Goal: Task Accomplishment & Management: Complete application form

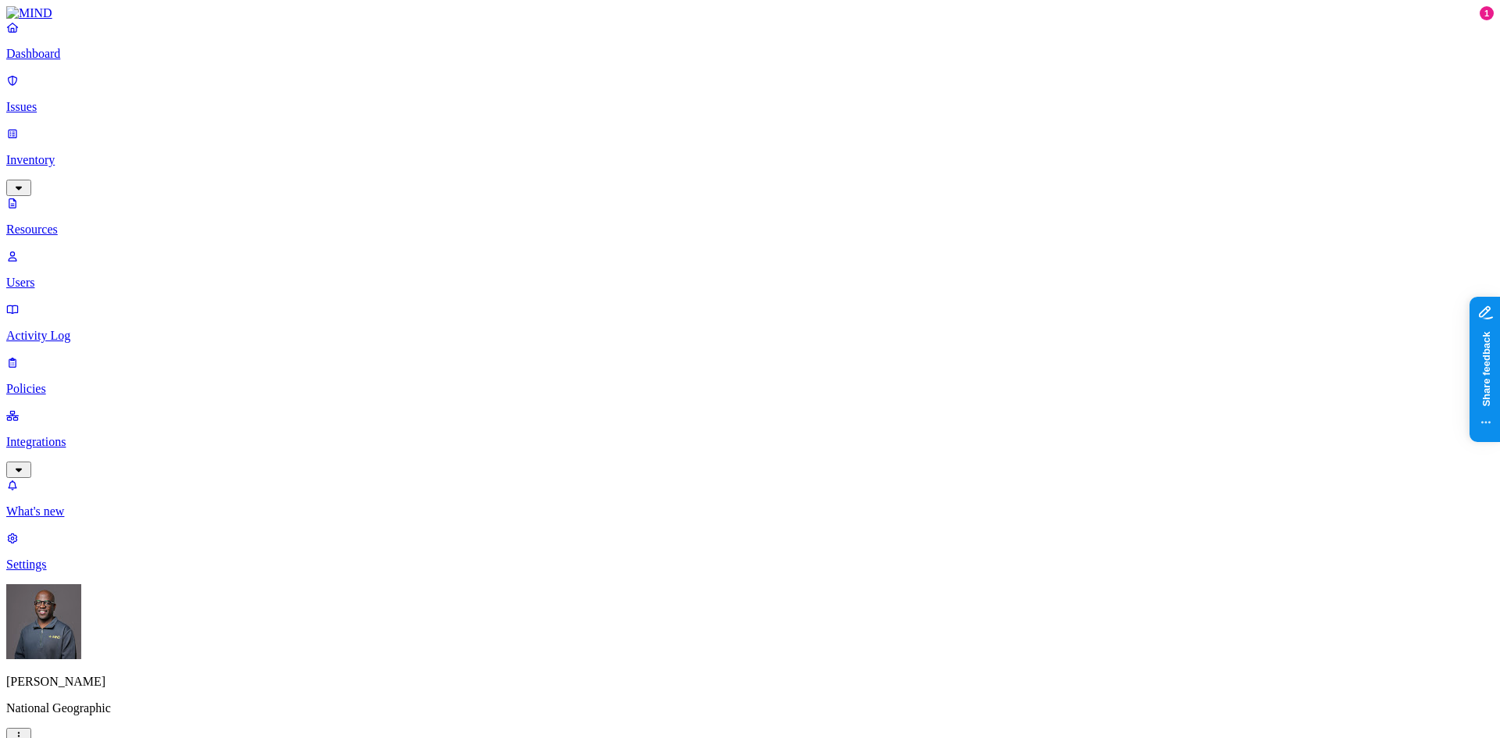
click at [81, 435] on p "Integrations" at bounding box center [749, 442] width 1487 height 14
click at [66, 572] on p "Settings" at bounding box center [749, 565] width 1487 height 14
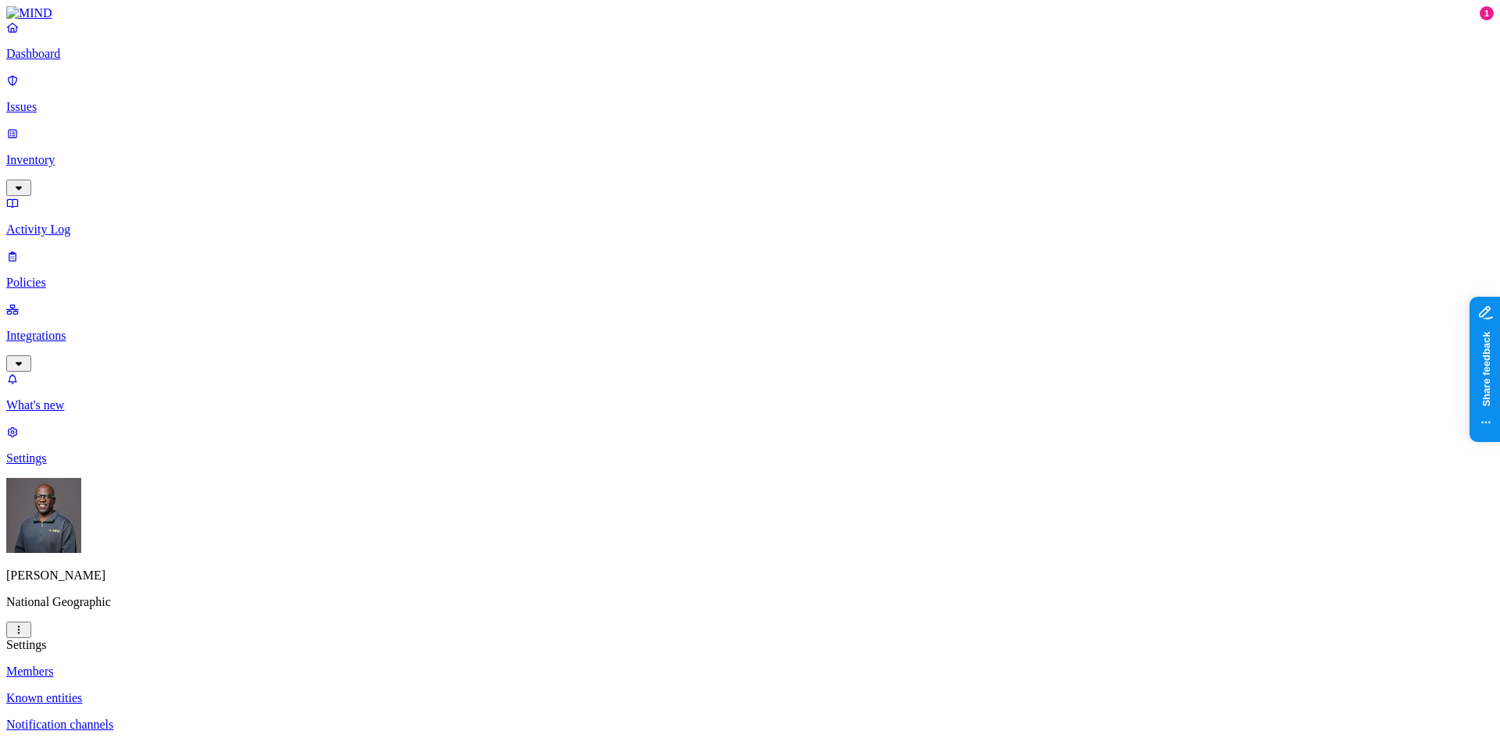
click at [221, 718] on p "Notification channels" at bounding box center [749, 725] width 1487 height 14
click at [144, 716] on html "Dashboard Issues Inventory Activity Log Policies Integrations What's new 1 Sett…" at bounding box center [750, 547] width 1500 height 1094
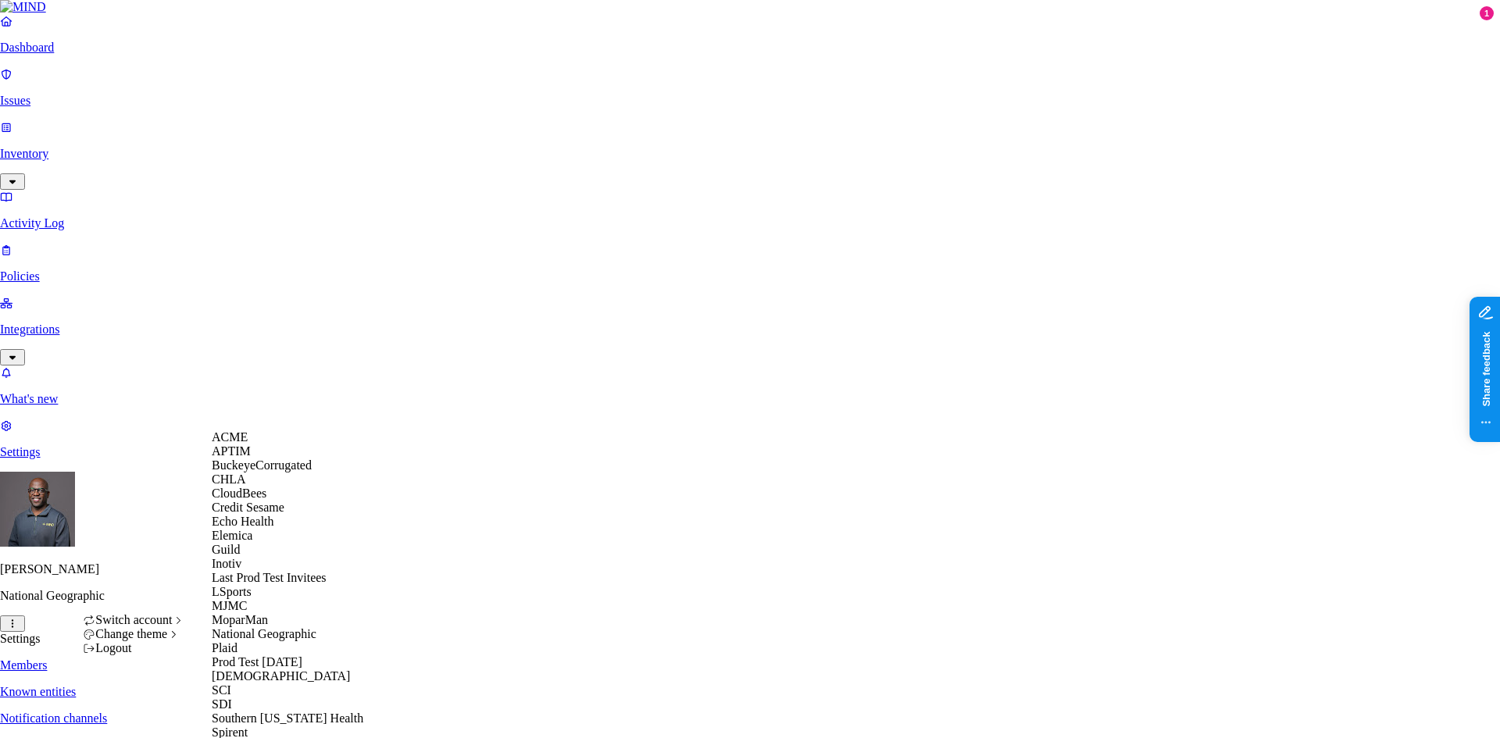
scroll to position [234, 0]
click at [266, 627] on span "National Geographic" at bounding box center [264, 633] width 105 height 13
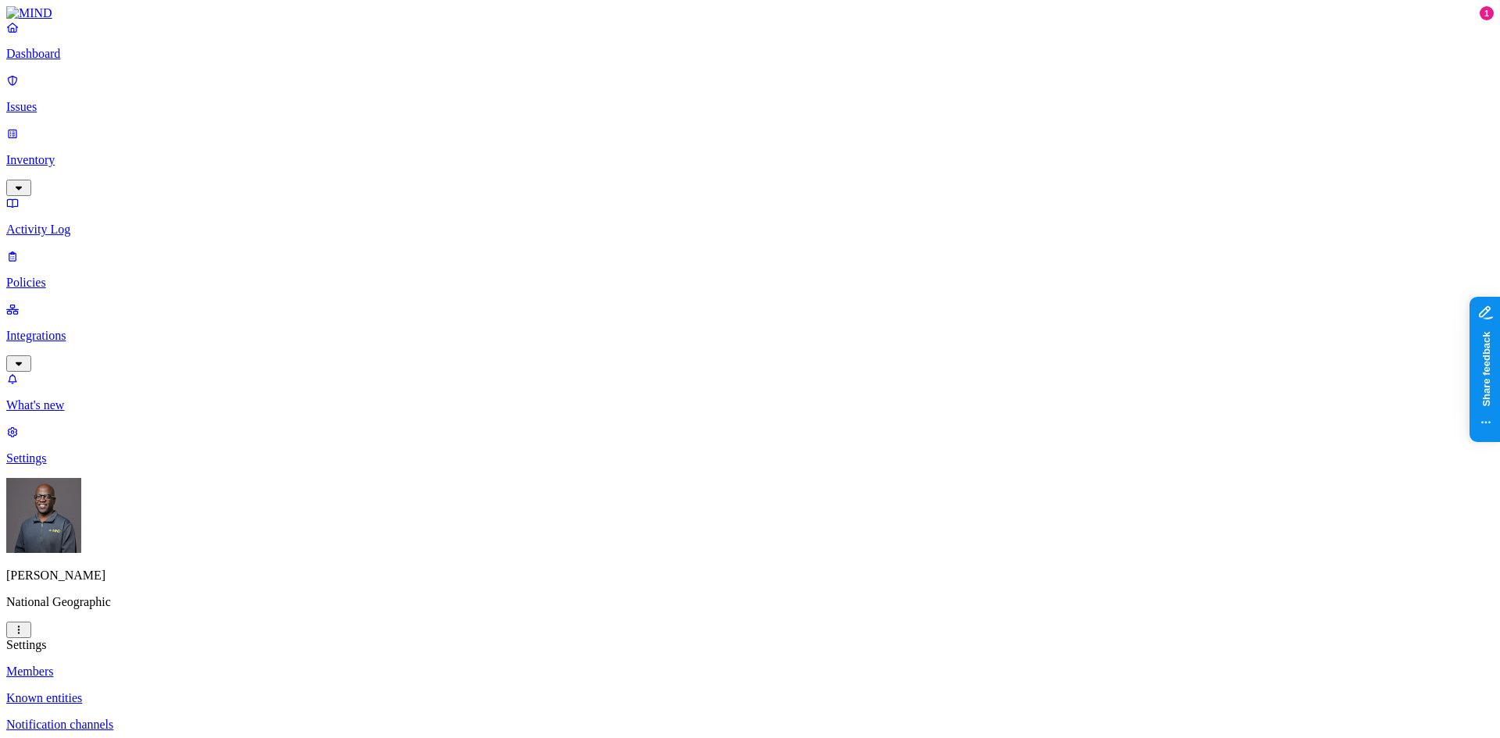
click at [55, 61] on p "Dashboard" at bounding box center [749, 54] width 1487 height 14
drag, startPoint x: 387, startPoint y: 469, endPoint x: 500, endPoint y: 451, distance: 113.8
click at [70, 466] on p "Settings" at bounding box center [749, 458] width 1487 height 14
click at [65, 61] on p "Dashboard" at bounding box center [749, 54] width 1487 height 14
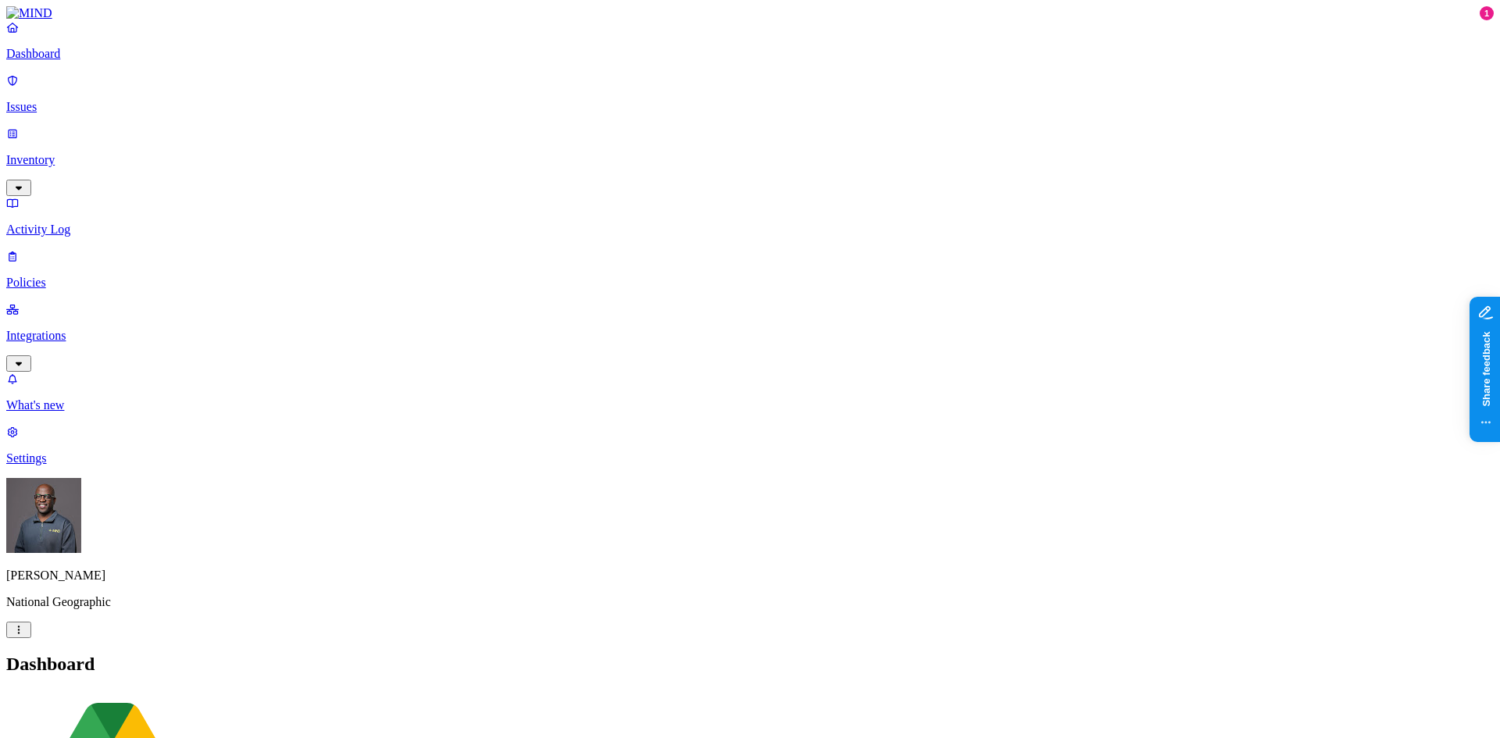
click at [43, 276] on p "Policies" at bounding box center [749, 283] width 1487 height 14
click at [59, 153] on p "Inventory" at bounding box center [749, 160] width 1487 height 14
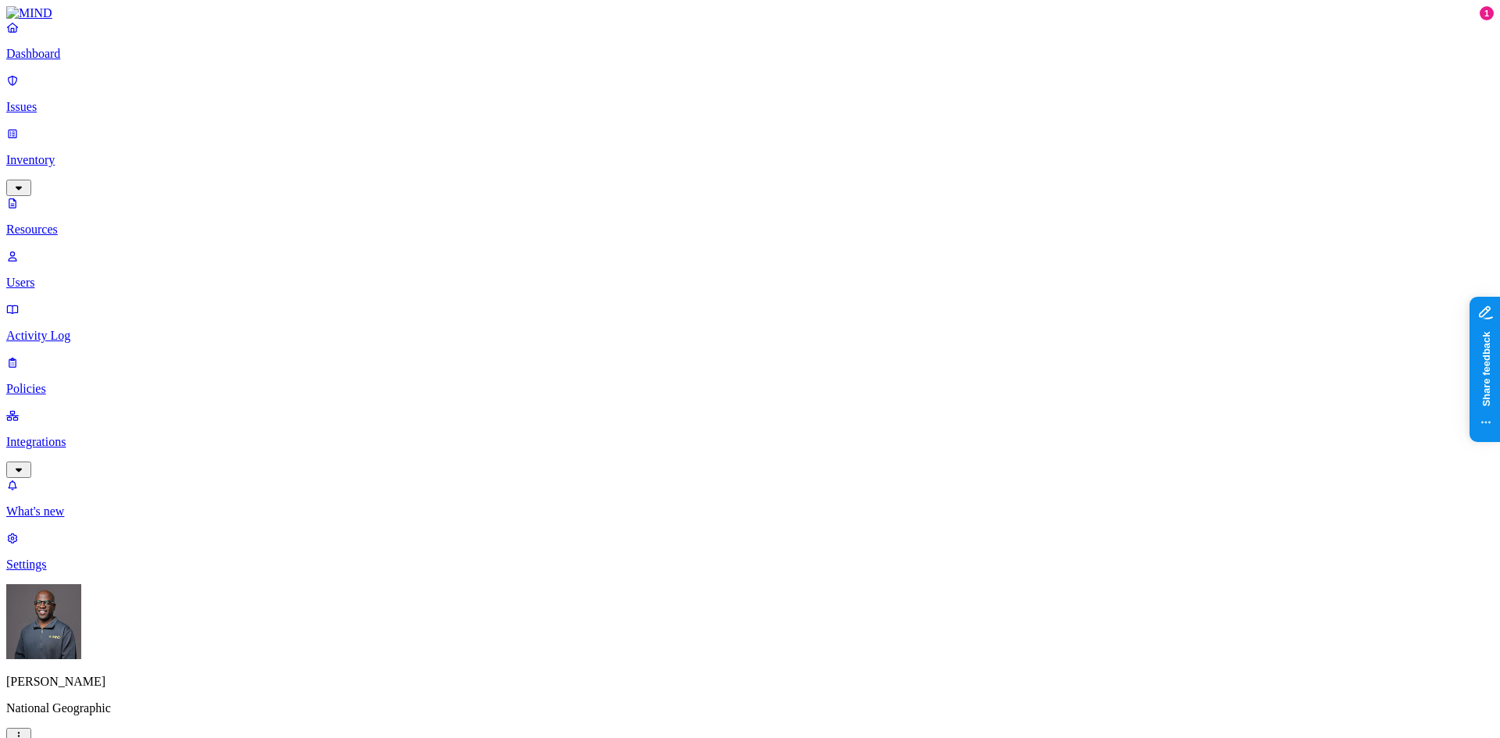
click at [65, 276] on p "Users" at bounding box center [749, 283] width 1487 height 14
click at [637, 120] on div "Disabled" at bounding box center [637, 113] width 0 height 14
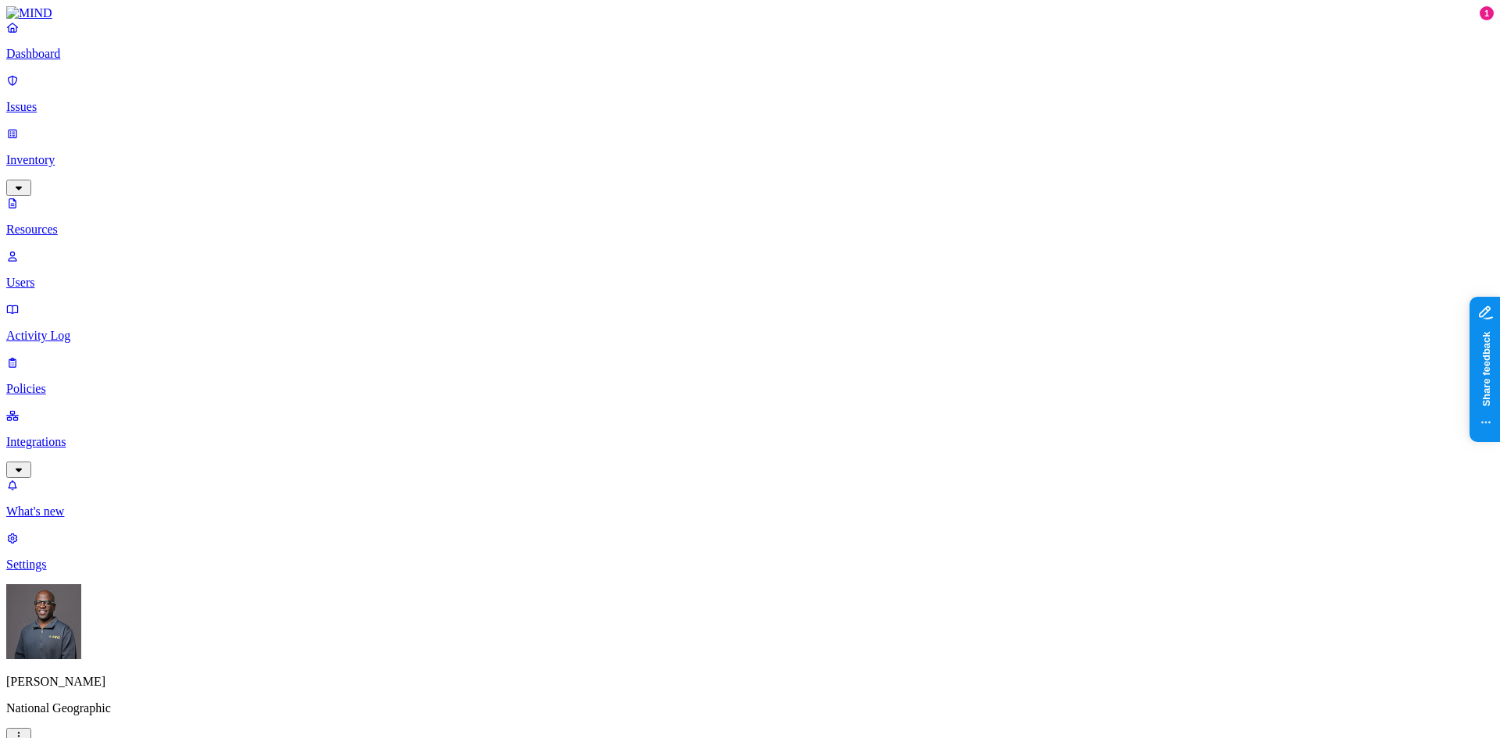
paste input "VFE"
type input "VFE"
click at [637, 85] on div "All" at bounding box center [637, 85] width 0 height 14
click at [68, 382] on p "Policies" at bounding box center [749, 389] width 1487 height 14
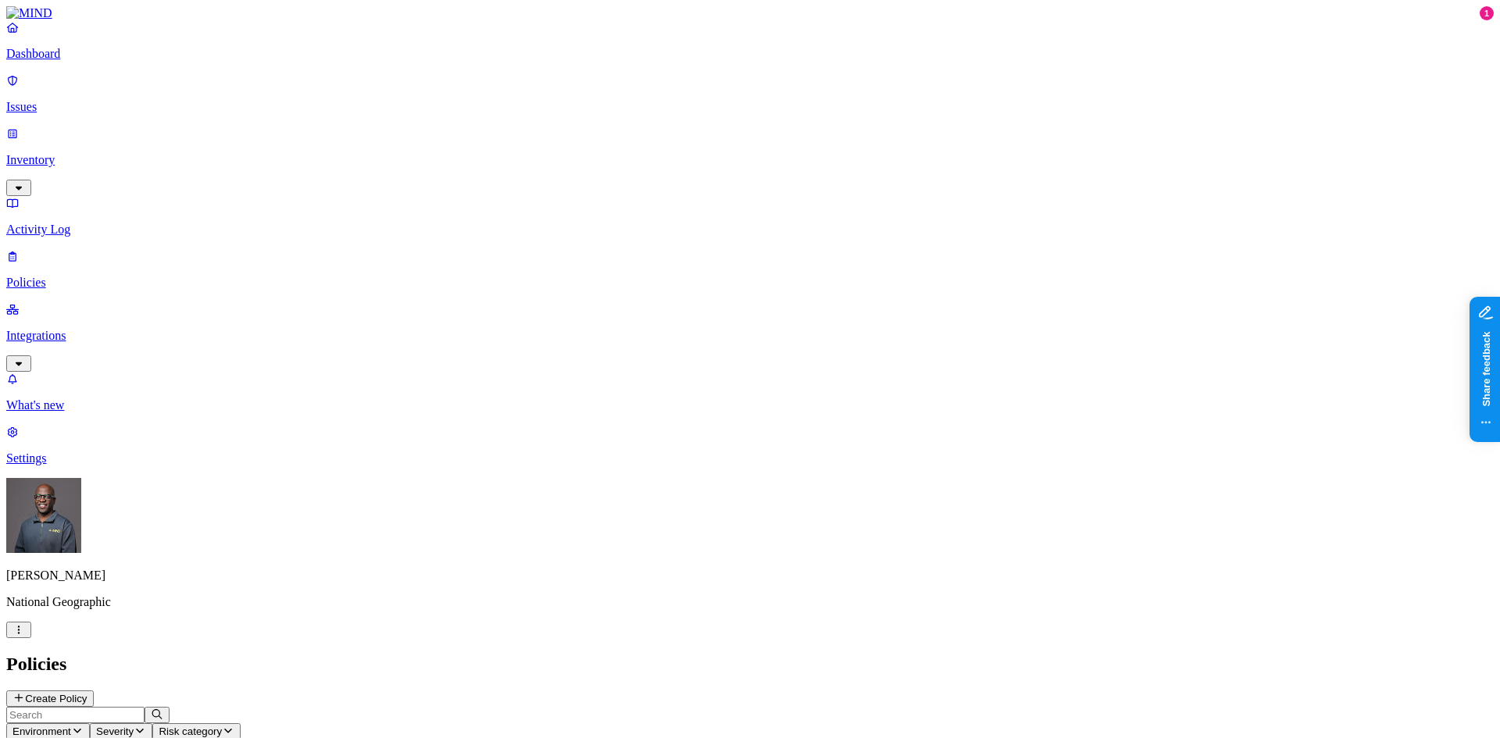
click at [94, 690] on button "Create Policy" at bounding box center [49, 698] width 87 height 16
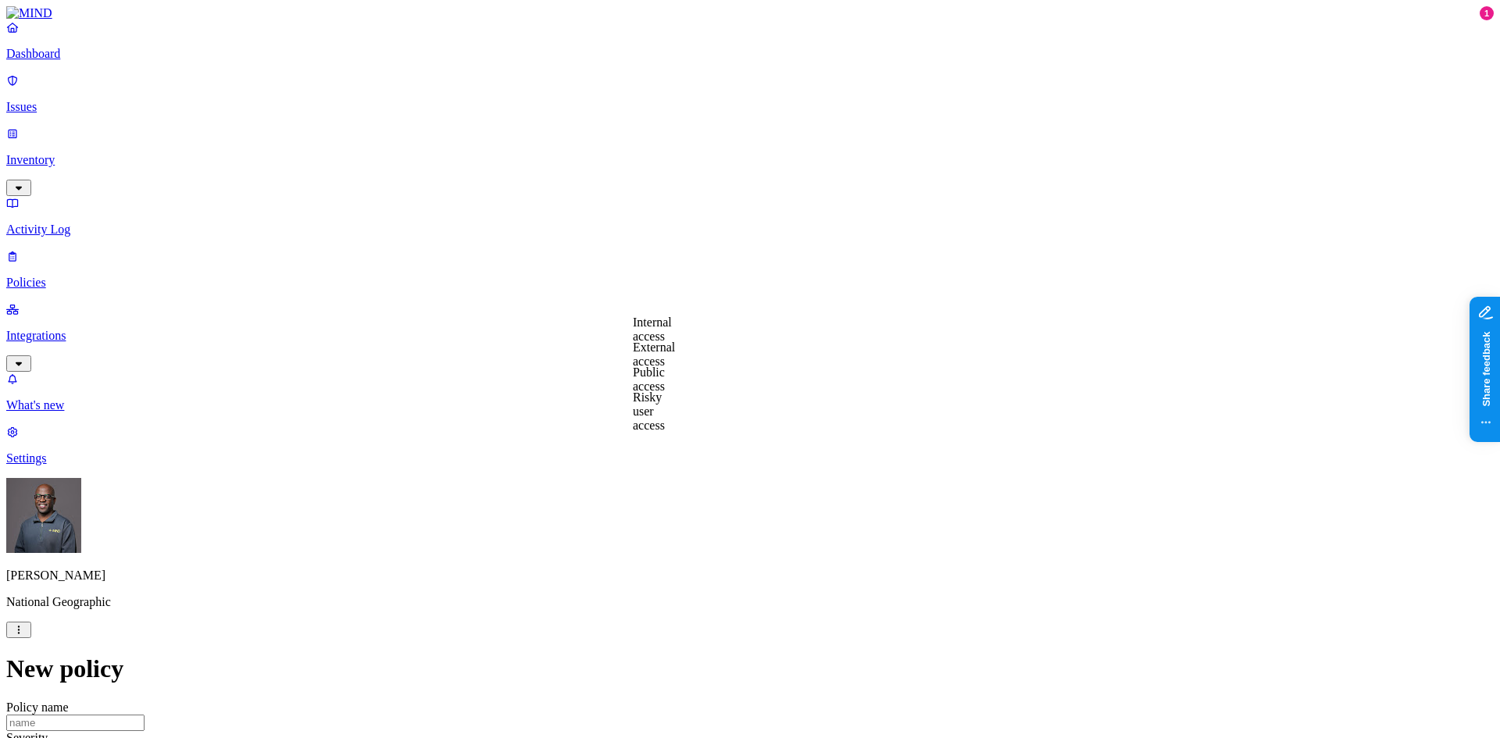
click at [675, 355] on label "External access" at bounding box center [654, 354] width 42 height 27
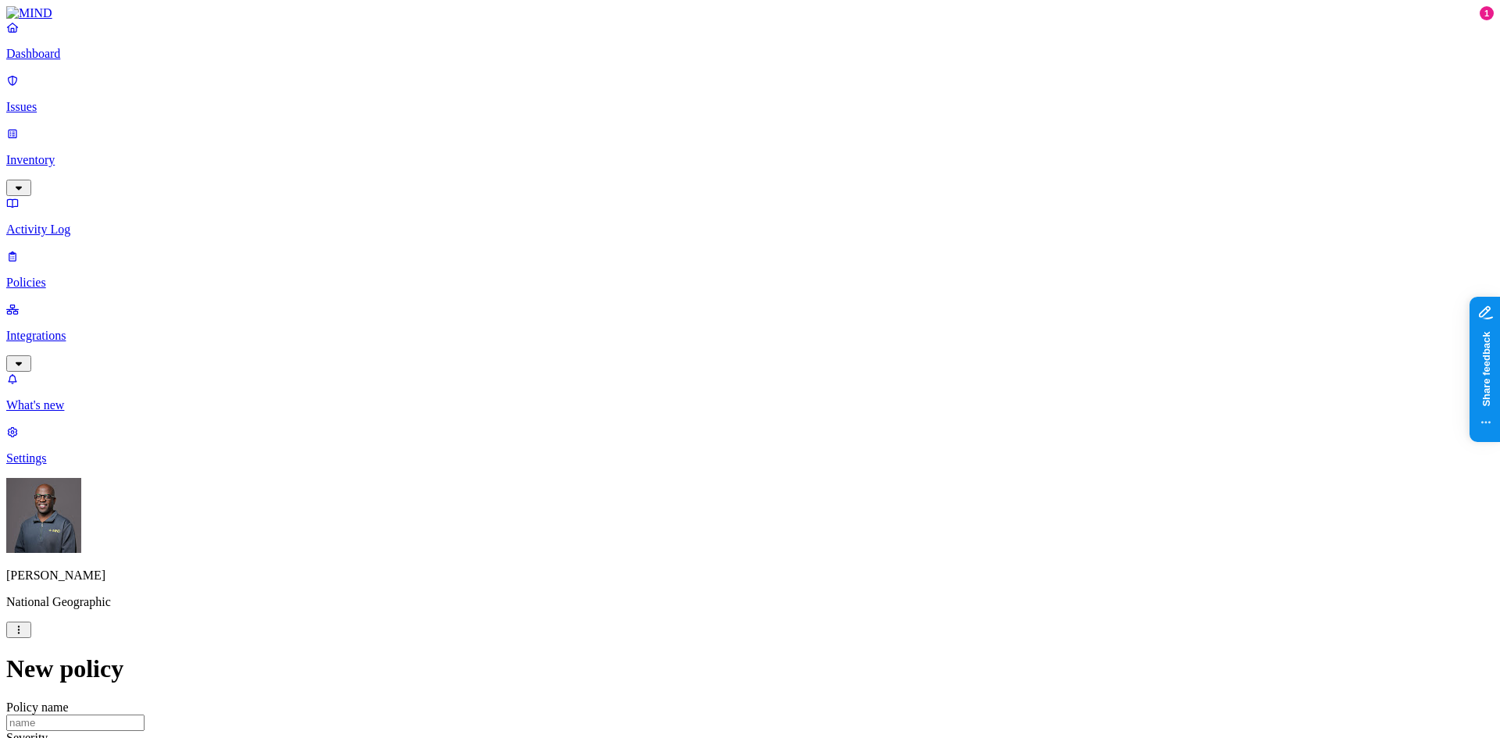
click at [675, 359] on label "External access" at bounding box center [654, 354] width 42 height 27
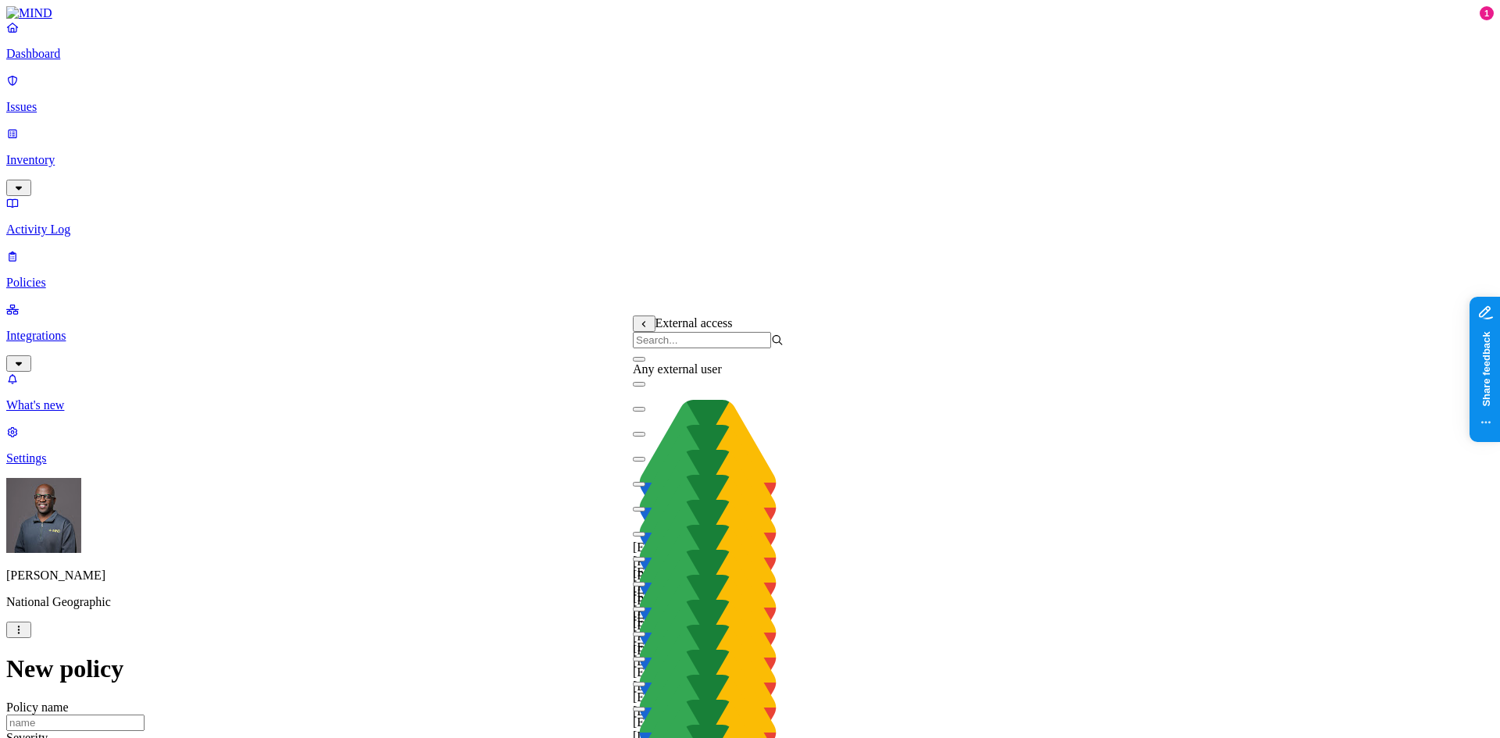
scroll to position [0, 0]
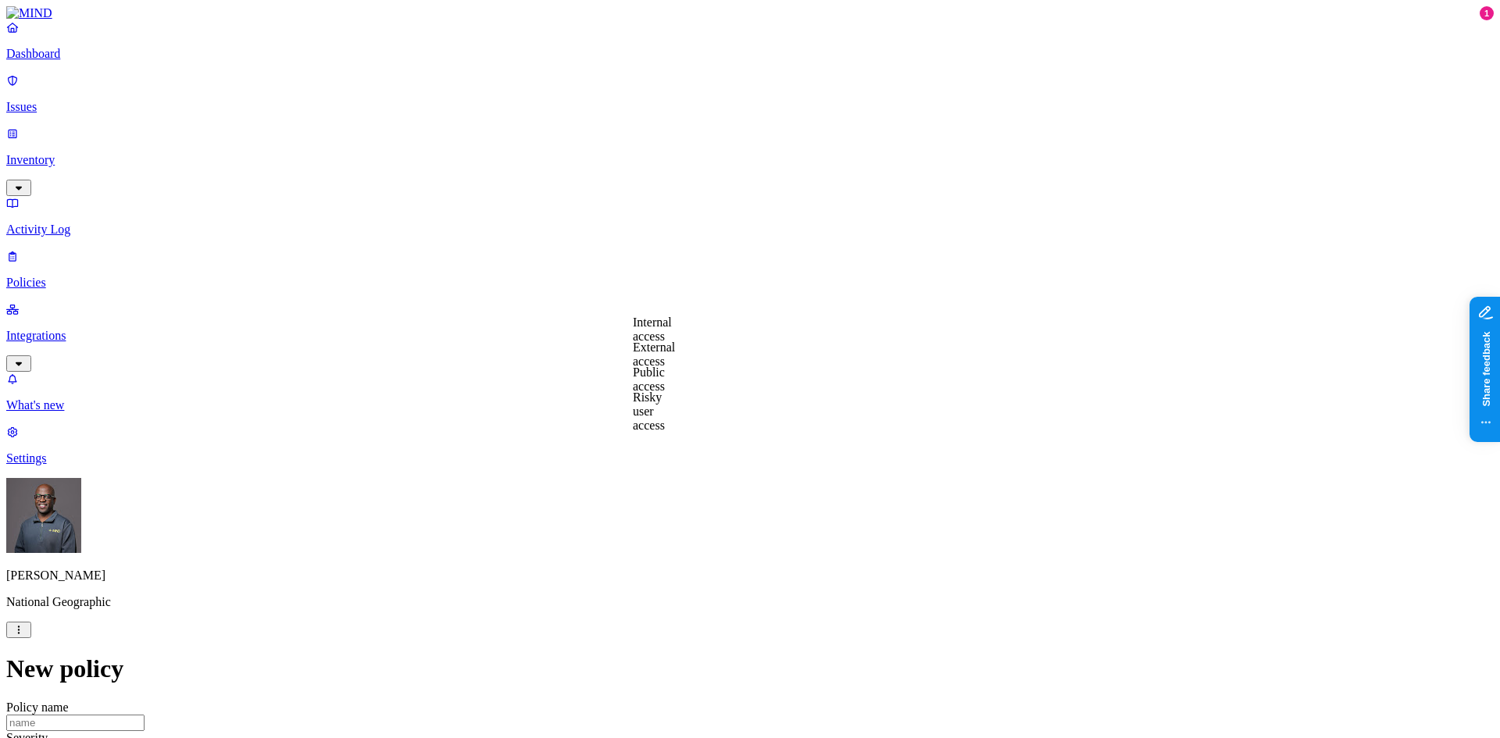
click at [675, 355] on label "External access" at bounding box center [654, 354] width 42 height 27
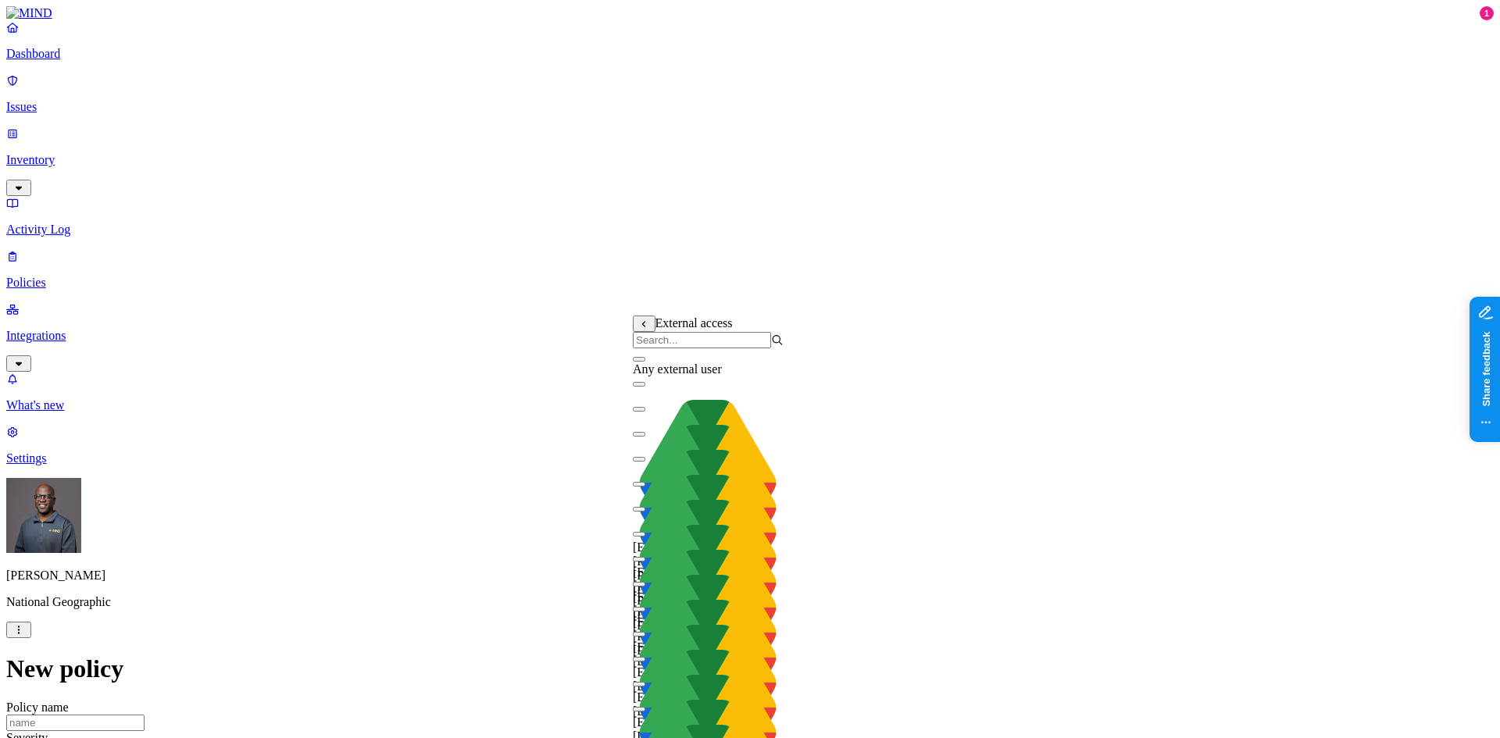
click at [645, 362] on button "button" at bounding box center [639, 359] width 12 height 5
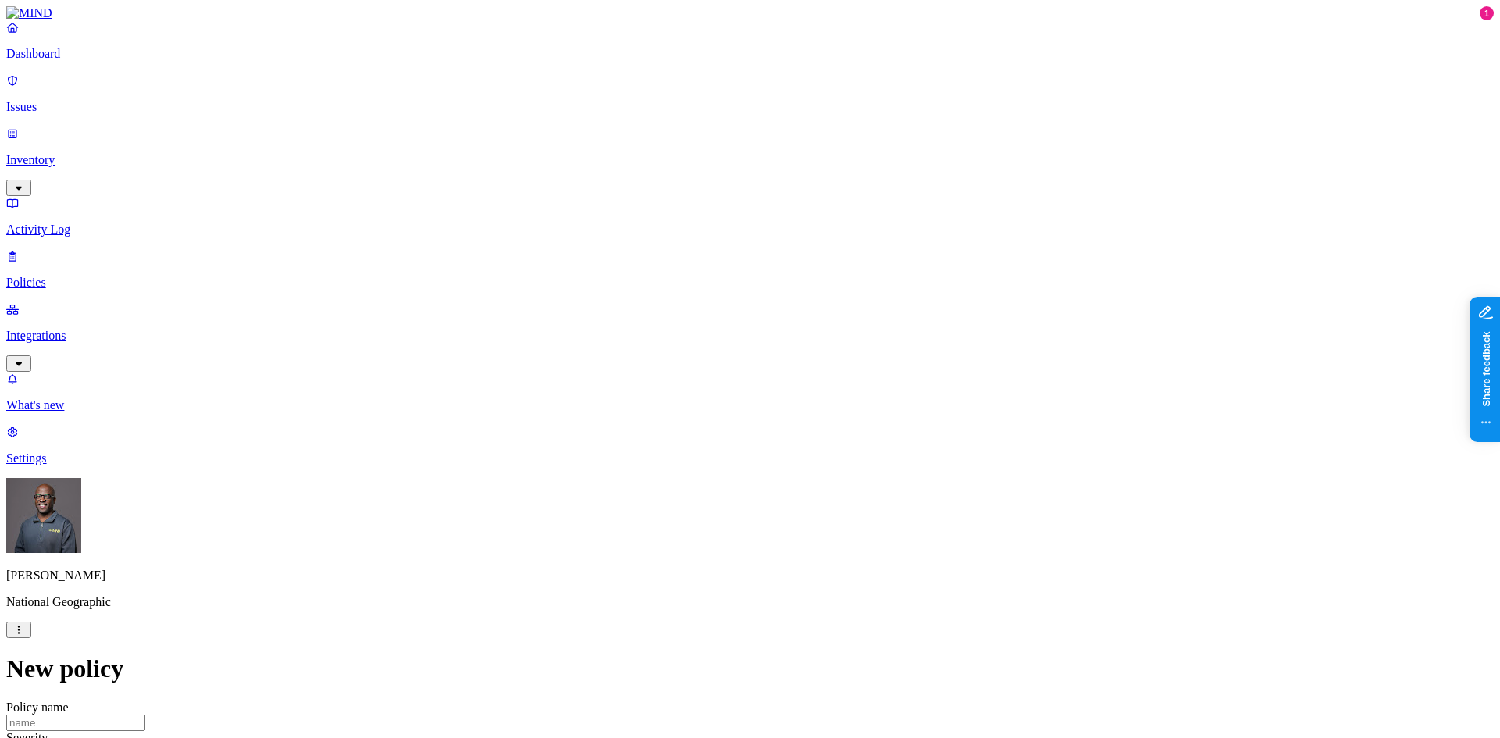
click at [832, 354] on label "AND" at bounding box center [818, 347] width 27 height 13
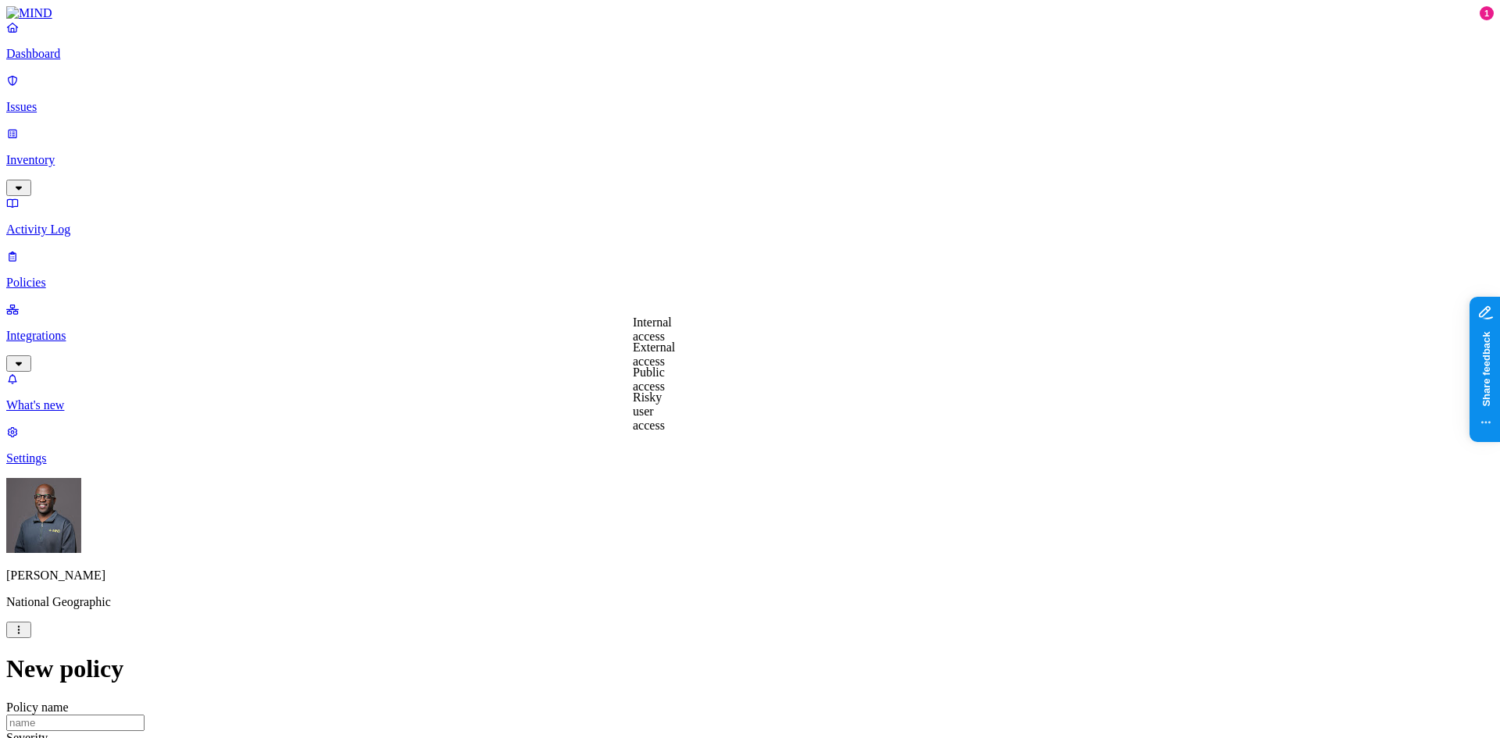
click at [672, 327] on label "Internal access" at bounding box center [652, 329] width 39 height 27
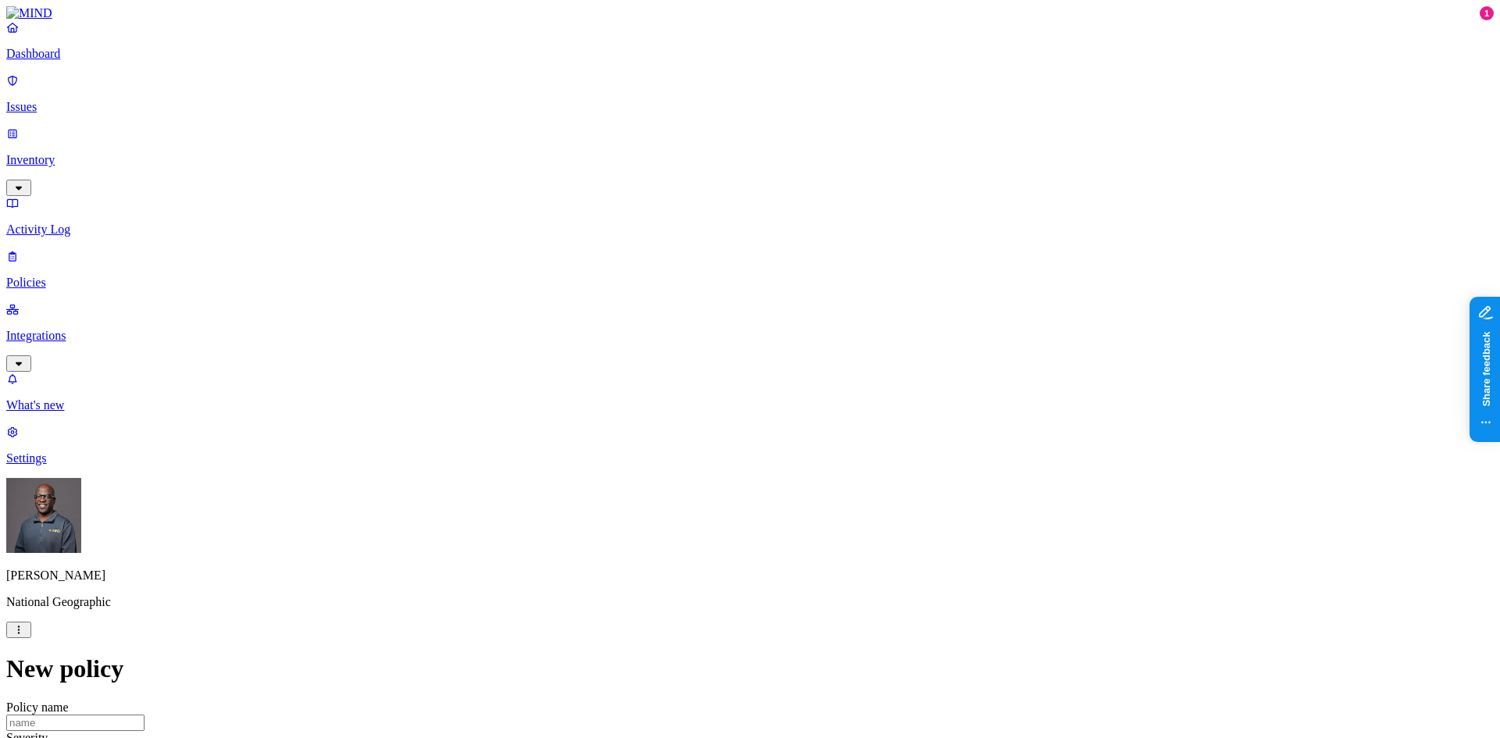
click at [672, 334] on label "Internal access" at bounding box center [652, 329] width 39 height 27
click at [665, 385] on label "Public access" at bounding box center [649, 379] width 32 height 27
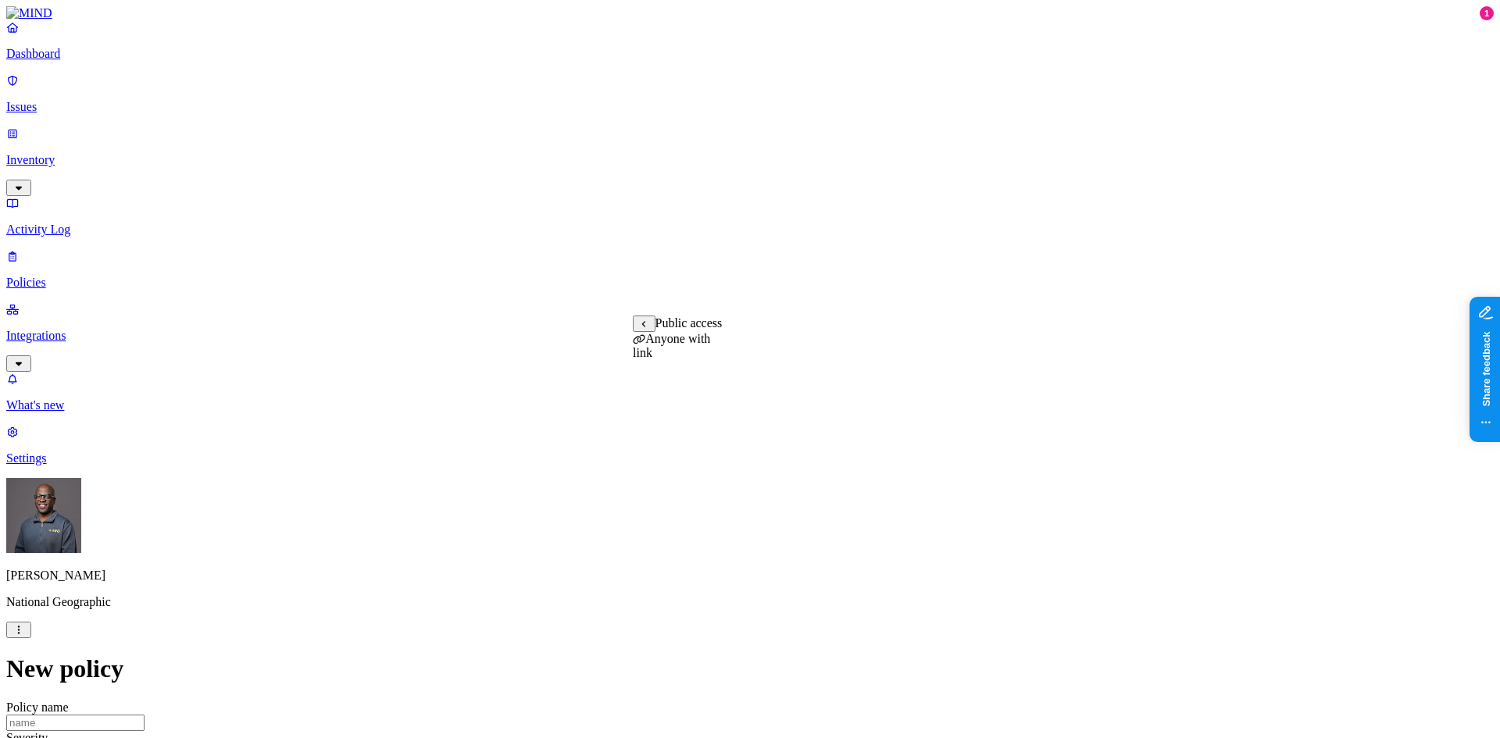
click at [709, 357] on label "Anyone with link" at bounding box center [671, 345] width 77 height 27
click at [819, 354] on label "AND" at bounding box center [804, 347] width 27 height 13
click at [830, 353] on label "Internal access" at bounding box center [810, 345] width 39 height 27
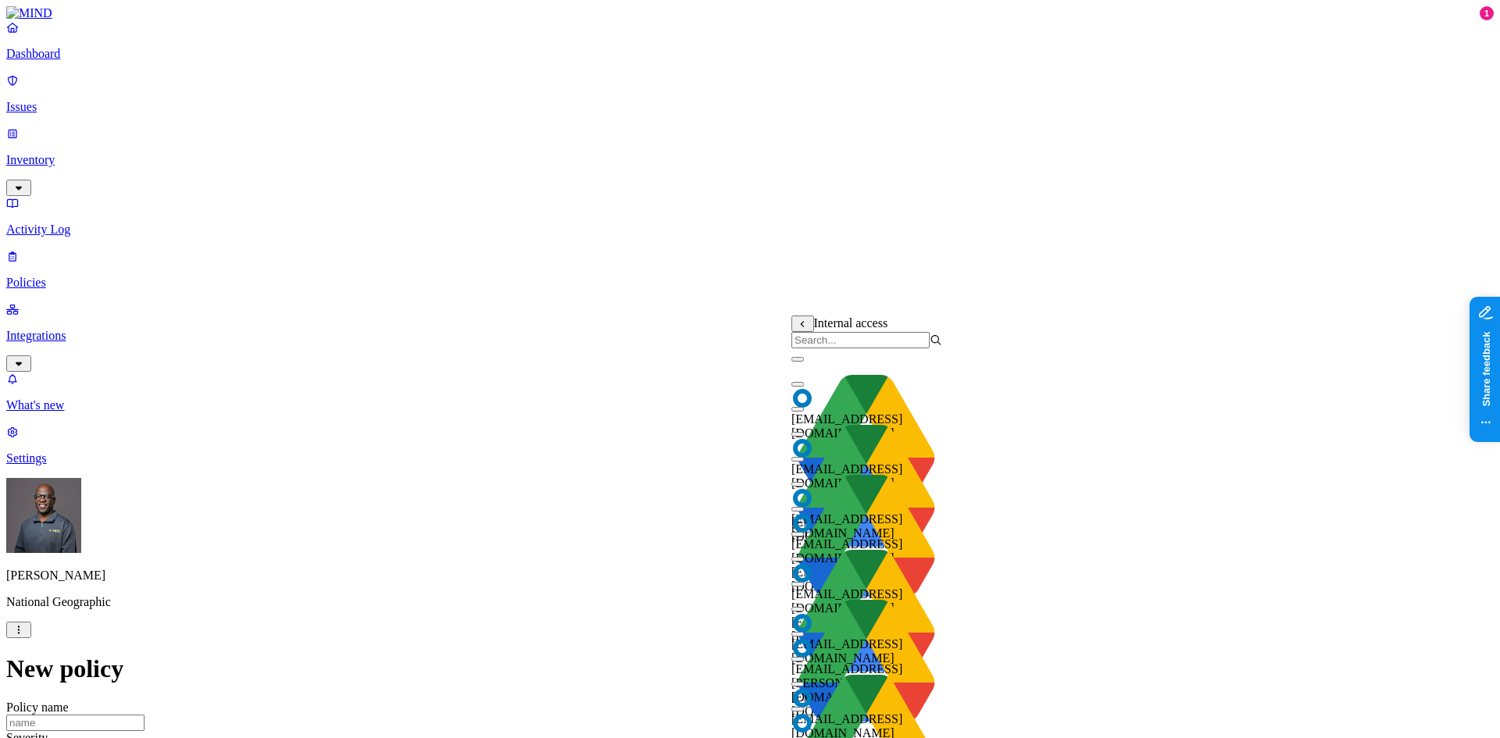
click at [847, 342] on input "search" at bounding box center [860, 340] width 138 height 16
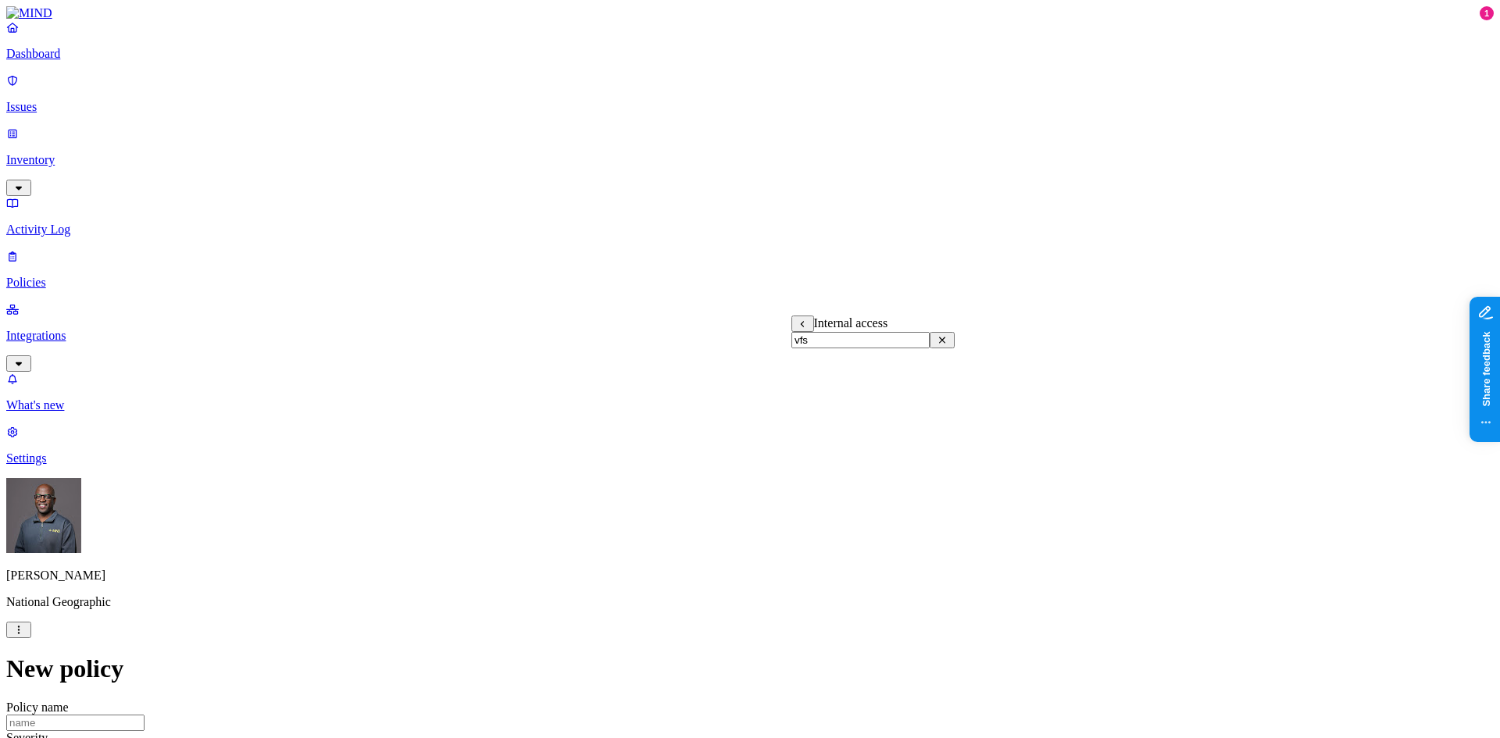
drag, startPoint x: 836, startPoint y: 351, endPoint x: 802, endPoint y: 351, distance: 33.6
click at [802, 348] on input "vfs" at bounding box center [860, 340] width 138 height 16
paste input "VFE"
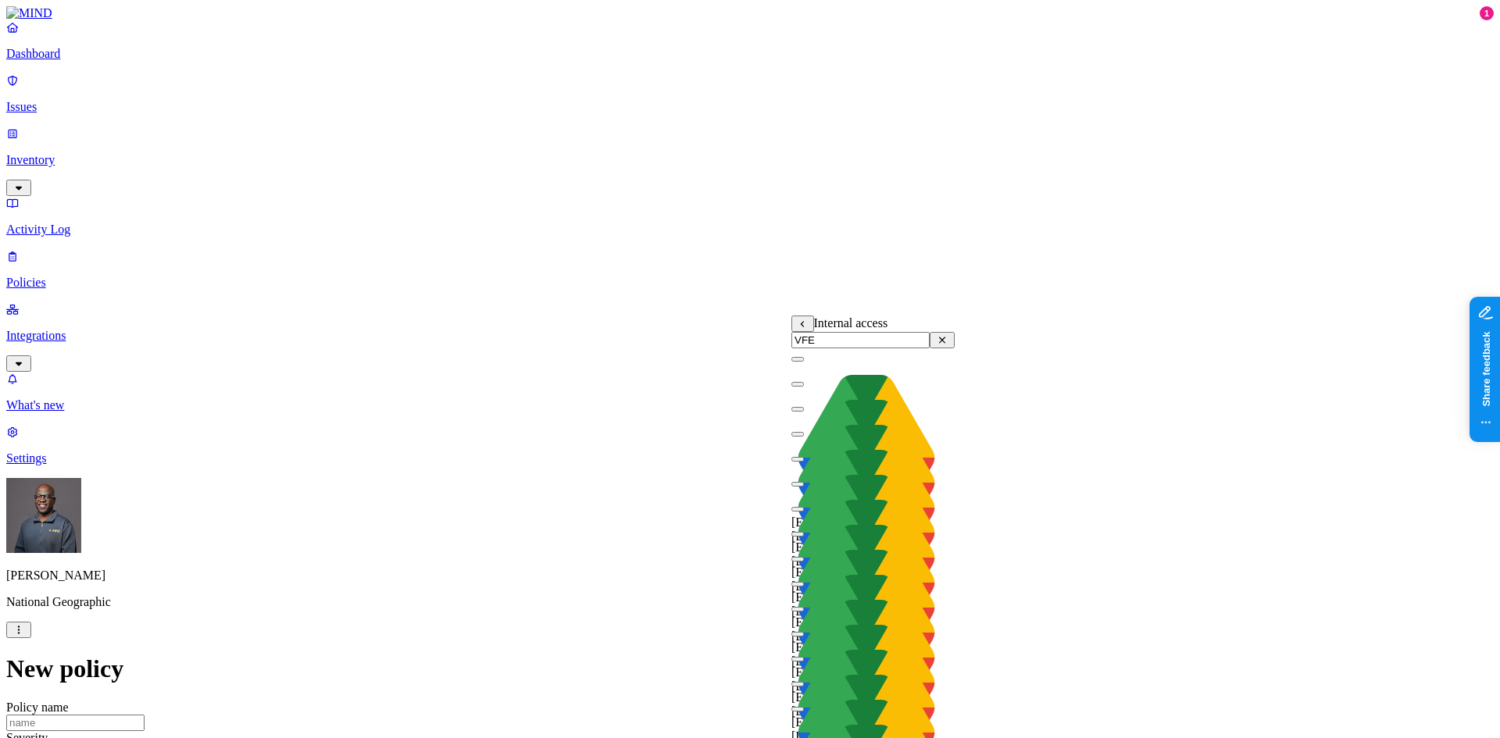
type input "VFE"
click at [804, 362] on button "button" at bounding box center [797, 359] width 12 height 5
click at [804, 387] on button "button" at bounding box center [797, 384] width 12 height 5
click at [804, 412] on button "button" at bounding box center [797, 409] width 12 height 5
click at [804, 437] on button "button" at bounding box center [797, 434] width 12 height 5
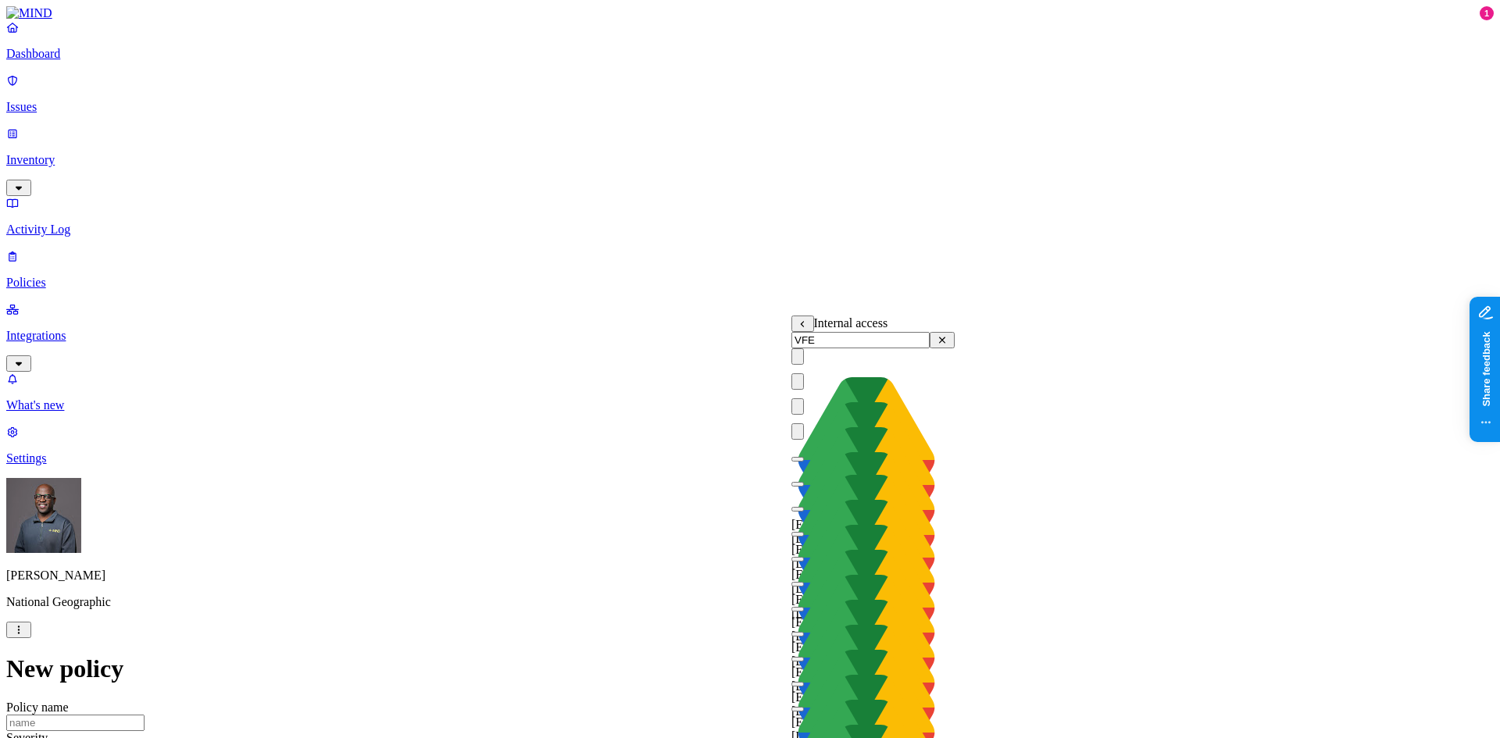
click at [804, 462] on button "button" at bounding box center [797, 459] width 12 height 5
click at [804, 487] on button "button" at bounding box center [797, 484] width 12 height 5
click at [804, 512] on button "button" at bounding box center [797, 509] width 12 height 5
click at [804, 537] on button "button" at bounding box center [797, 534] width 12 height 5
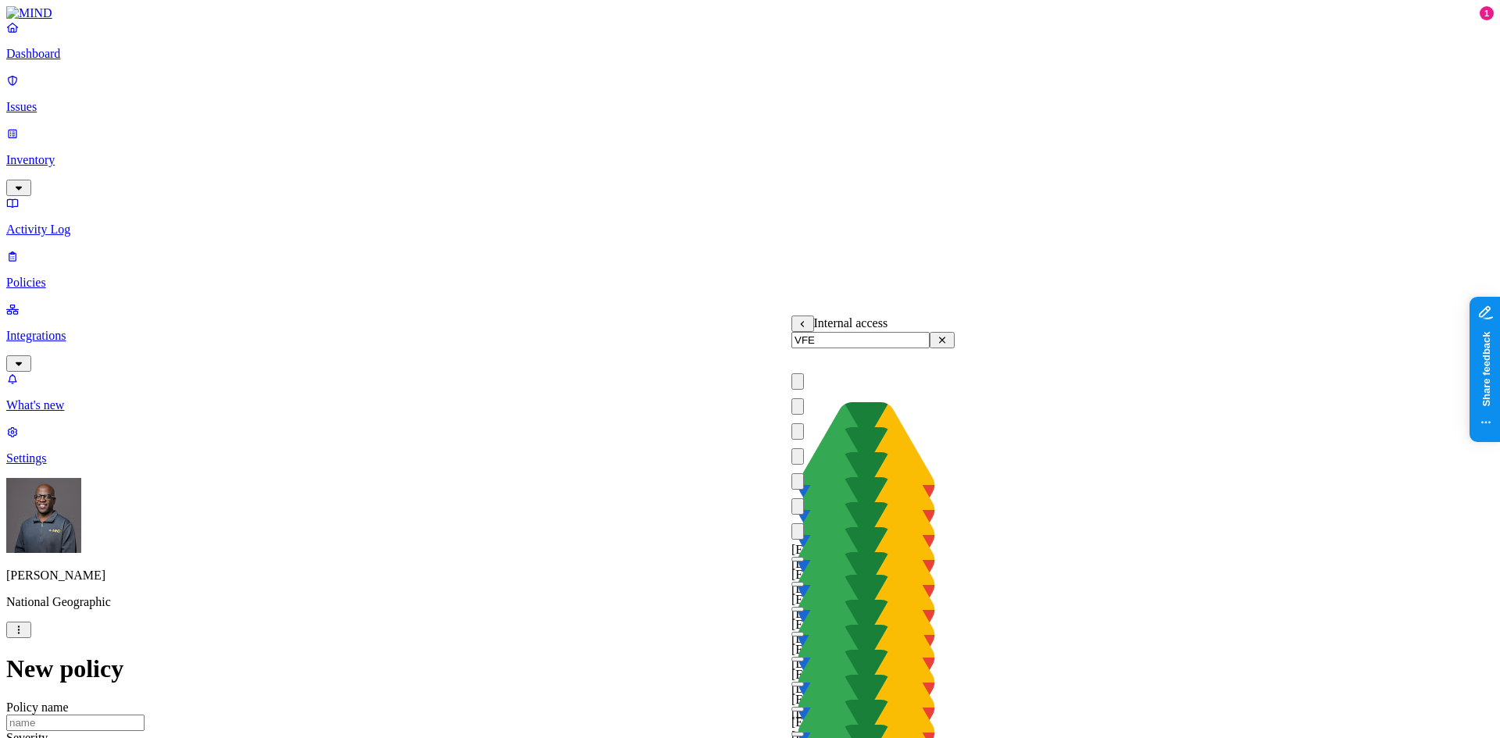
click at [812, 548] on div "[EMAIL_ADDRESS][DOMAIN_NAME]" at bounding box center [872, 645] width 163 height 195
click at [804, 582] on button "button" at bounding box center [797, 584] width 12 height 5
click at [805, 598] on div "[EMAIL_ADDRESS][DOMAIN_NAME]" at bounding box center [872, 695] width 163 height 195
click at [804, 632] on button "button" at bounding box center [797, 634] width 12 height 5
click at [804, 657] on button "button" at bounding box center [797, 659] width 12 height 5
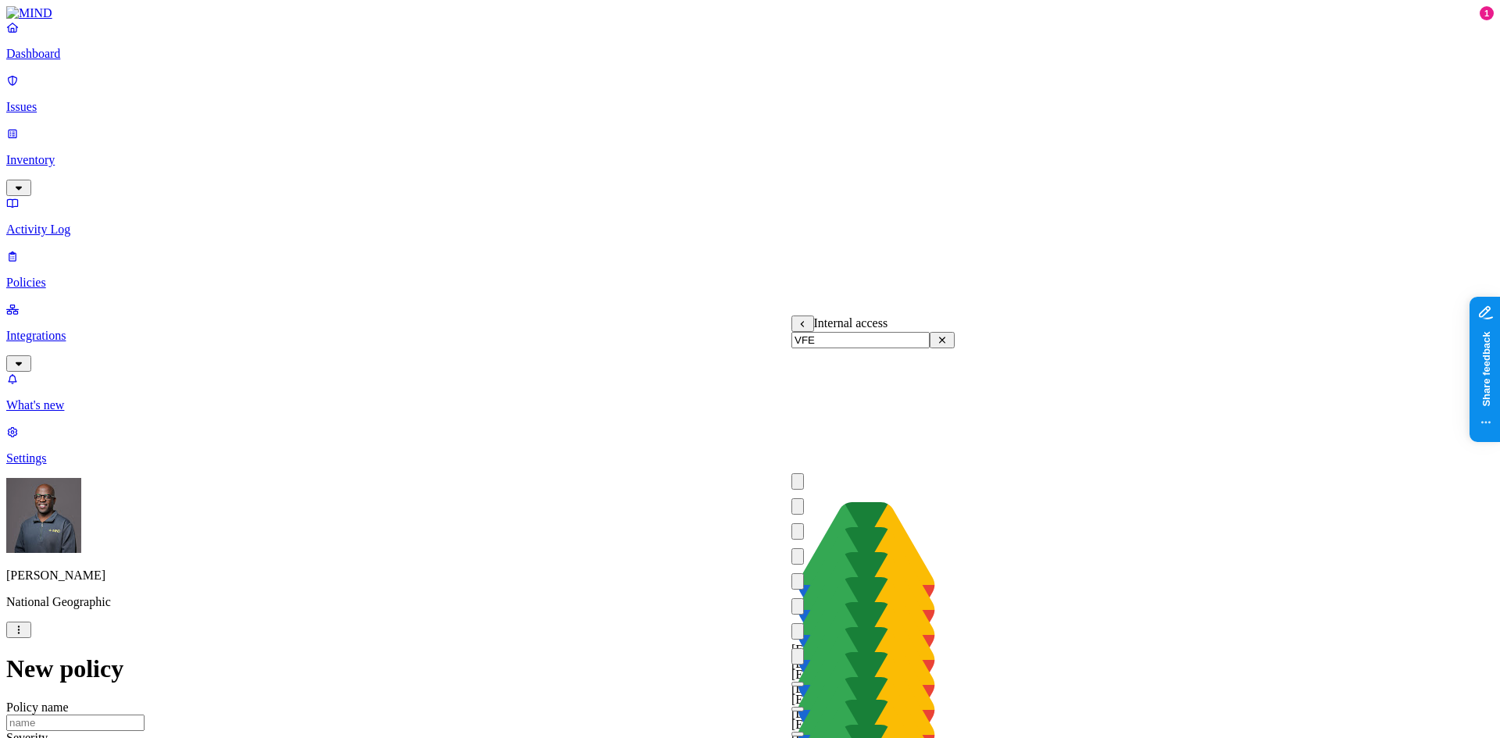
scroll to position [312, 0]
click at [804, 682] on button "button" at bounding box center [797, 684] width 12 height 5
click at [804, 707] on button "button" at bounding box center [797, 709] width 12 height 5
click at [804, 732] on button "button" at bounding box center [797, 734] width 12 height 5
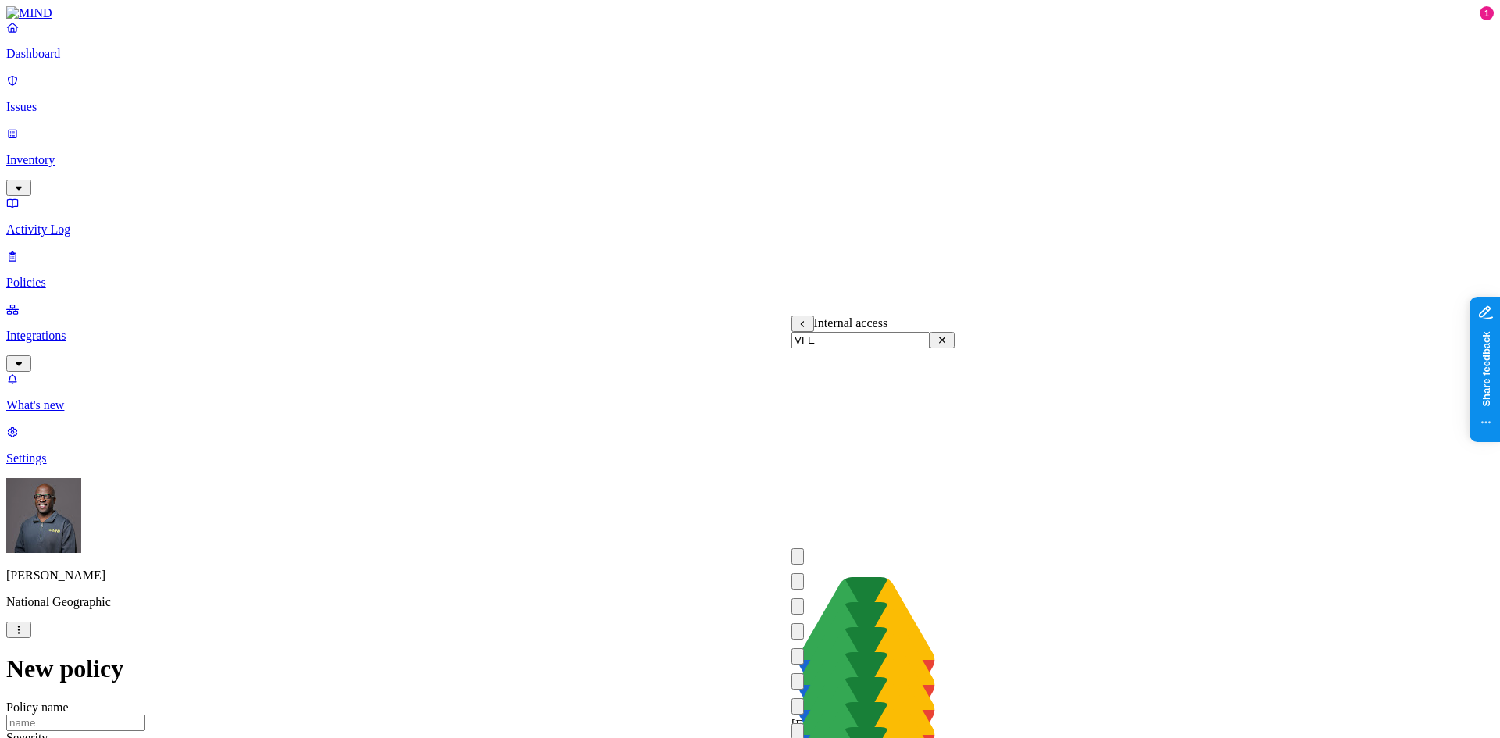
scroll to position [469, 0]
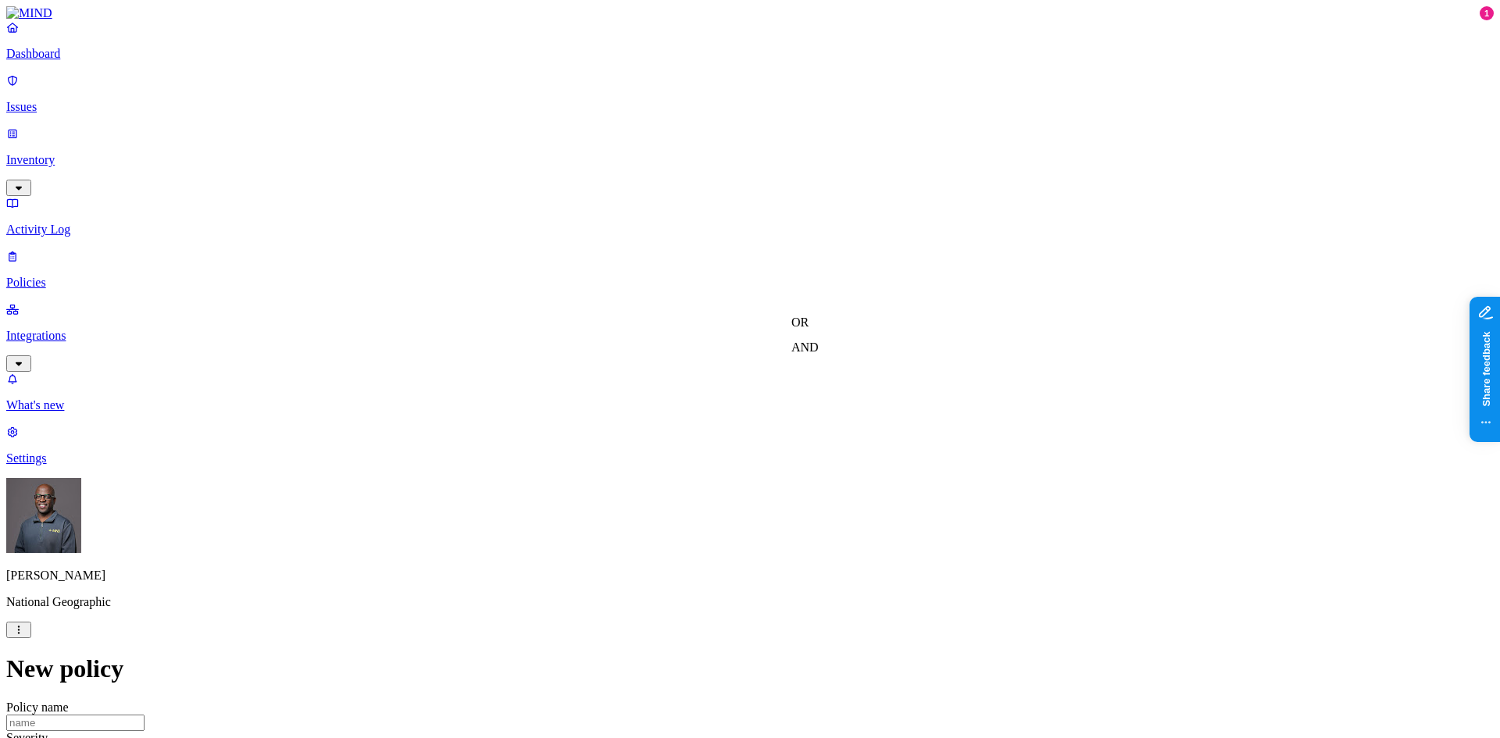
click at [819, 354] on label "AND" at bounding box center [804, 347] width 27 height 13
click at [830, 355] on label "Internal access" at bounding box center [810, 345] width 39 height 27
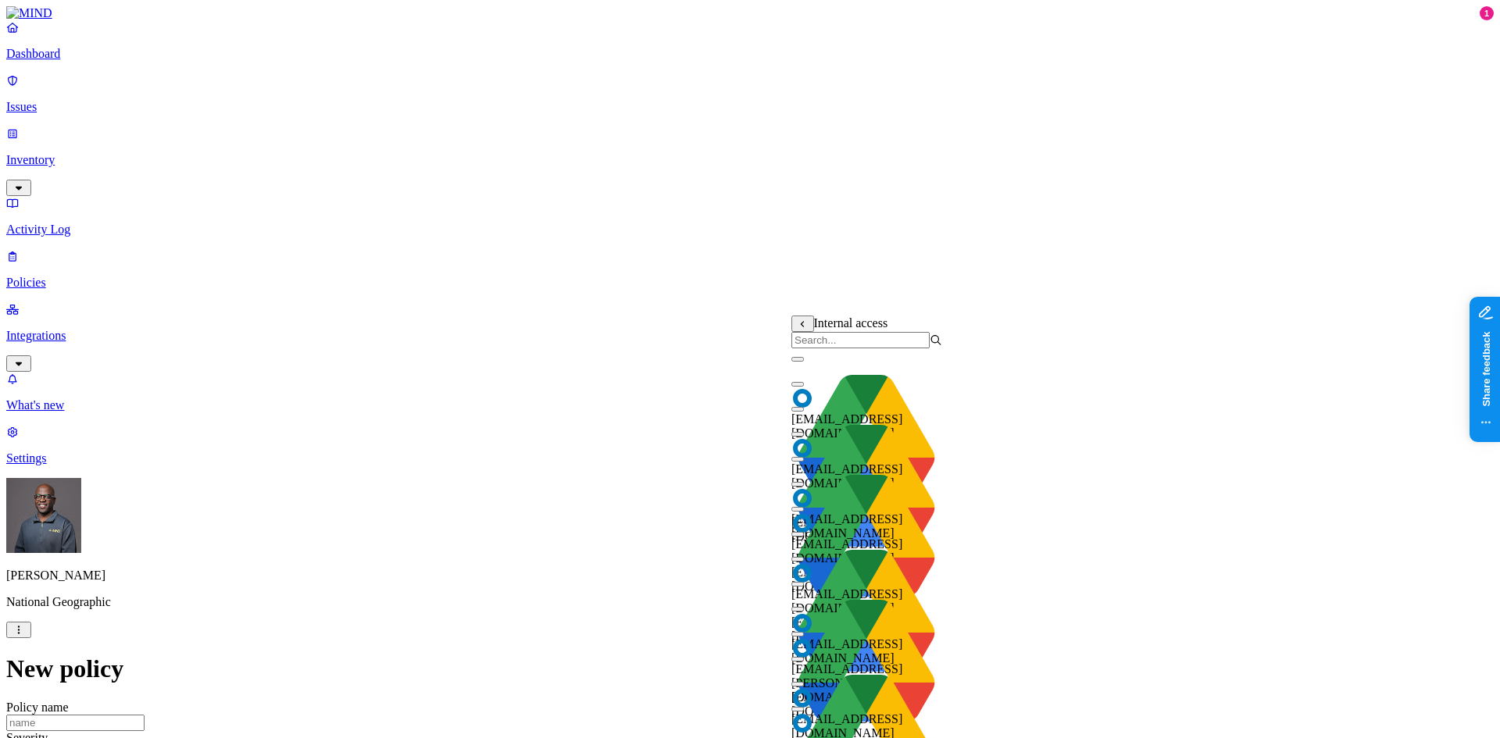
click at [856, 348] on input "search" at bounding box center [860, 340] width 138 height 16
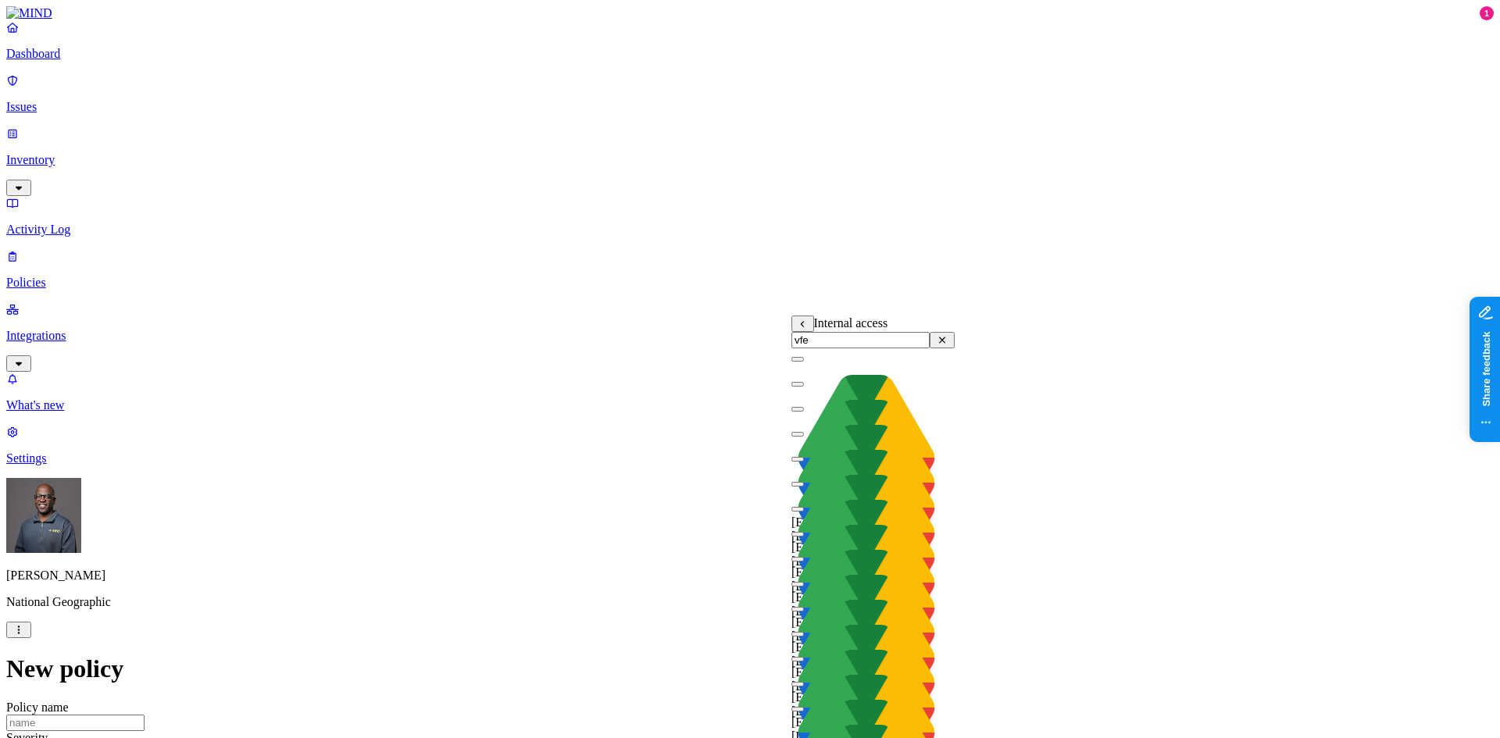
type input "vfe"
click at [804, 437] on button "button" at bounding box center [797, 434] width 12 height 5
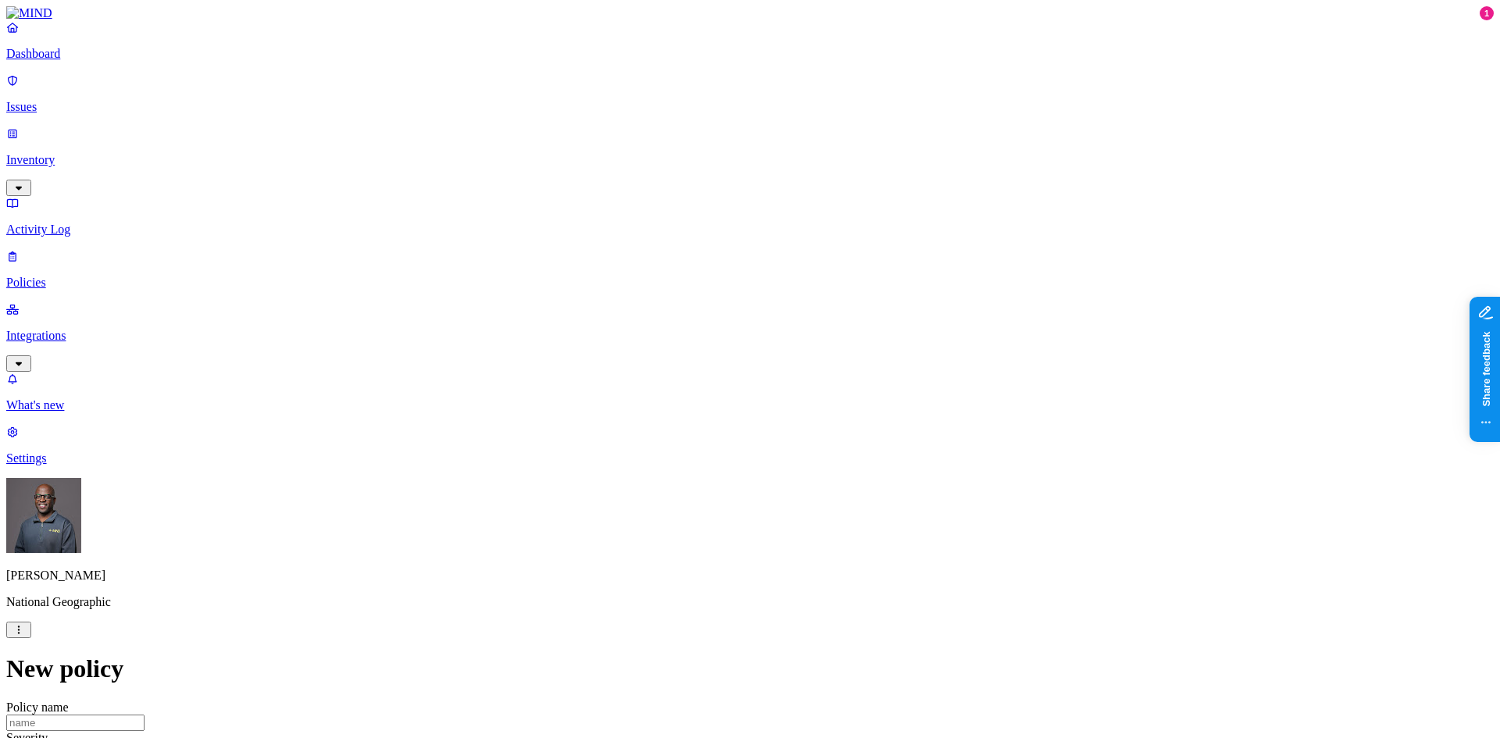
scroll to position [0, 0]
click at [145, 715] on input "Policy name" at bounding box center [75, 723] width 138 height 16
type input "Former Employee Access"
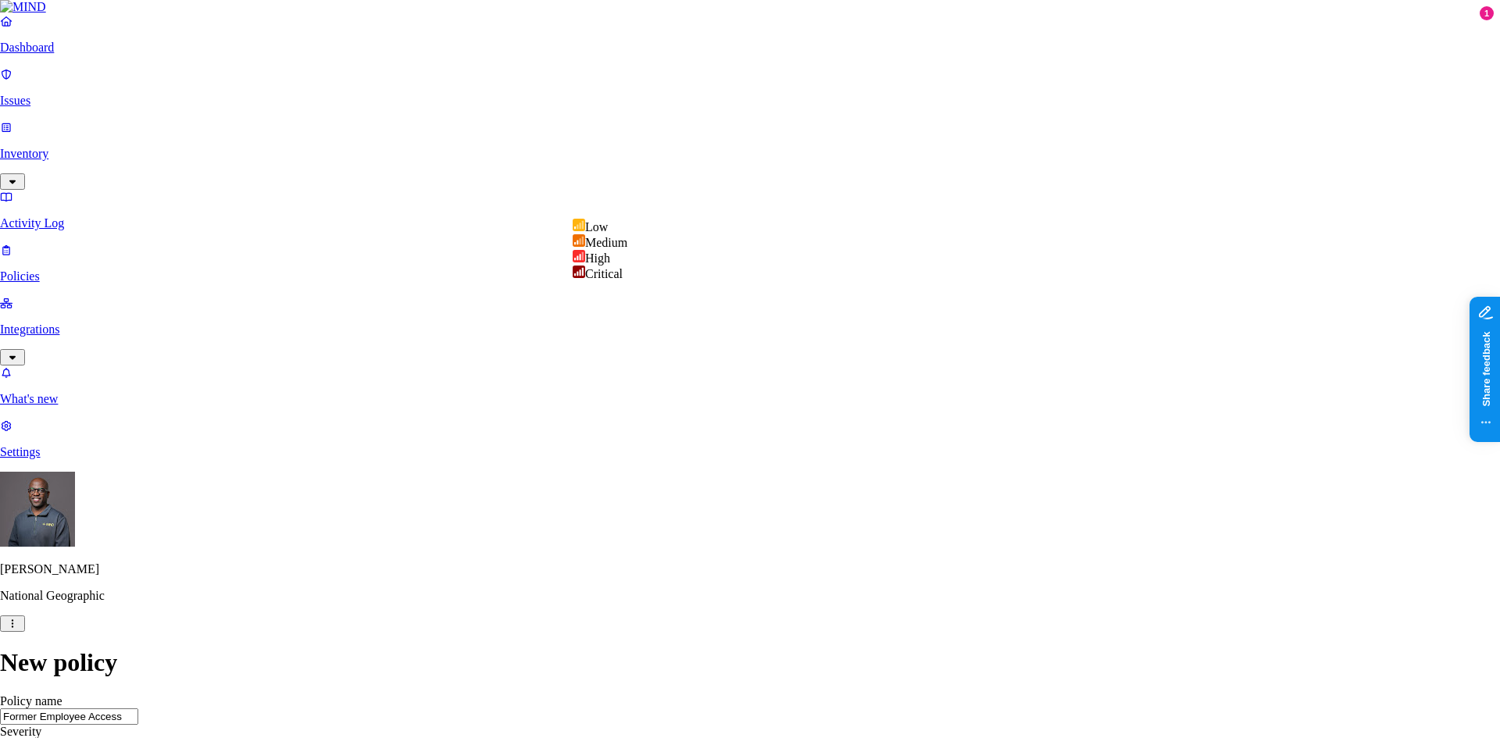
select select "3"
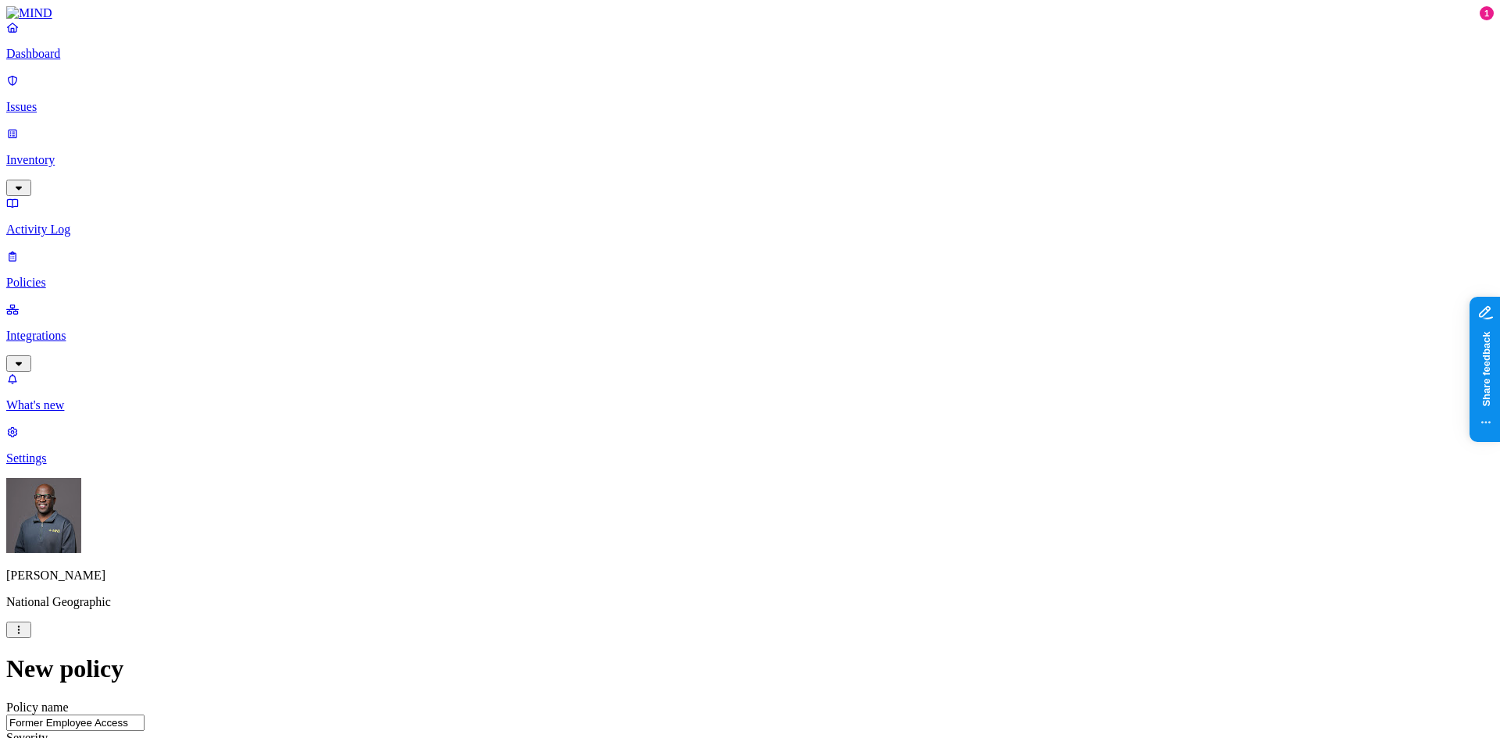
type textarea "Former Employee's with VFE prefix and files with public link or external access."
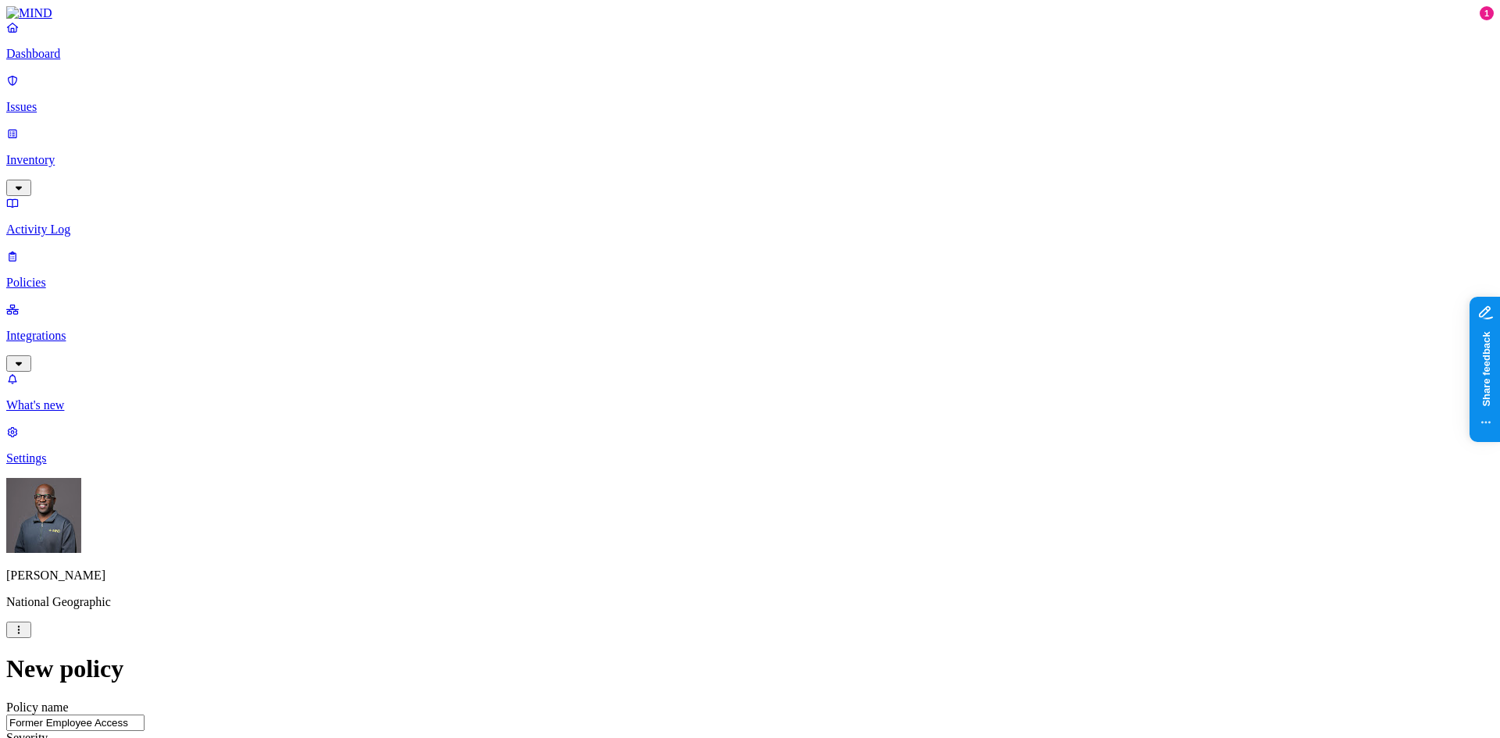
scroll to position [234, 0]
click at [815, 564] on label "AND" at bounding box center [804, 557] width 27 height 13
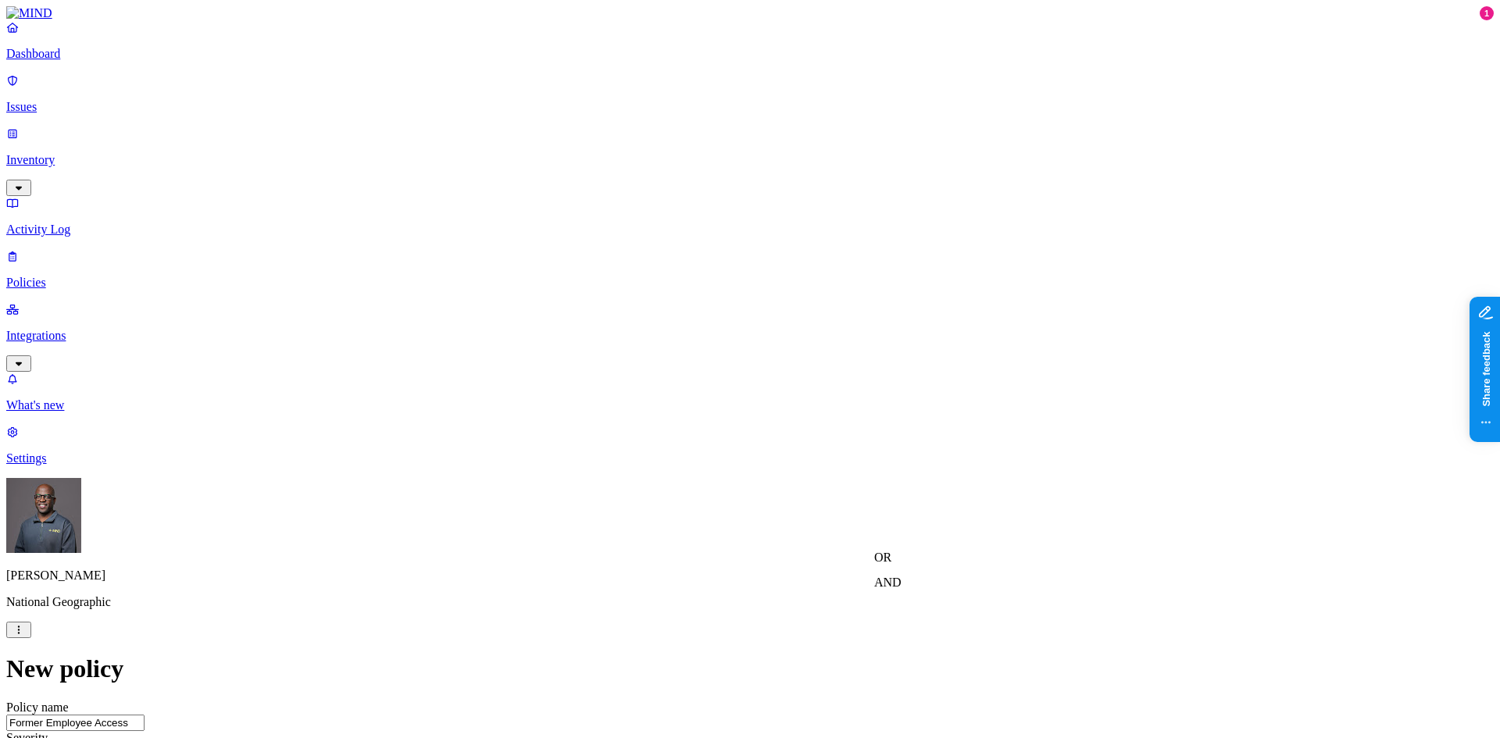
click at [891, 564] on label "OR" at bounding box center [882, 557] width 17 height 13
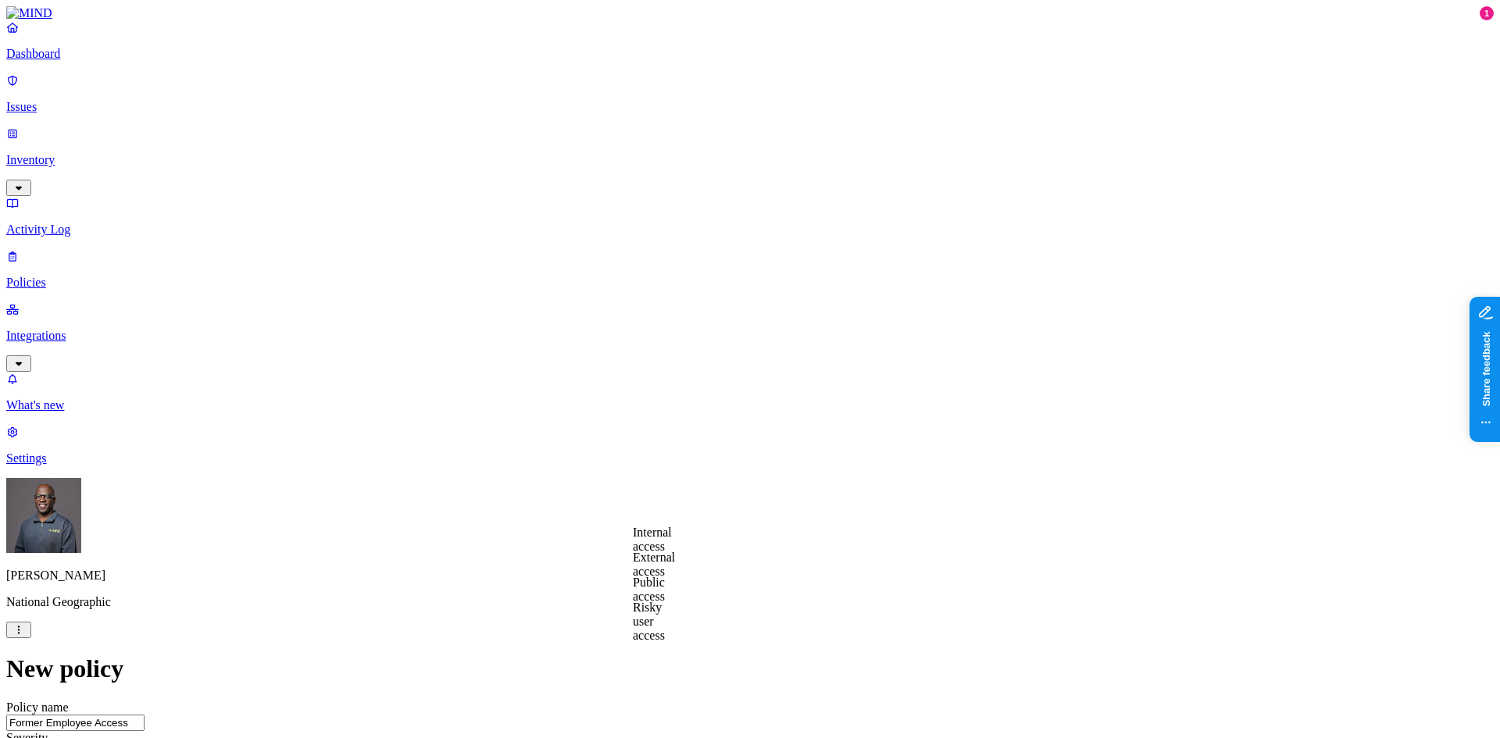
click at [672, 541] on label "Internal access" at bounding box center [652, 539] width 39 height 27
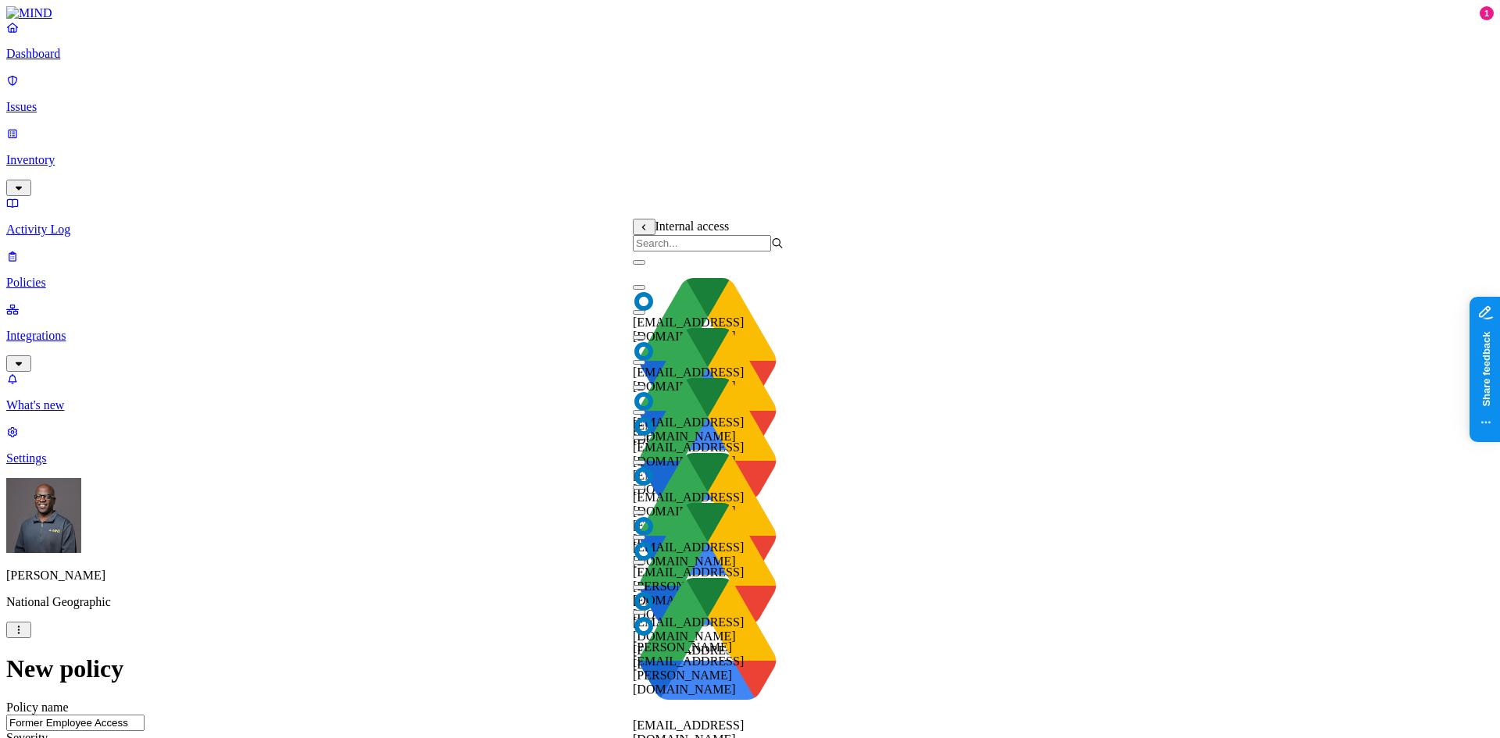
click at [694, 252] on input "search" at bounding box center [702, 243] width 138 height 16
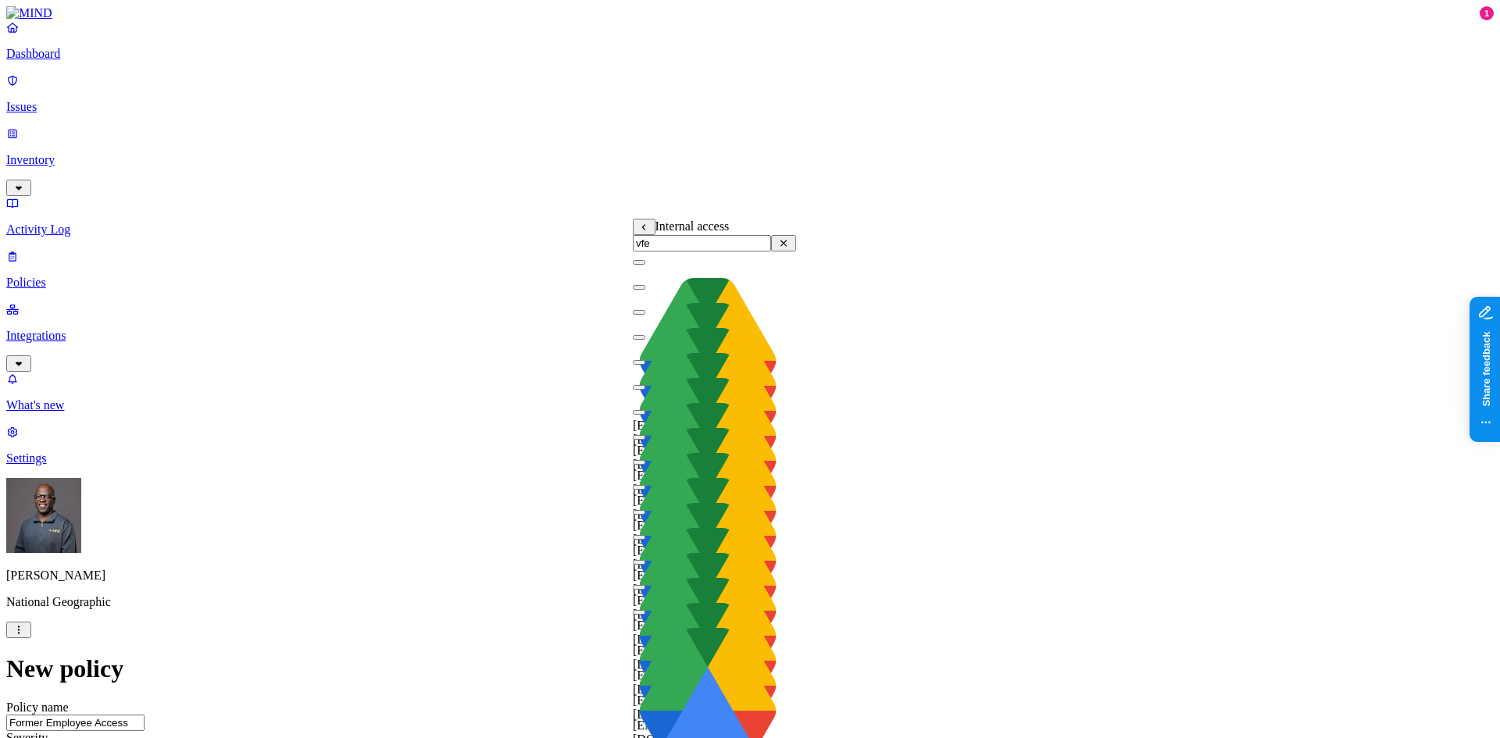
type input "vfe"
click at [645, 265] on button "button" at bounding box center [639, 262] width 12 height 5
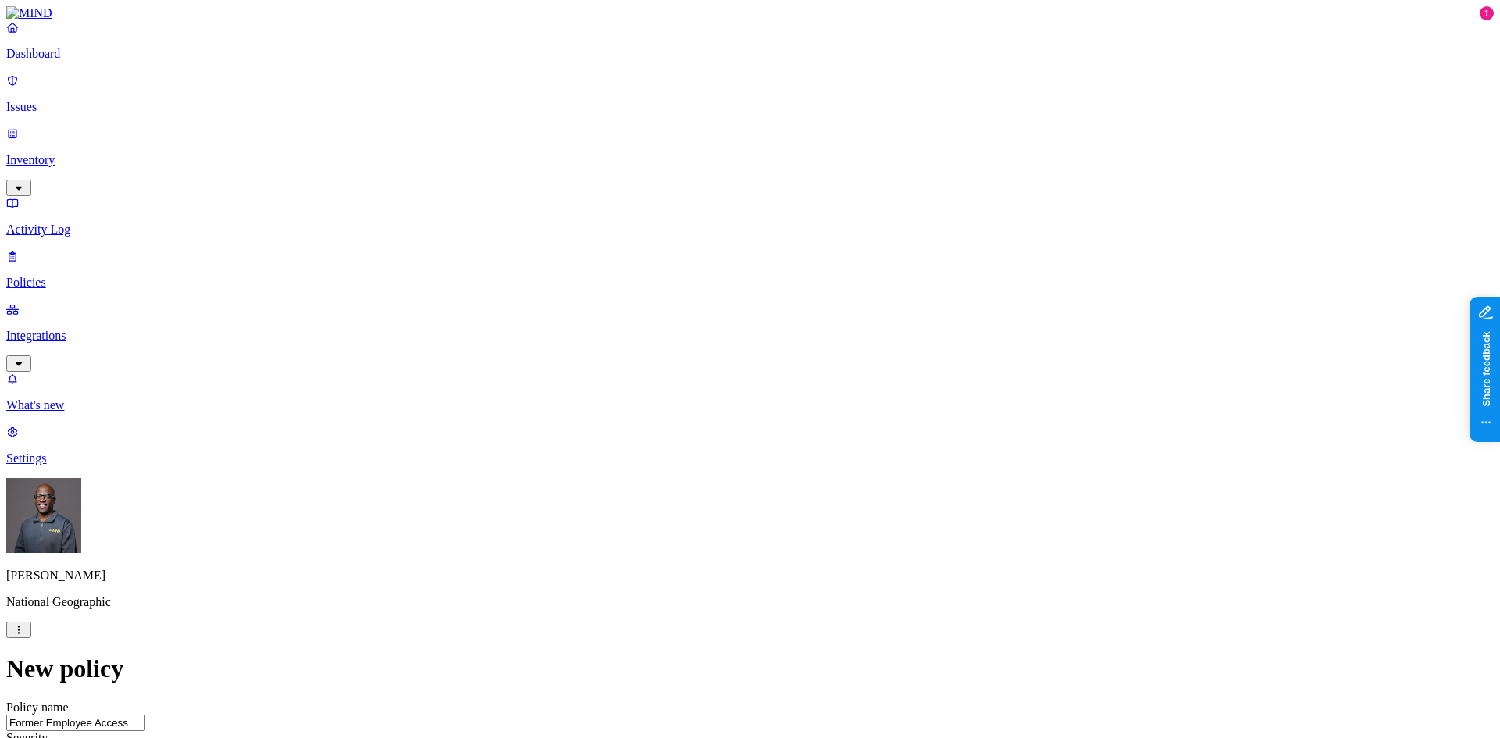
click at [847, 564] on label "AND" at bounding box center [833, 557] width 27 height 13
click at [862, 591] on label "External access" at bounding box center [841, 580] width 42 height 27
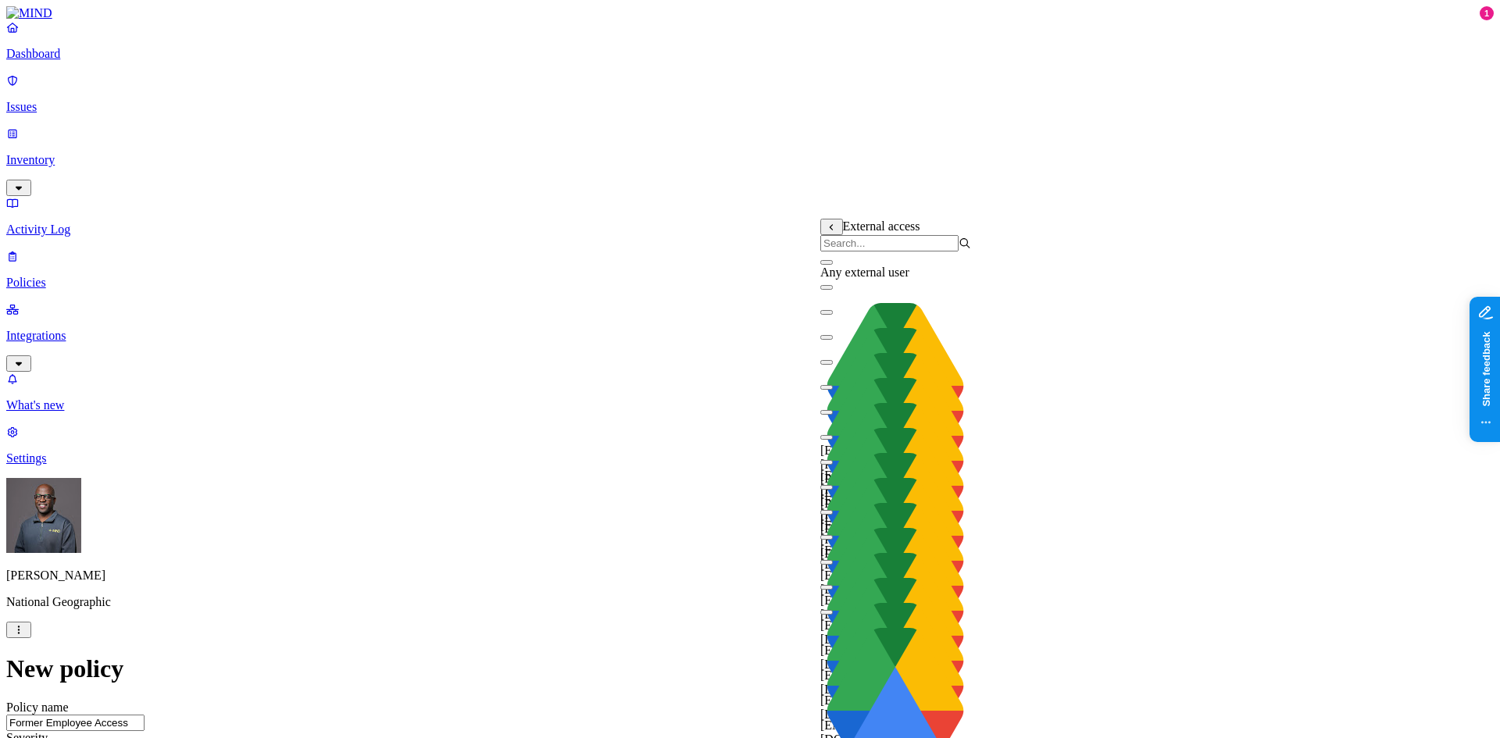
click at [833, 265] on button "button" at bounding box center [826, 262] width 12 height 5
click at [901, 529] on body "Dashboard Issues Inventory Activity Log Policies Integrations What's new 1 Sett…" at bounding box center [749, 730] width 1487 height 1449
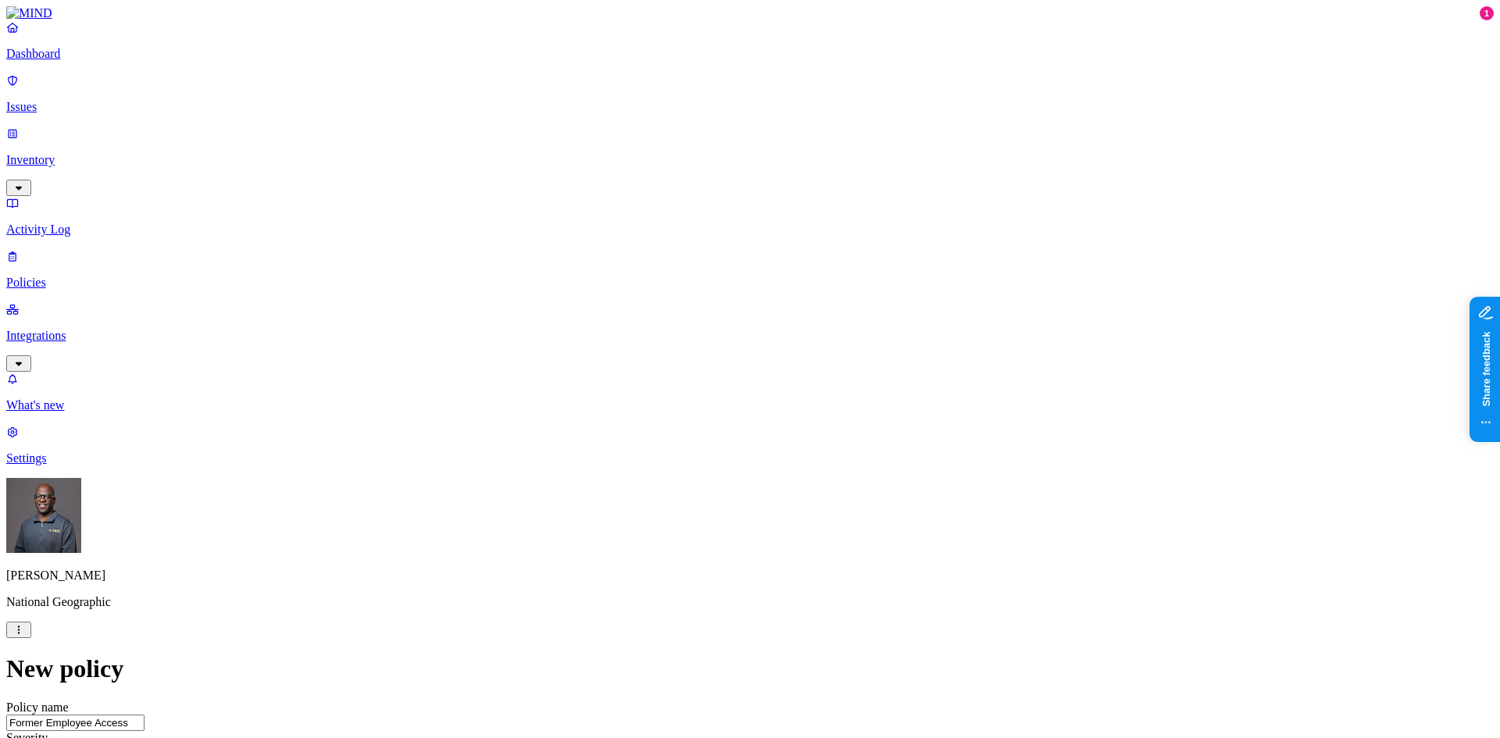
click at [872, 564] on label "OR" at bounding box center [863, 557] width 17 height 13
click at [887, 642] on label "Public access" at bounding box center [871, 630] width 32 height 27
click at [932, 588] on label "Anyone with link" at bounding box center [893, 580] width 77 height 27
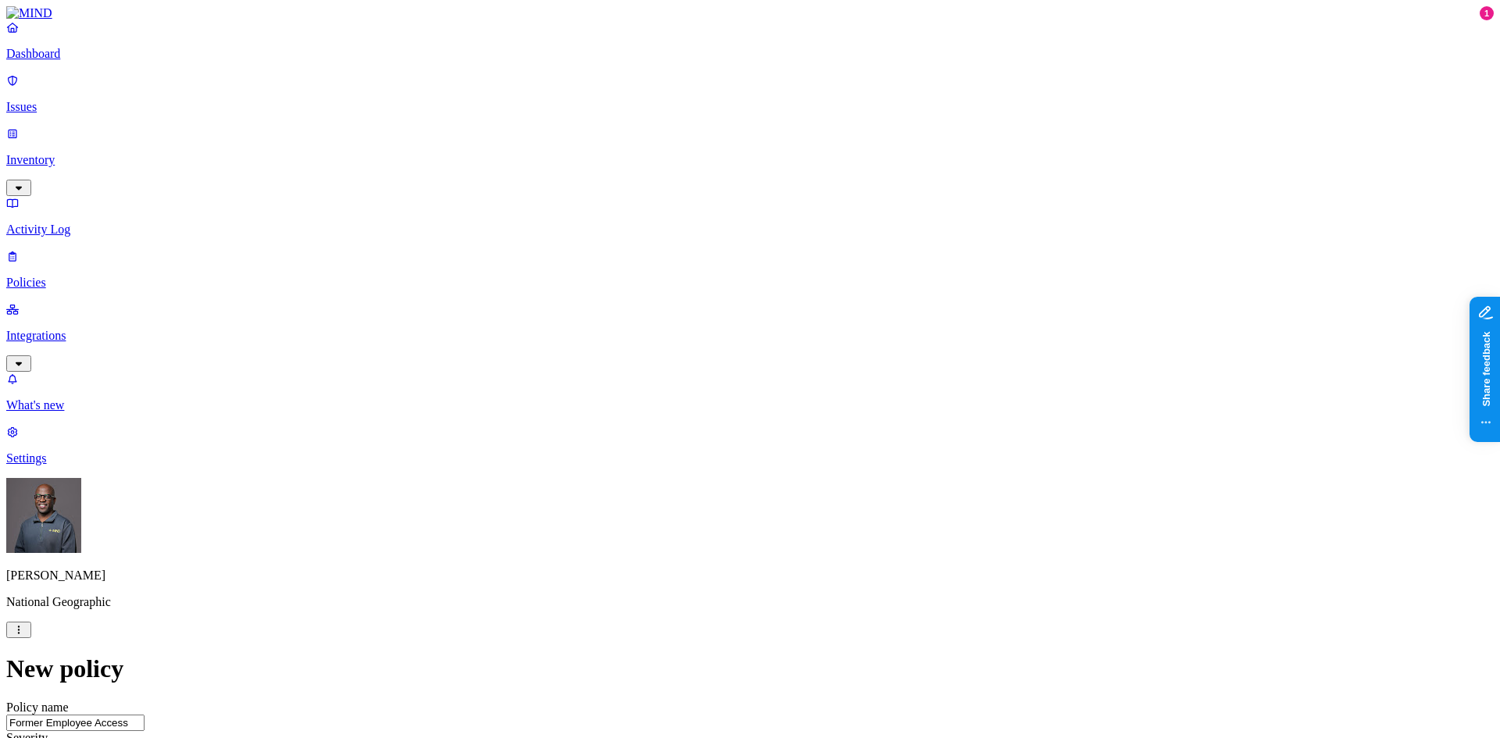
scroll to position [0, 0]
click at [145, 715] on input "Former Employee Access" at bounding box center [75, 723] width 138 height 16
type input "Former Employee Public or External Access"
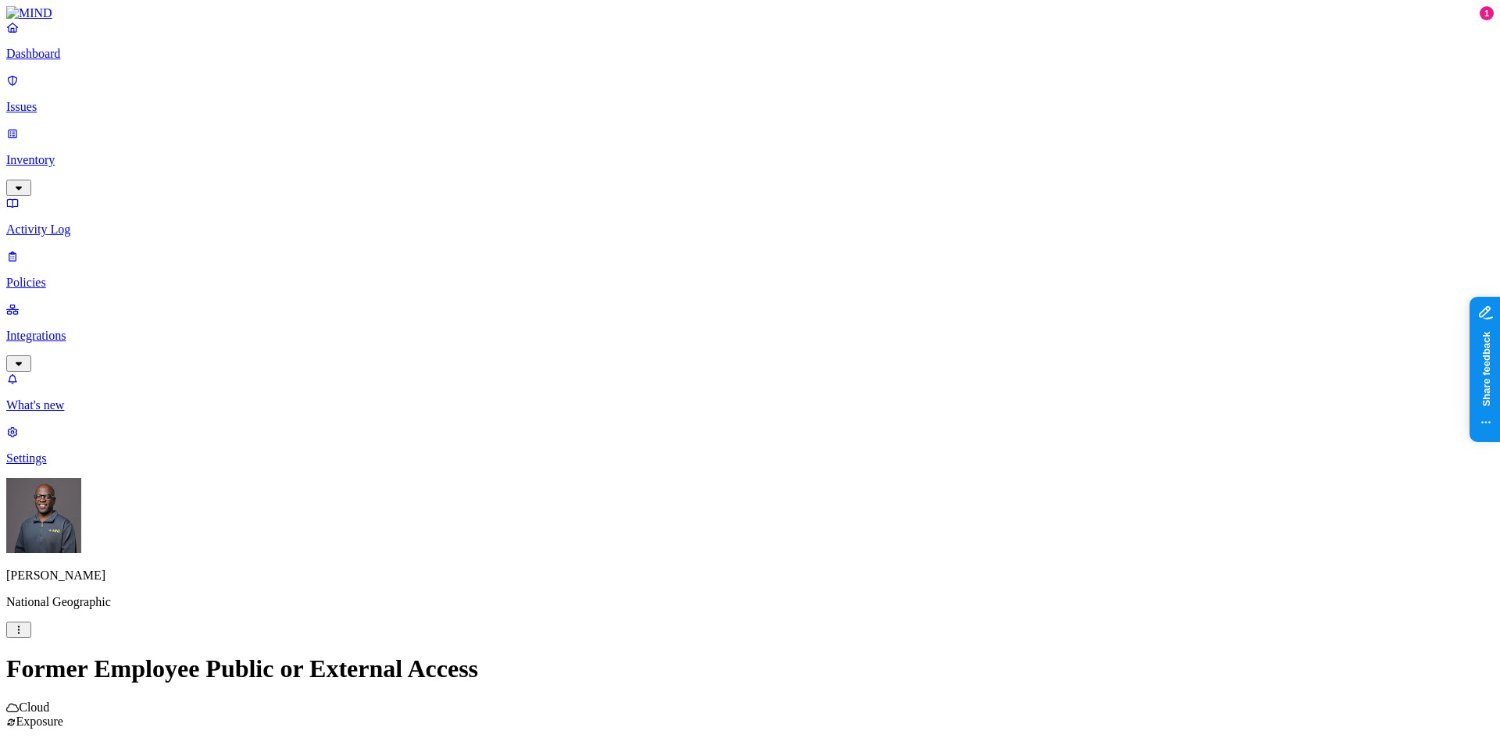
scroll to position [234, 0]
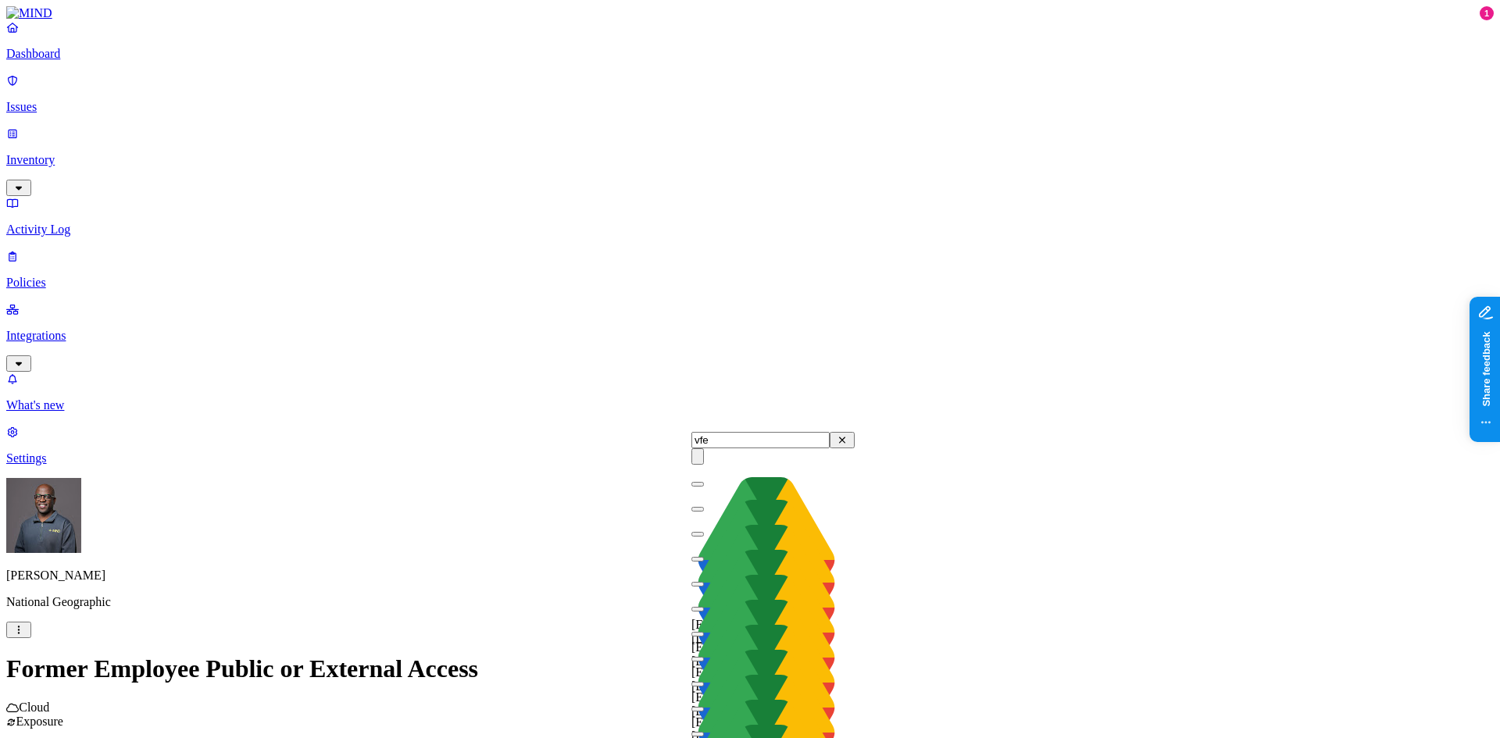
type input "vfe"
click at [704, 487] on button "button" at bounding box center [697, 484] width 12 height 5
click at [704, 512] on button "button" at bounding box center [697, 509] width 12 height 5
click at [704, 537] on button "button" at bounding box center [697, 534] width 12 height 5
click at [704, 562] on button "button" at bounding box center [697, 559] width 12 height 5
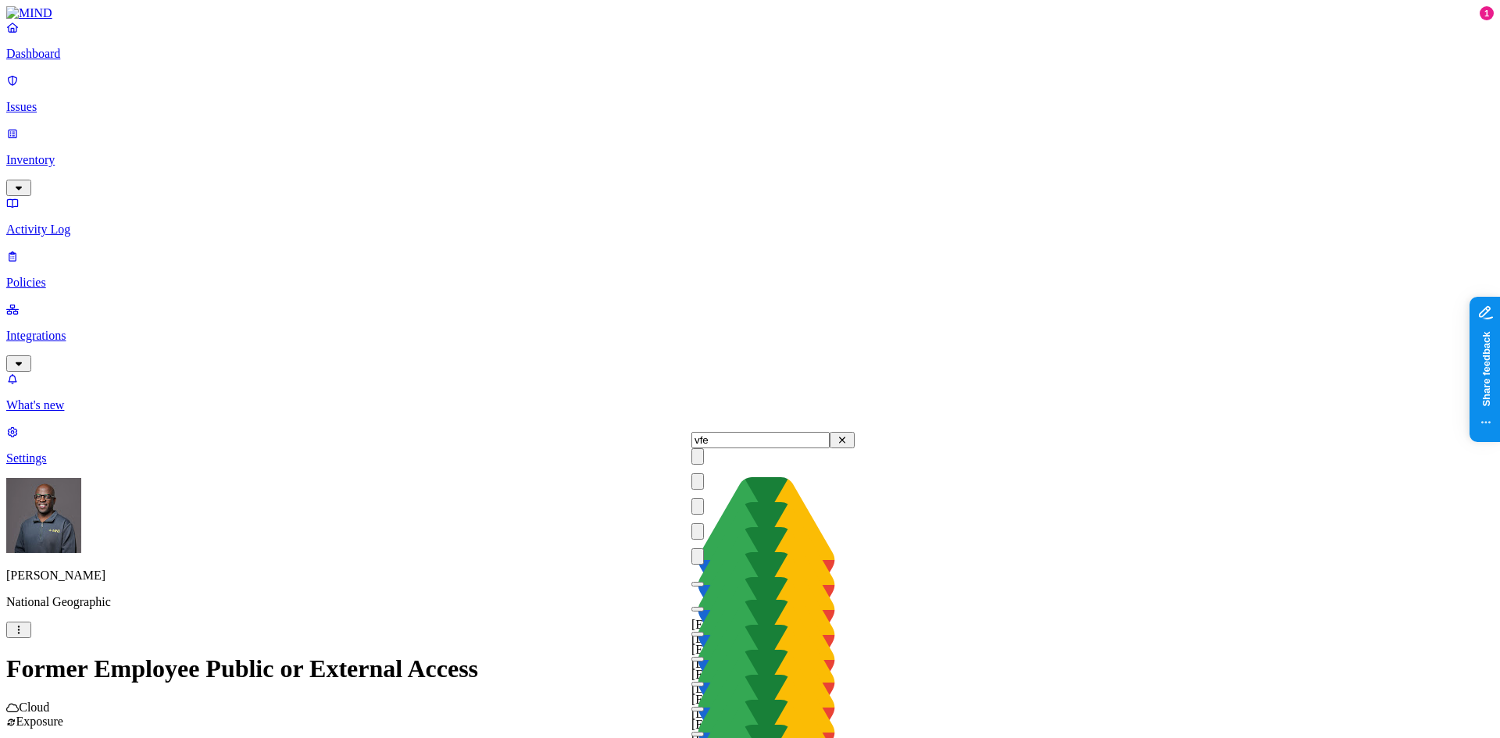
click at [704, 587] on button "button" at bounding box center [697, 584] width 12 height 5
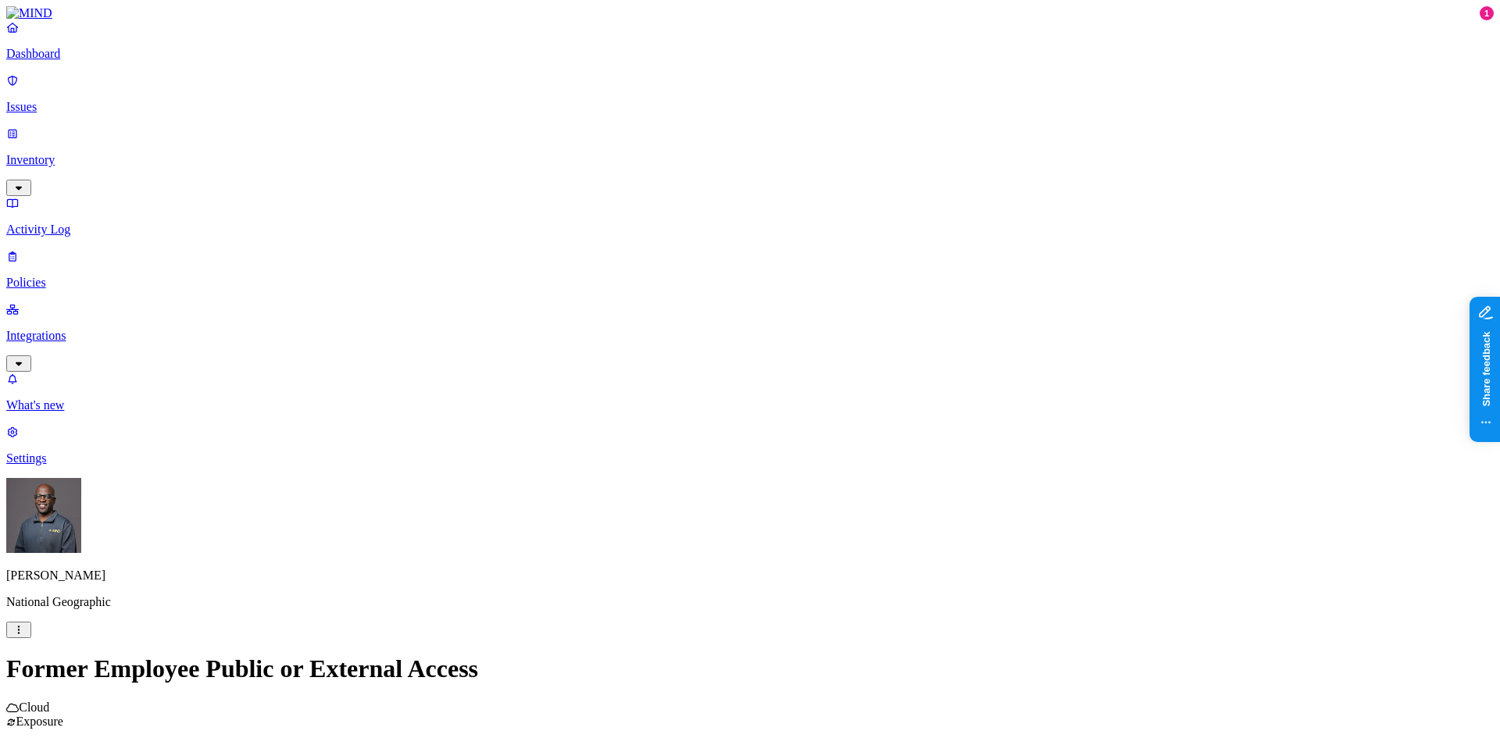
scroll to position [423, 0]
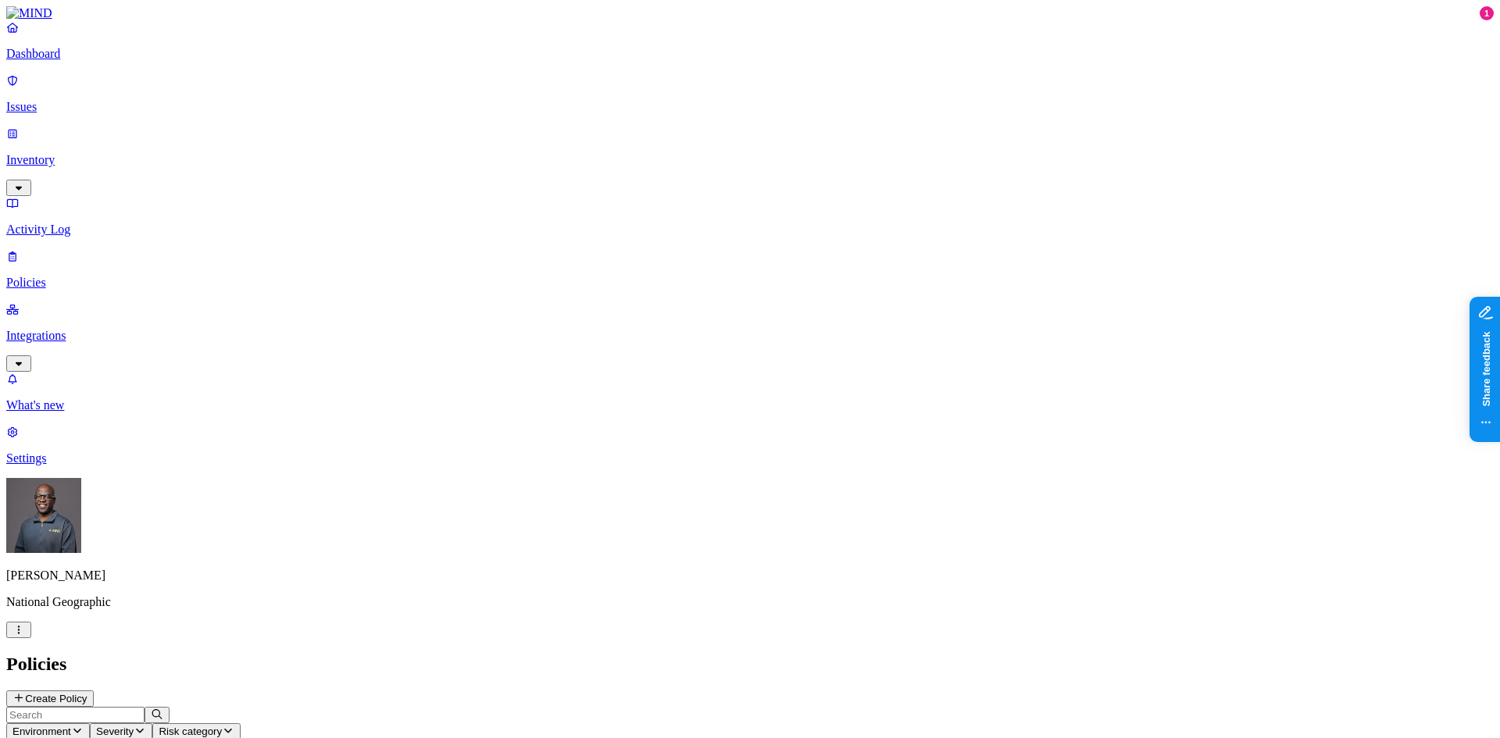
click at [75, 276] on p "Policies" at bounding box center [749, 283] width 1487 height 14
click at [62, 100] on p "Issues" at bounding box center [749, 107] width 1487 height 14
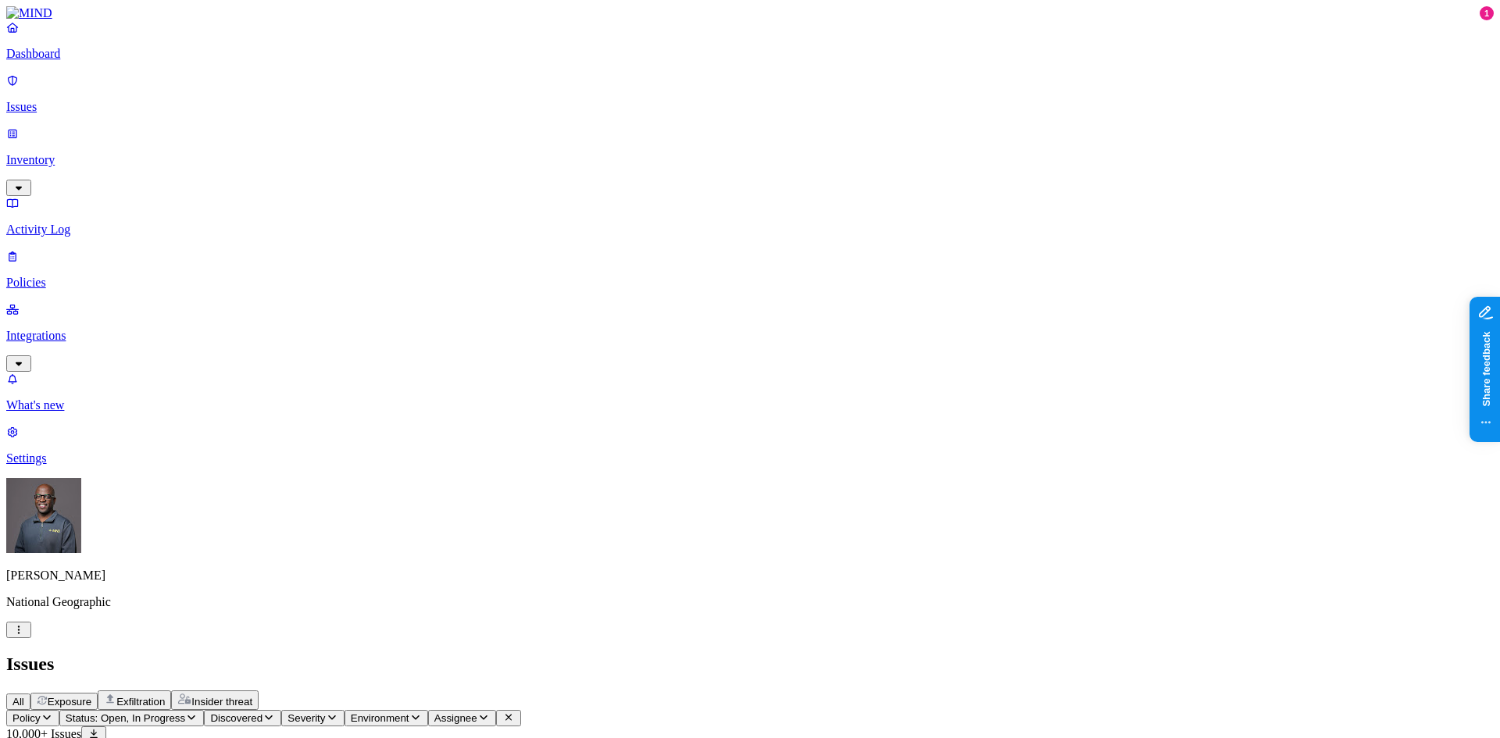
click at [91, 696] on span "Exposure" at bounding box center [70, 702] width 44 height 12
click at [59, 710] on button "Policy" at bounding box center [32, 718] width 53 height 16
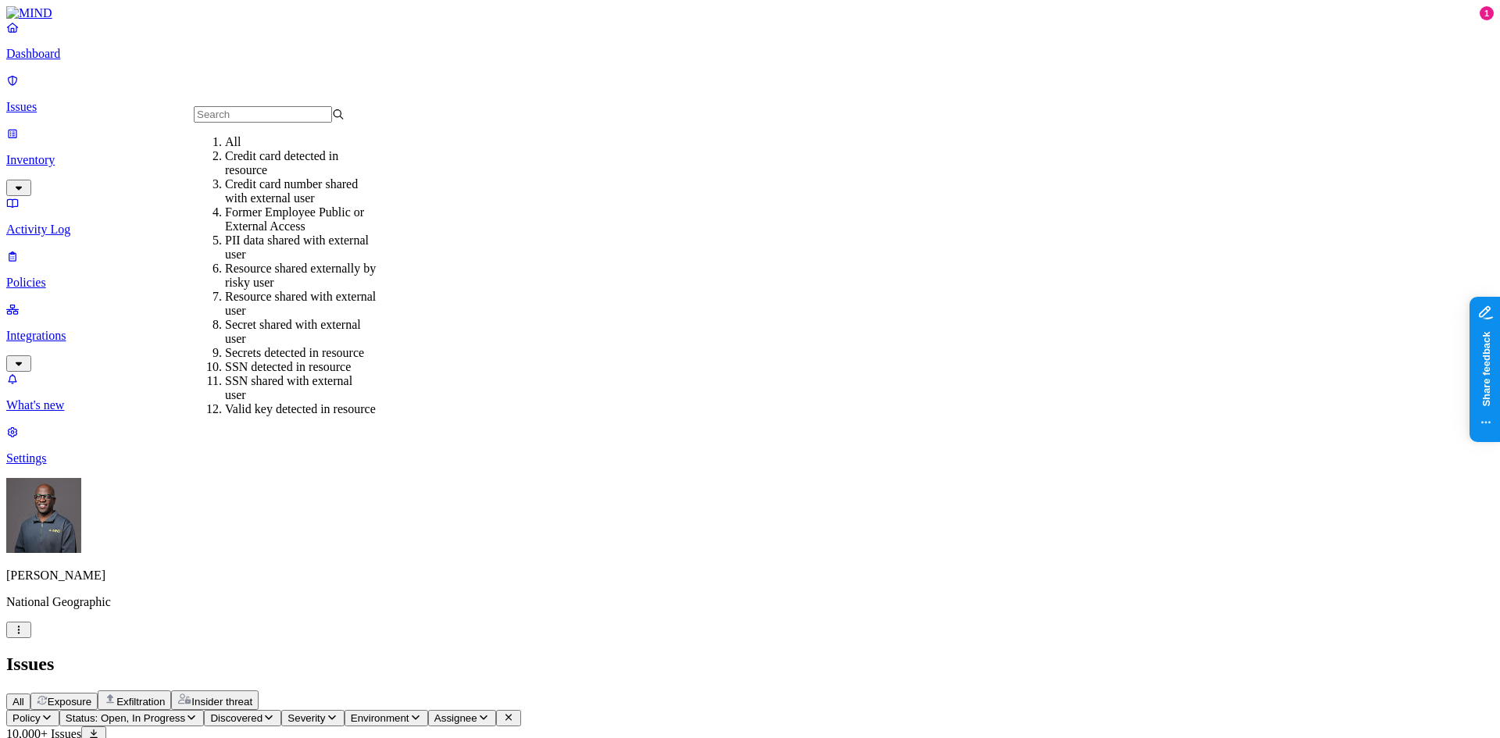
scroll to position [105, 0]
click at [597, 654] on header "Issues All Exposure Exfiltration Insider threat" at bounding box center [749, 682] width 1487 height 56
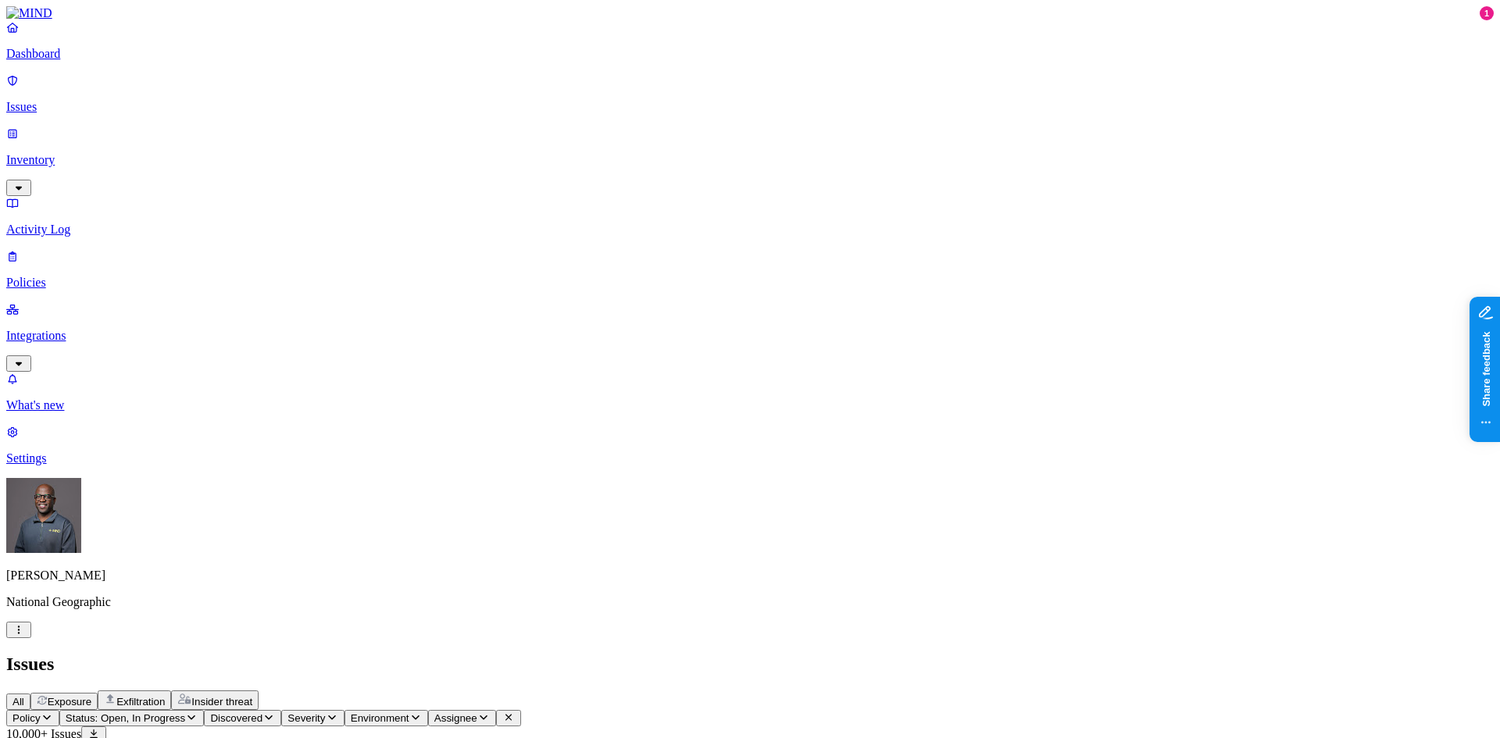
click at [198, 712] on icon "button" at bounding box center [191, 717] width 12 height 10
click at [284, 234] on button "button" at bounding box center [290, 236] width 12 height 5
click at [588, 690] on div "All Exposure Exfiltration Insider threat" at bounding box center [749, 700] width 1487 height 20
click at [53, 712] on icon "button" at bounding box center [47, 717] width 12 height 10
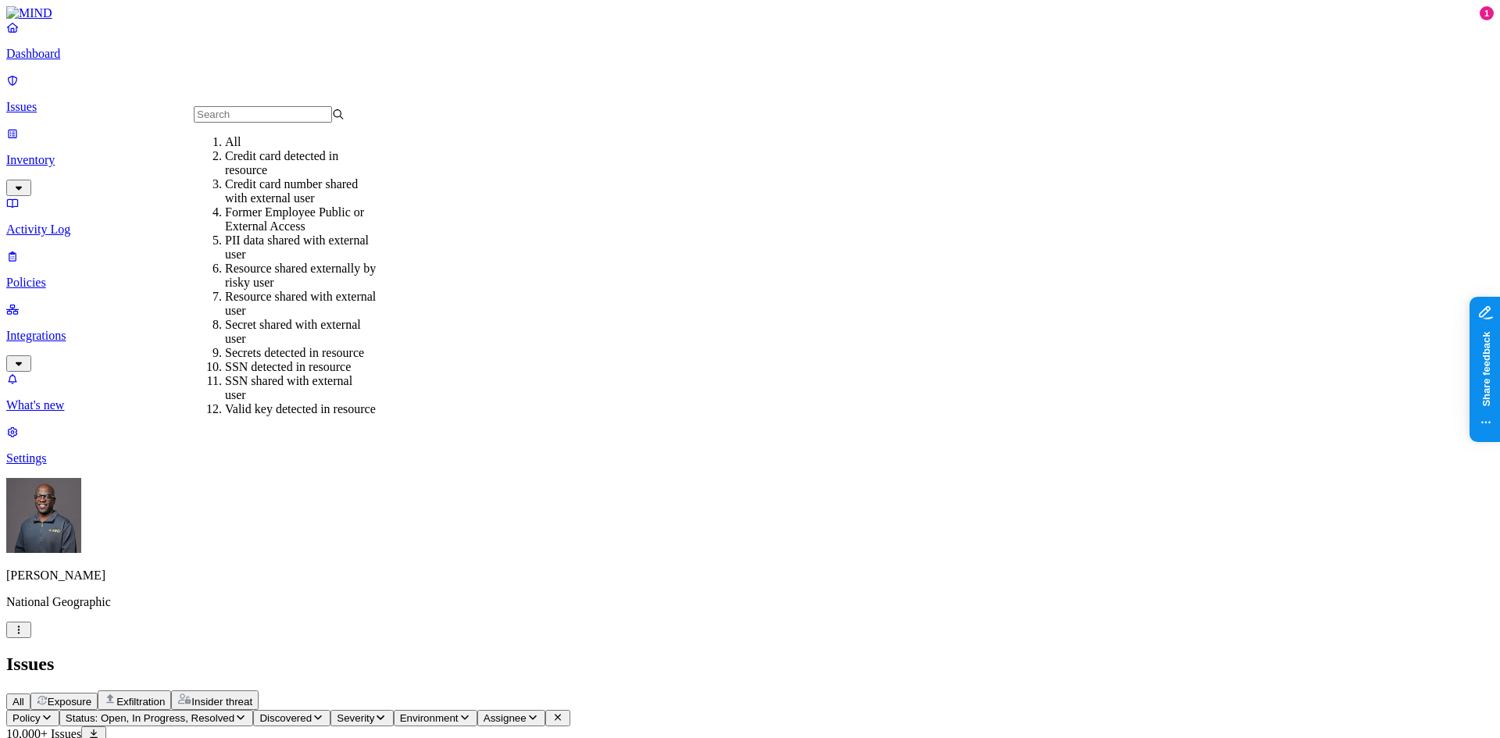
click at [340, 231] on div "Former Employee Public or External Access" at bounding box center [300, 219] width 151 height 28
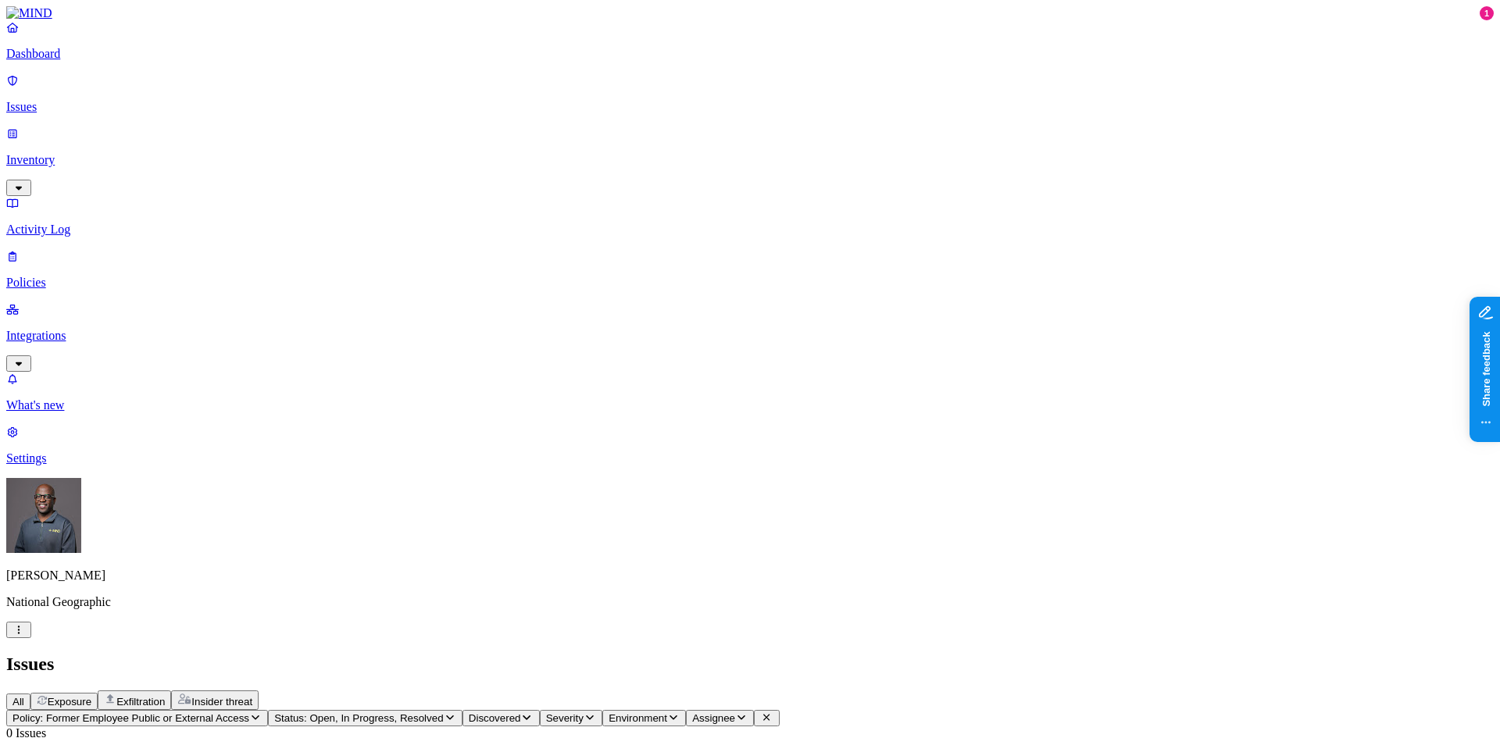
click at [456, 712] on icon "button" at bounding box center [450, 717] width 12 height 10
click at [608, 690] on div "All Exposure Exfiltration Insider threat" at bounding box center [749, 700] width 1487 height 20
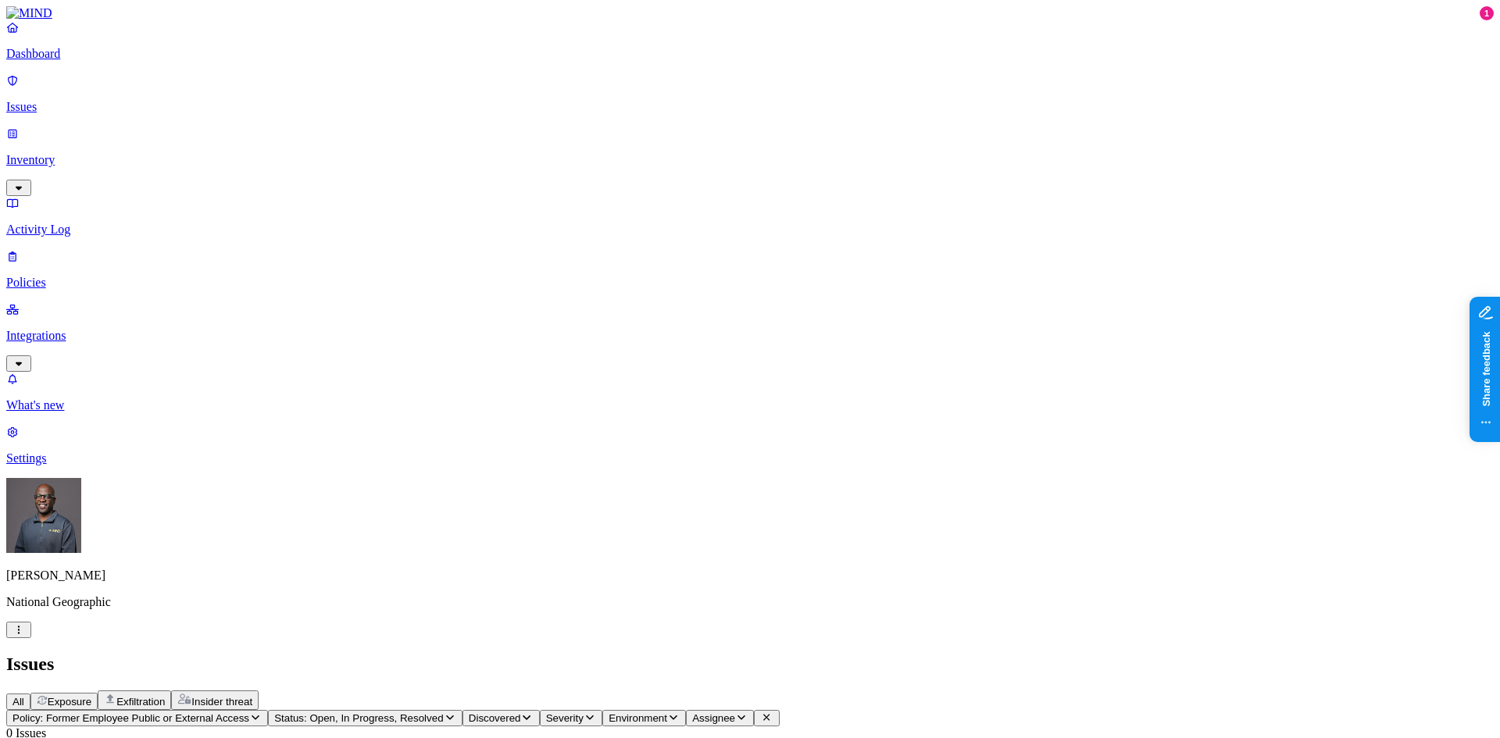
click at [58, 276] on p "Policies" at bounding box center [749, 283] width 1487 height 14
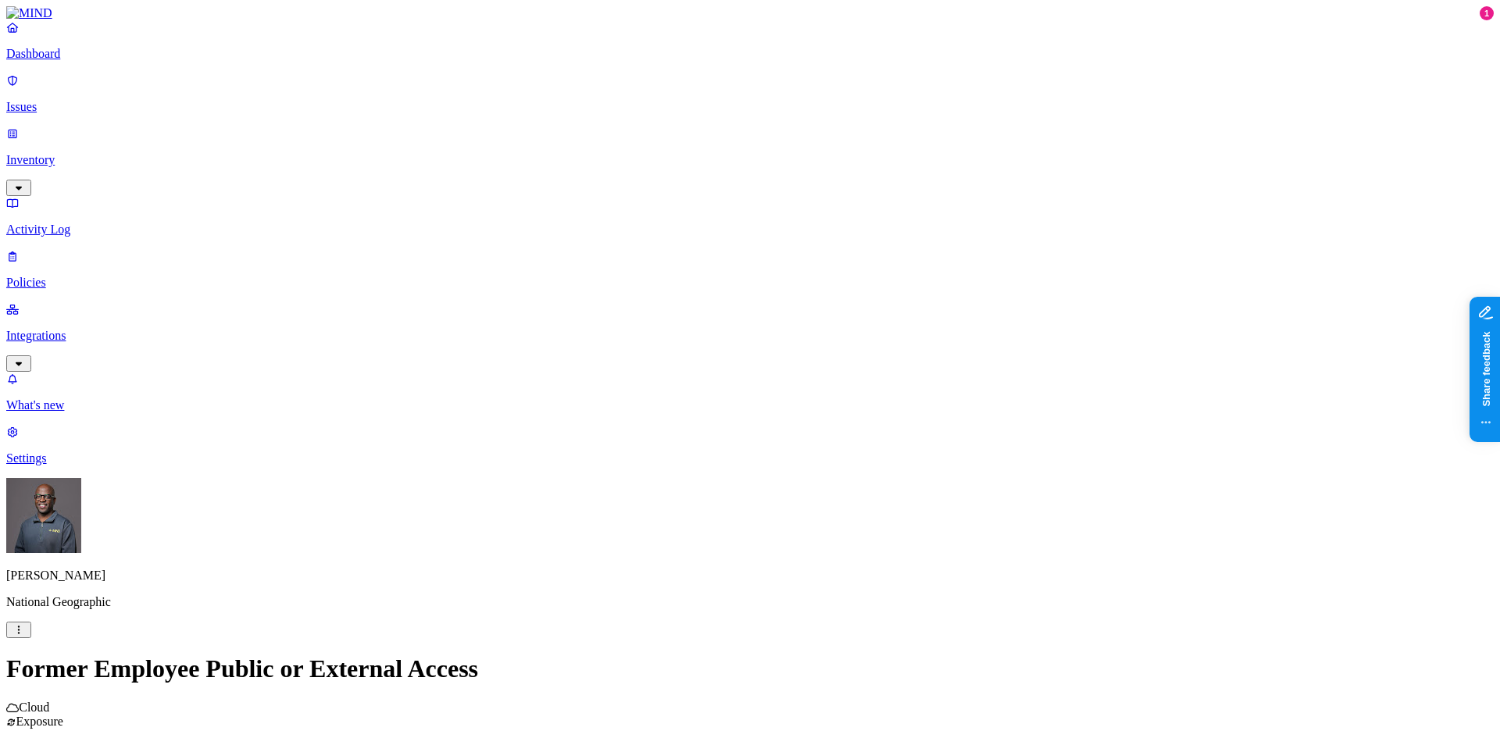
scroll to position [156, 0]
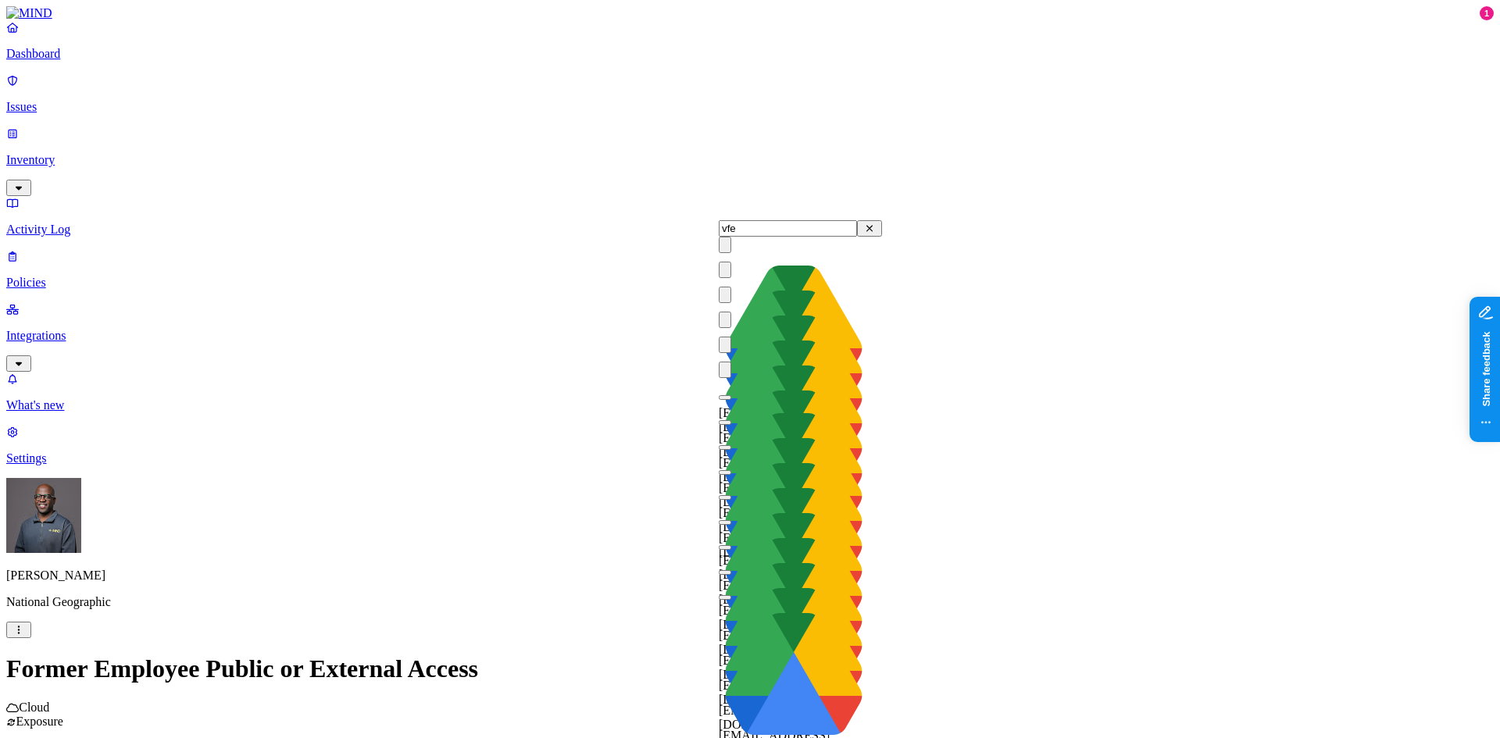
type input "vfe"
click at [731, 400] on button "button" at bounding box center [725, 397] width 12 height 5
click at [731, 425] on button "button" at bounding box center [725, 422] width 12 height 5
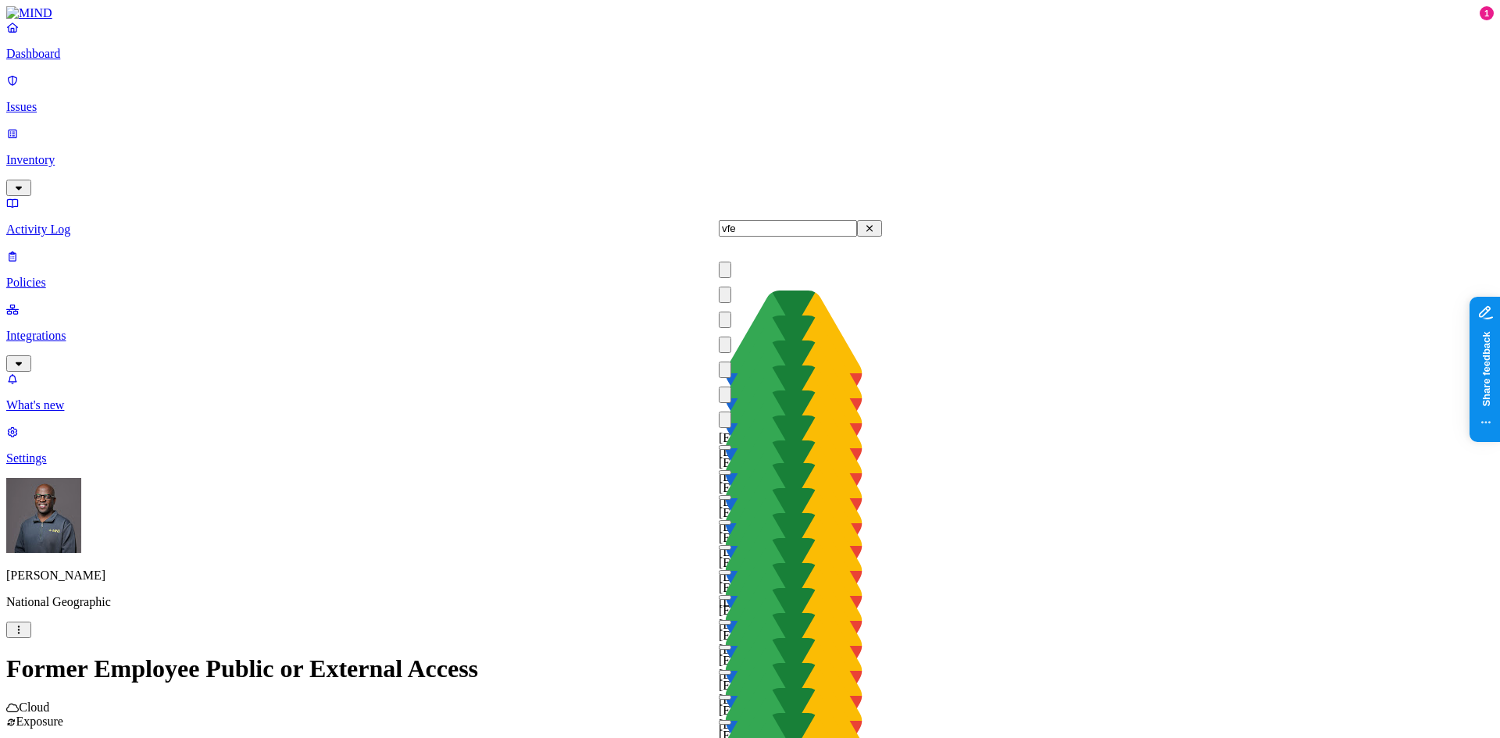
click at [731, 445] on button "button" at bounding box center [725, 447] width 12 height 5
drag, startPoint x: 735, startPoint y: 331, endPoint x: 735, endPoint y: 341, distance: 10.2
click at [731, 470] on button "button" at bounding box center [725, 472] width 12 height 5
click at [731, 495] on button "button" at bounding box center [725, 497] width 12 height 5
click at [731, 520] on button "button" at bounding box center [725, 522] width 12 height 5
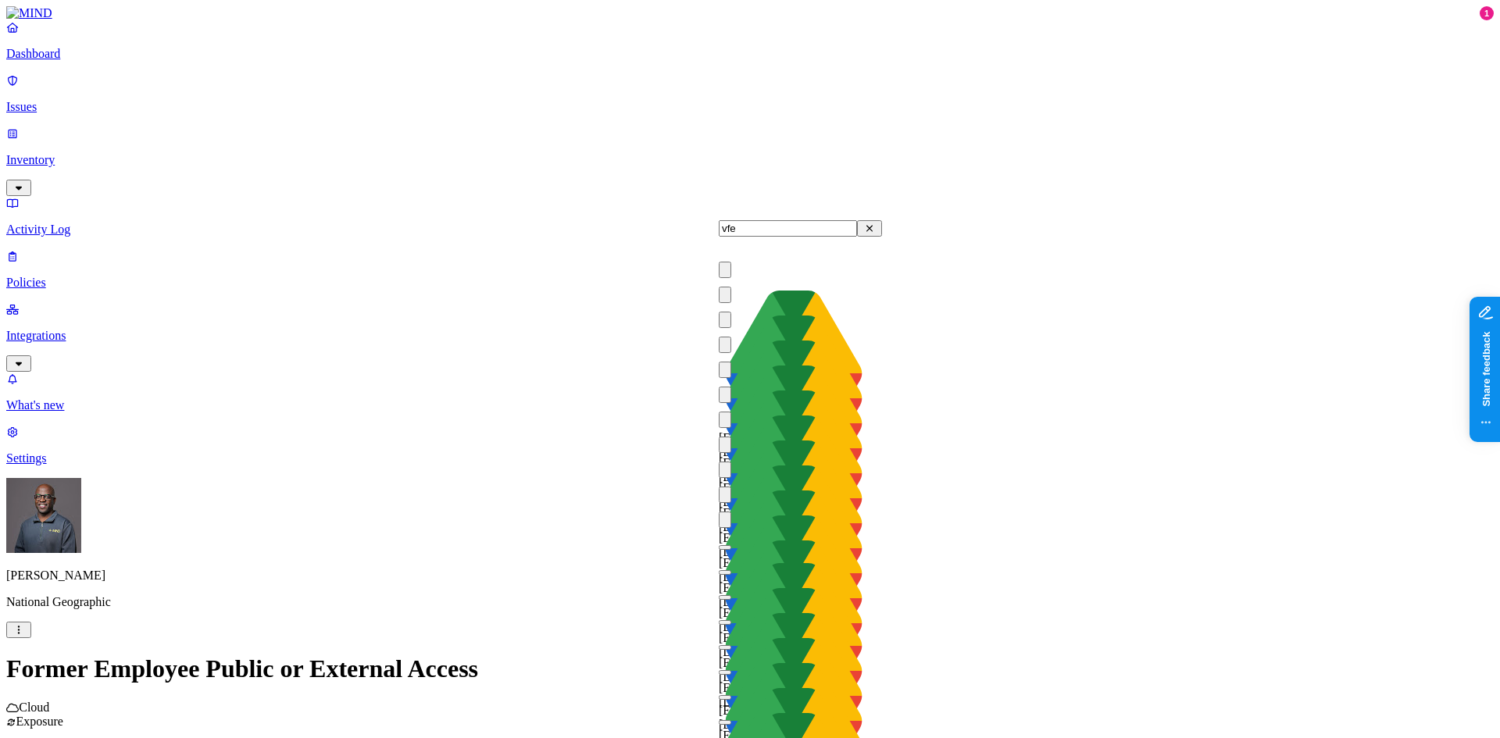
drag, startPoint x: 738, startPoint y: 405, endPoint x: 737, endPoint y: 422, distance: 17.2
click at [737, 537] on div "[EMAIL_ADDRESS][DOMAIN_NAME]" at bounding box center [800, 634] width 163 height 195
click at [731, 570] on button "button" at bounding box center [725, 572] width 12 height 5
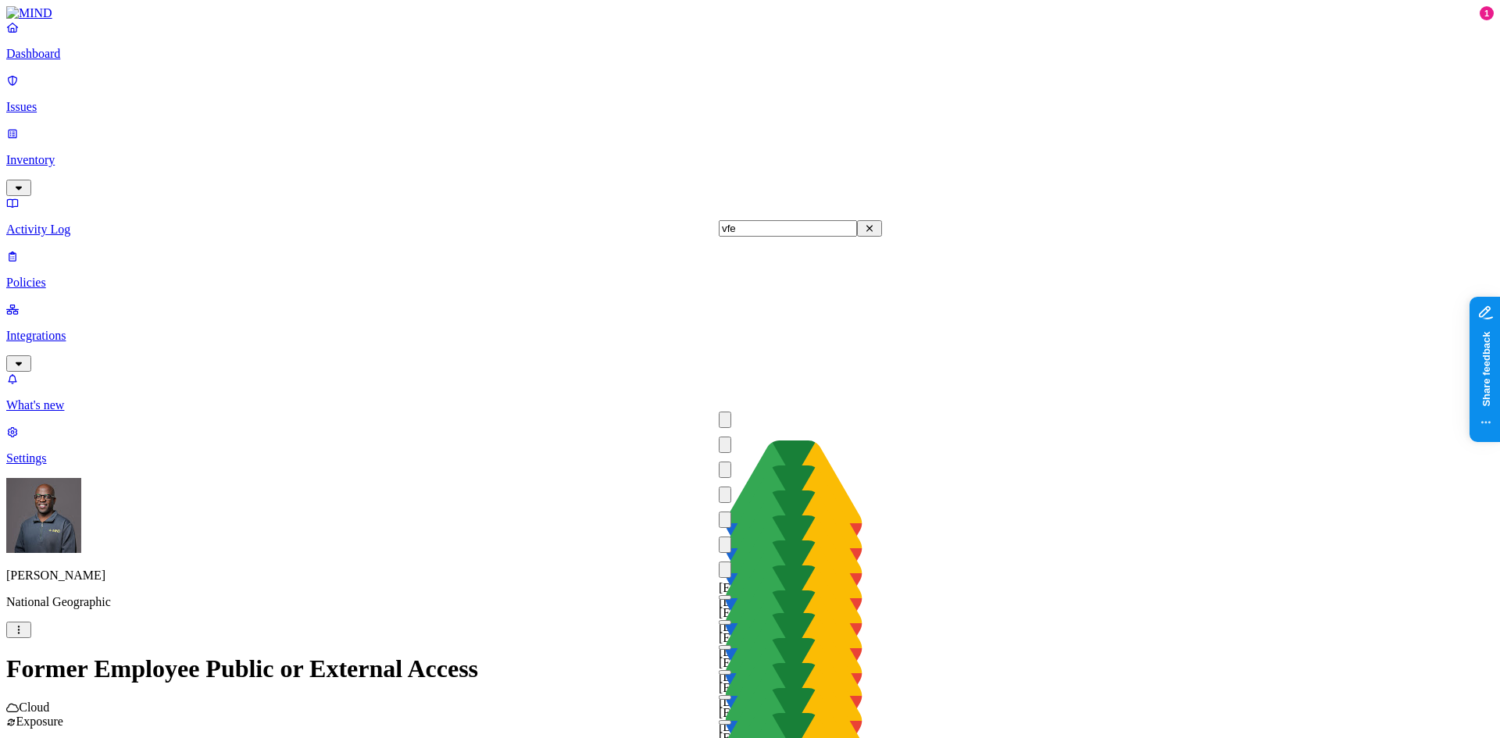
click at [731, 595] on button "button" at bounding box center [725, 597] width 12 height 5
click at [731, 620] on button "button" at bounding box center [725, 622] width 12 height 5
click at [731, 645] on button "button" at bounding box center [725, 647] width 12 height 5
click at [731, 670] on button "button" at bounding box center [725, 672] width 12 height 5
click at [731, 695] on button "button" at bounding box center [725, 697] width 12 height 5
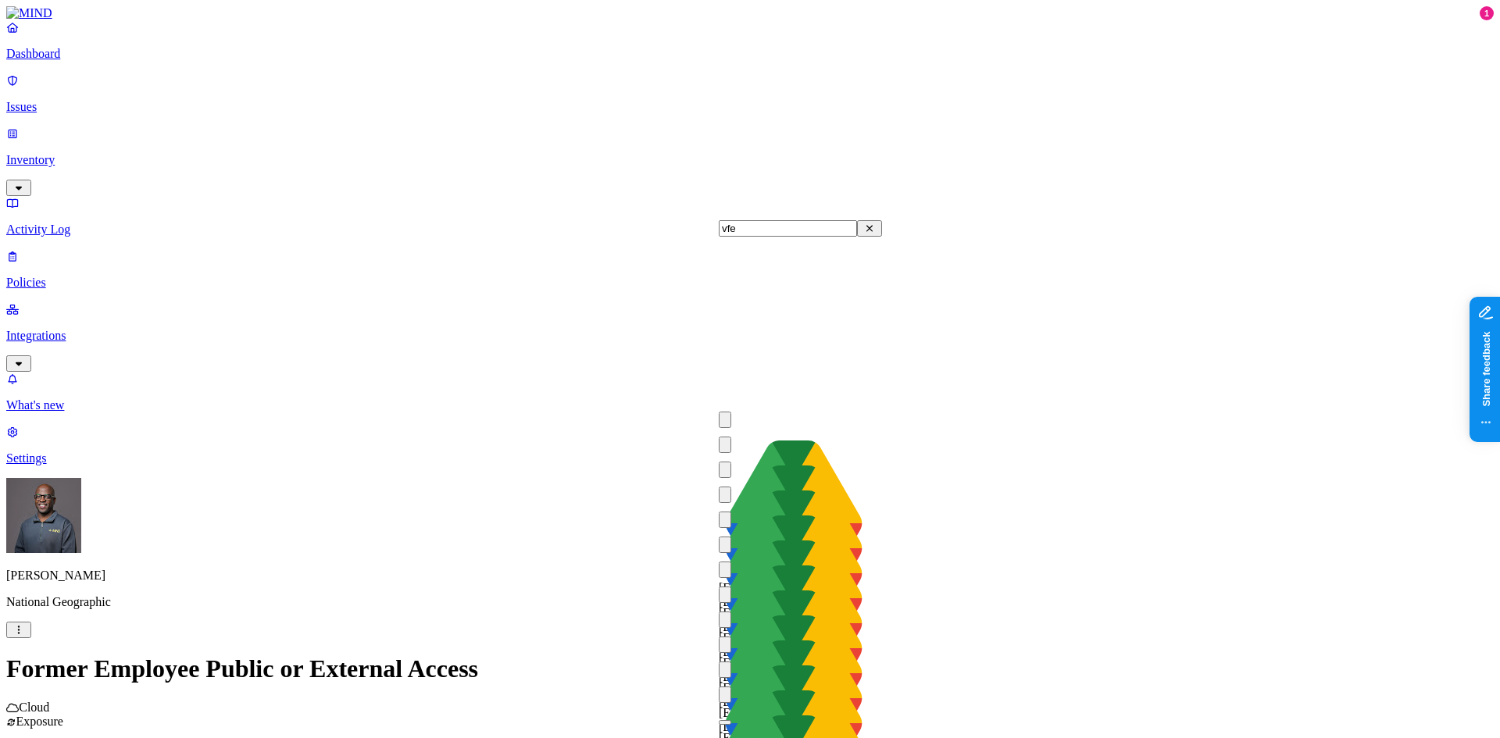
click at [731, 720] on button "button" at bounding box center [725, 722] width 12 height 5
click at [731, 737] on button "button" at bounding box center [725, 747] width 12 height 5
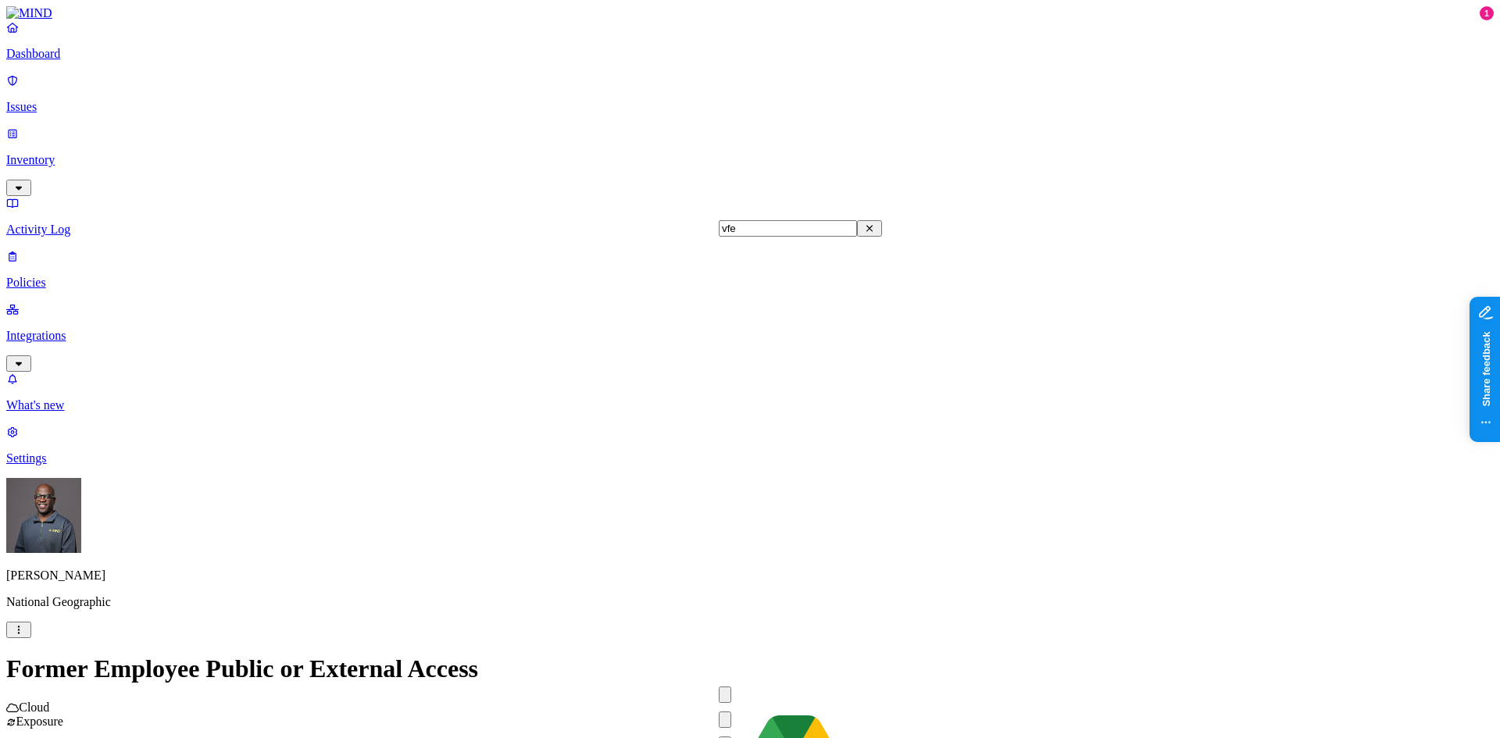
scroll to position [625, 0]
drag, startPoint x: 735, startPoint y: 364, endPoint x: 733, endPoint y: 383, distance: 18.8
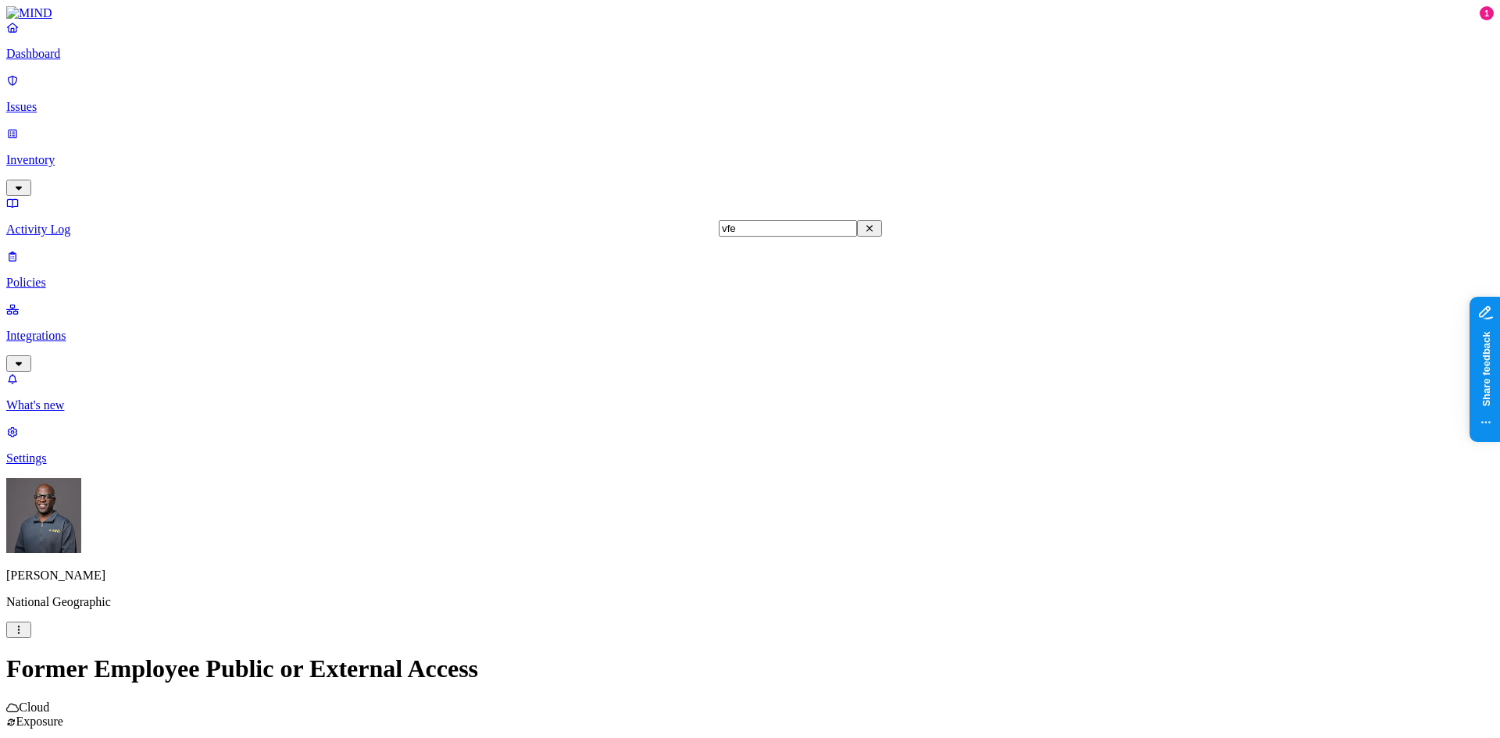
drag, startPoint x: 734, startPoint y: 414, endPoint x: 739, endPoint y: 398, distance: 16.3
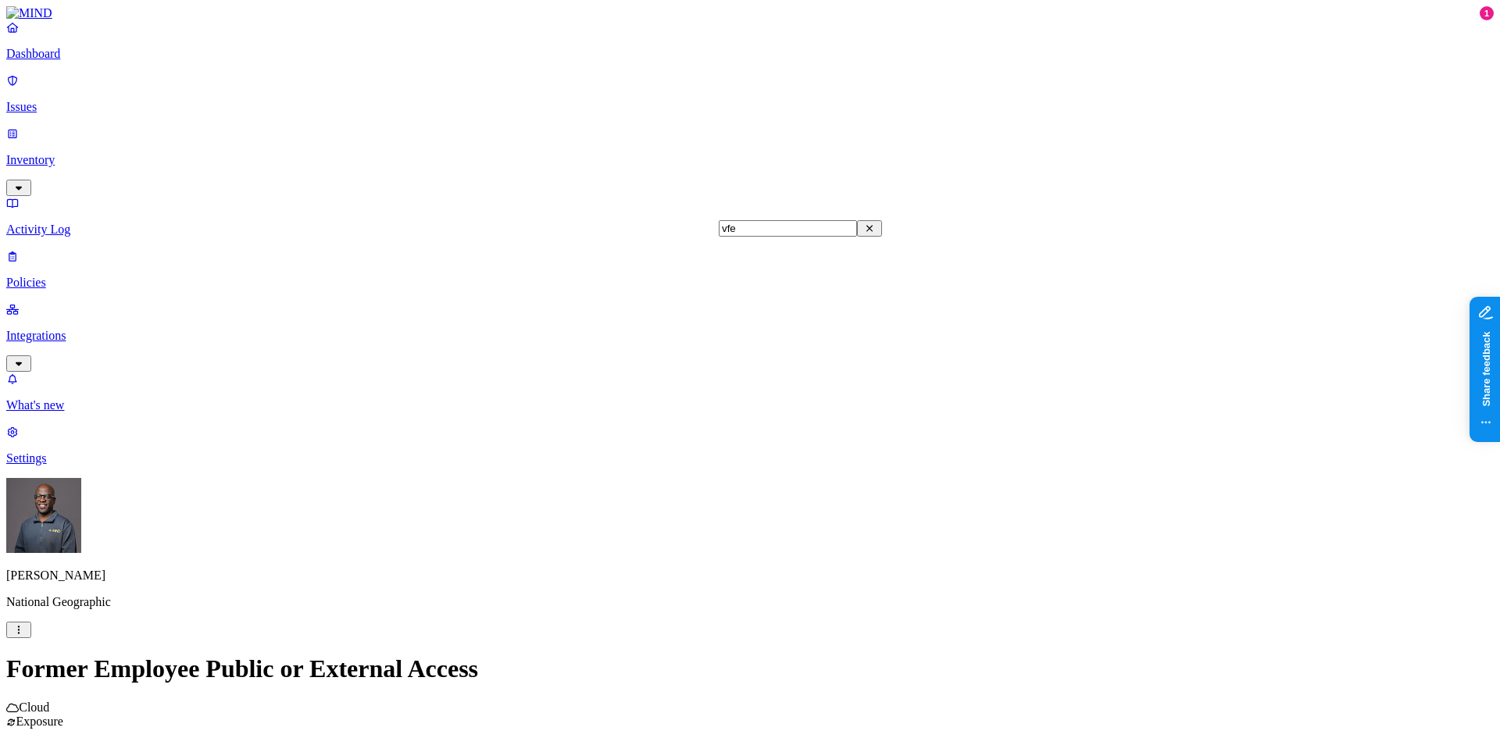
scroll to position [3793, 0]
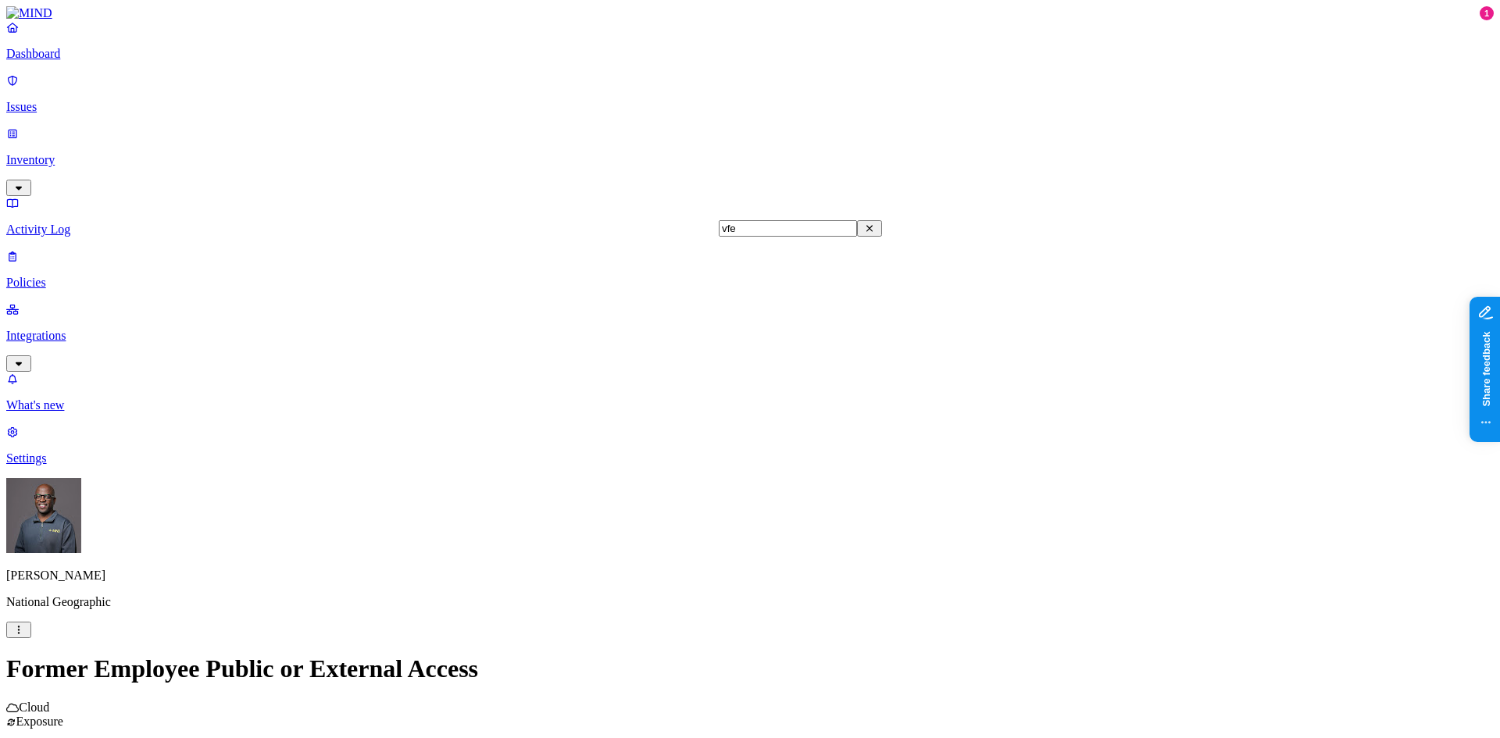
drag, startPoint x: 737, startPoint y: 357, endPoint x: 737, endPoint y: 347, distance: 10.2
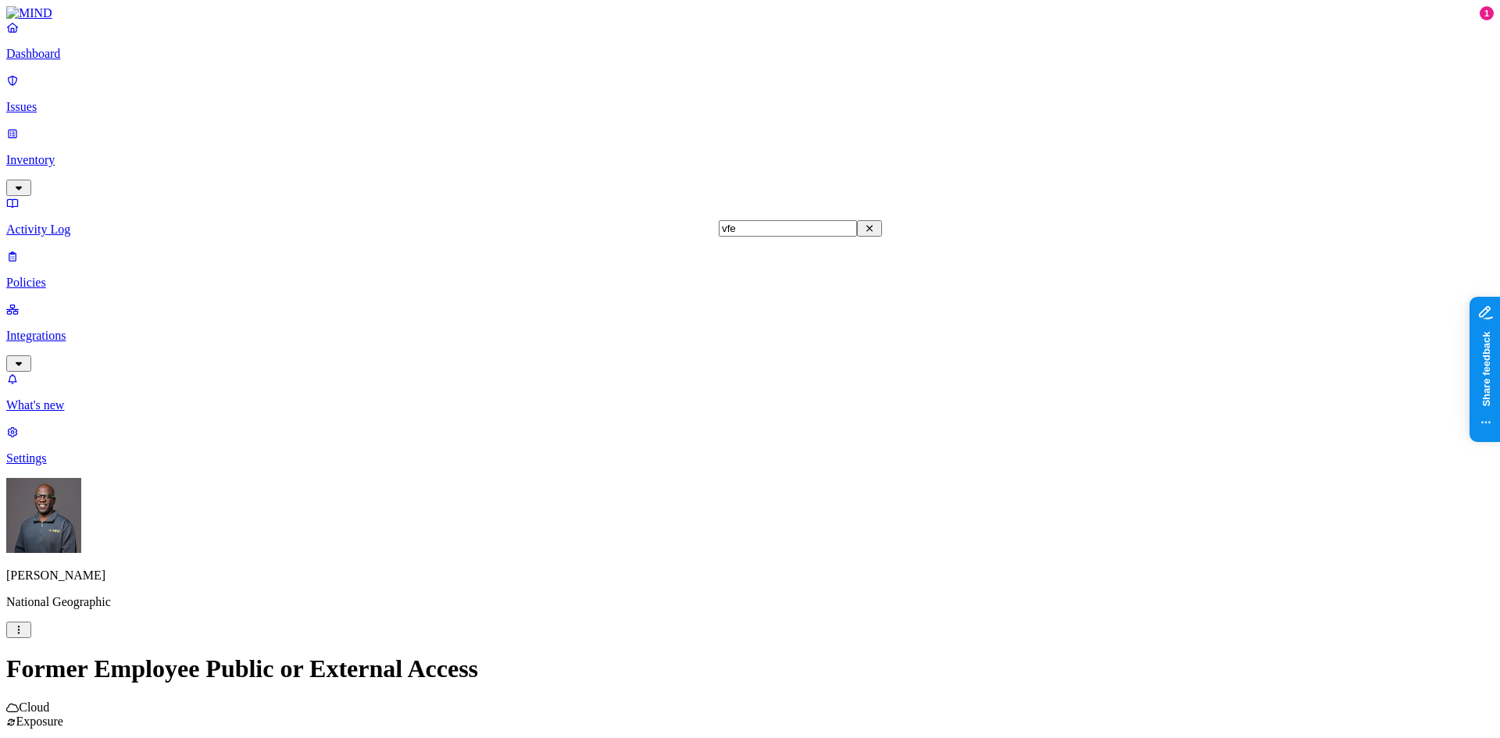
scroll to position [3481, 0]
drag, startPoint x: 733, startPoint y: 384, endPoint x: 737, endPoint y: 376, distance: 8.7
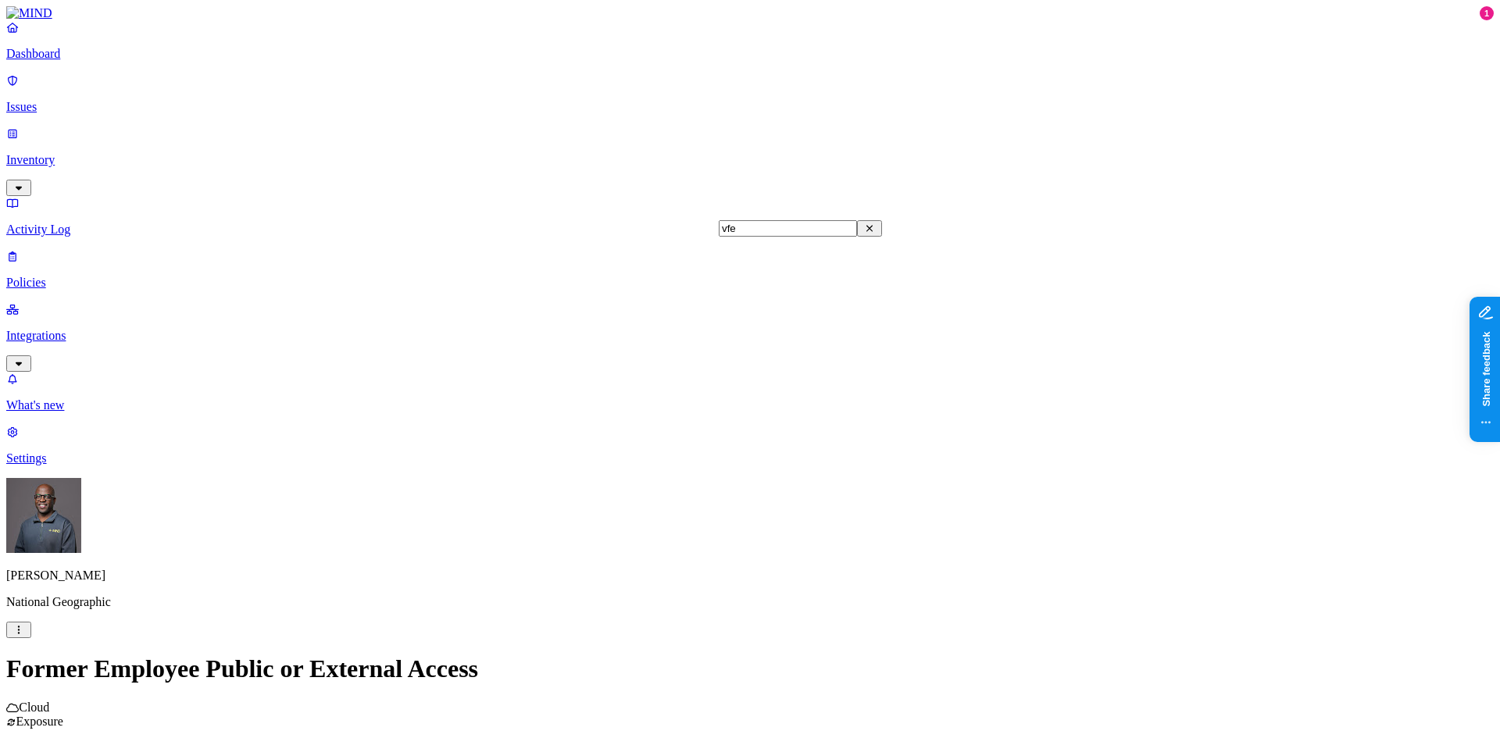
drag, startPoint x: 733, startPoint y: 449, endPoint x: 732, endPoint y: 425, distance: 24.2
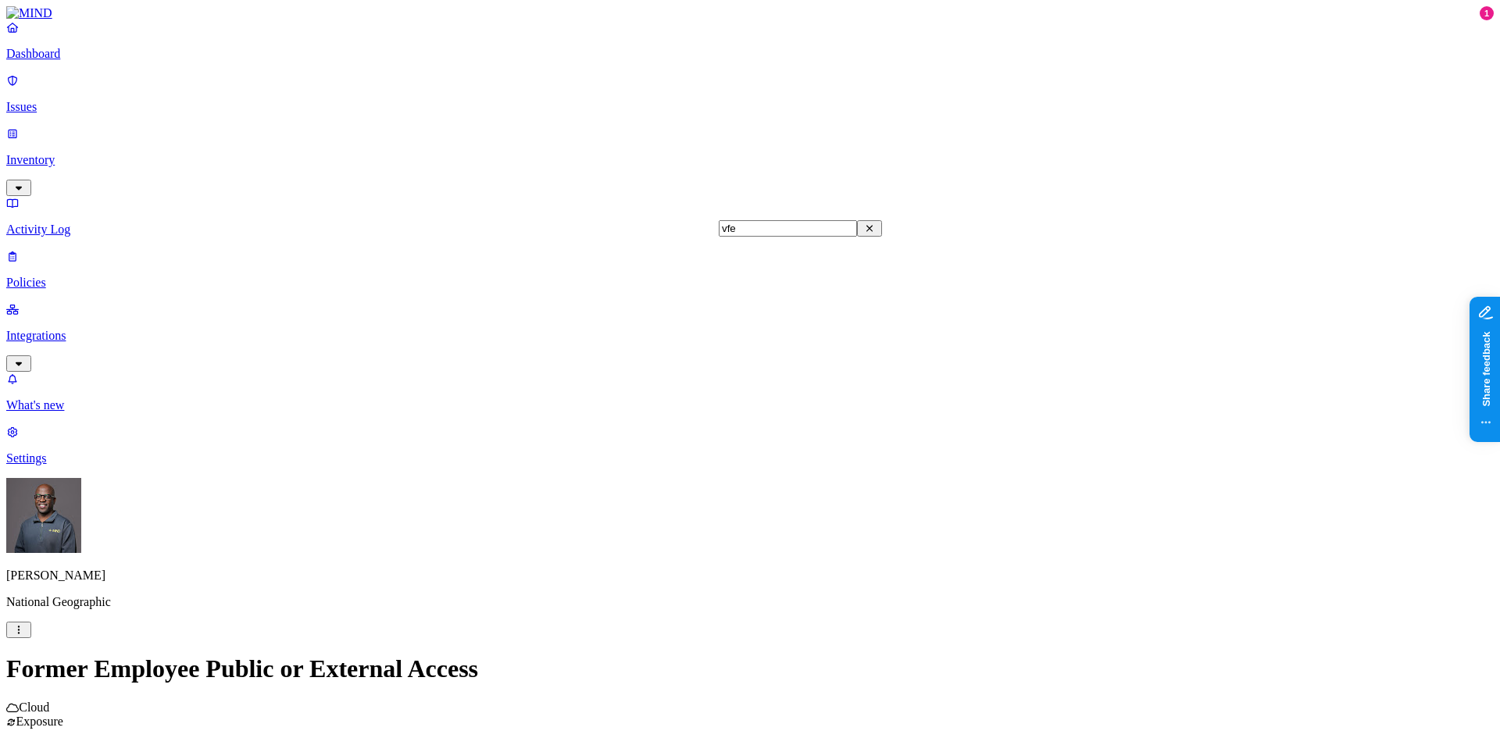
drag, startPoint x: 732, startPoint y: 279, endPoint x: 736, endPoint y: 272, distance: 8.0
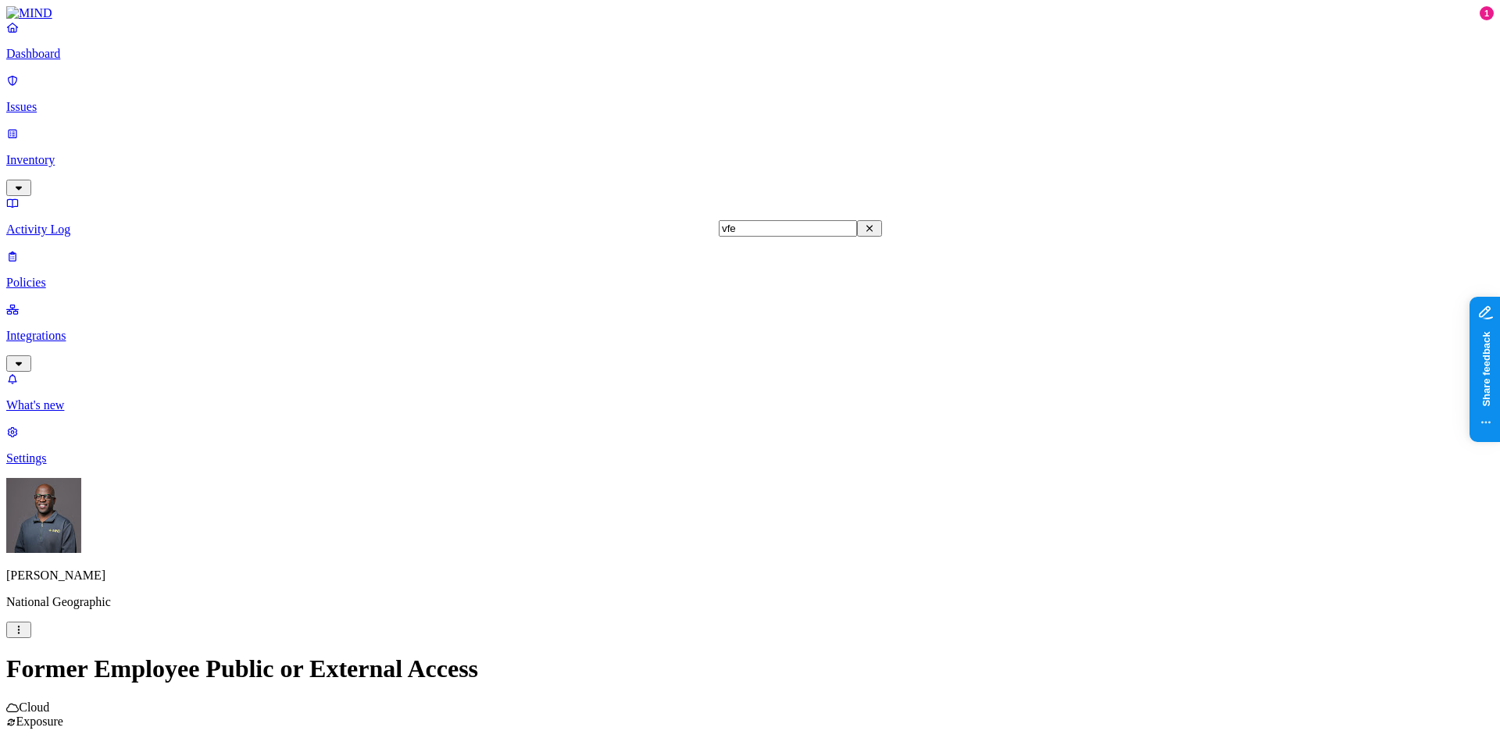
scroll to position [2621, 0]
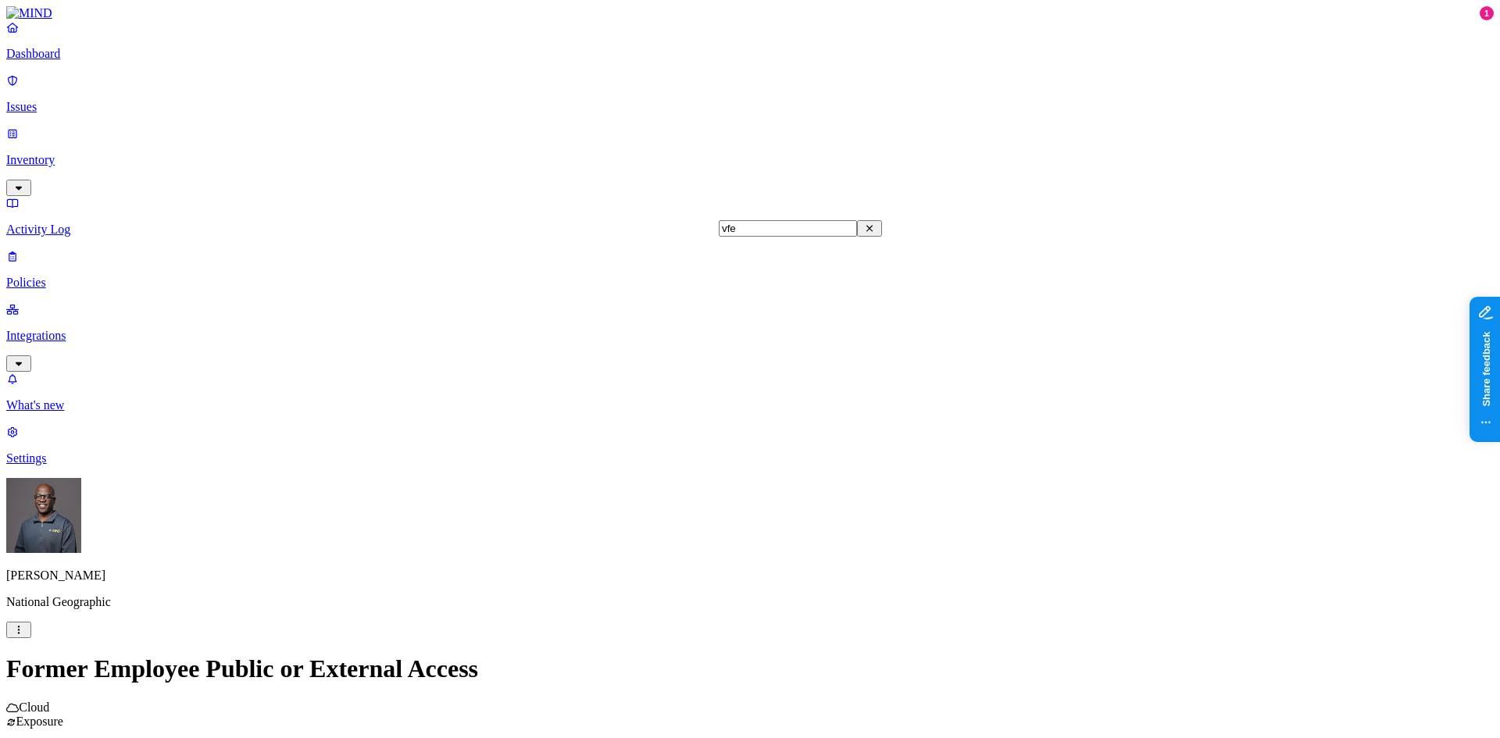
scroll to position [2465, 0]
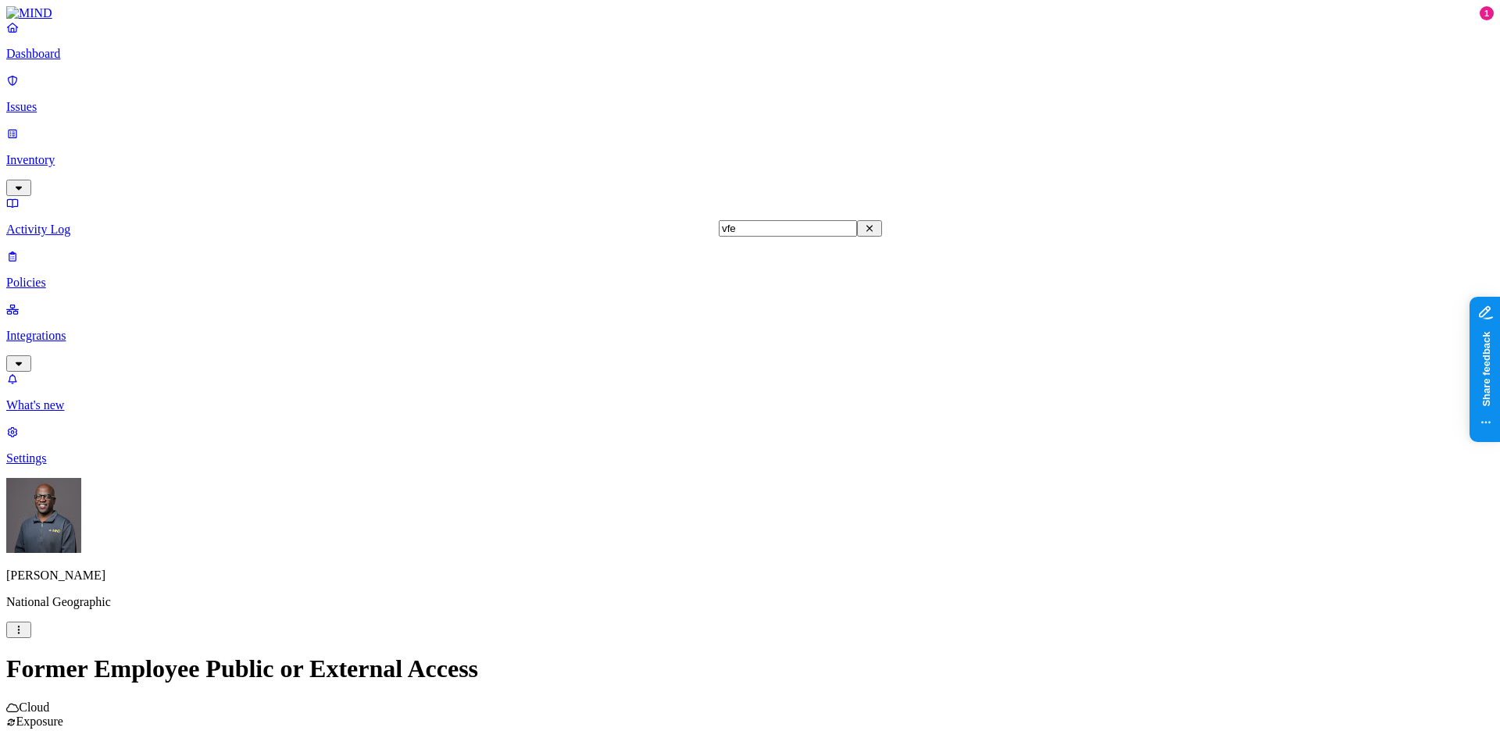
drag, startPoint x: 737, startPoint y: 313, endPoint x: 786, endPoint y: 338, distance: 55.2
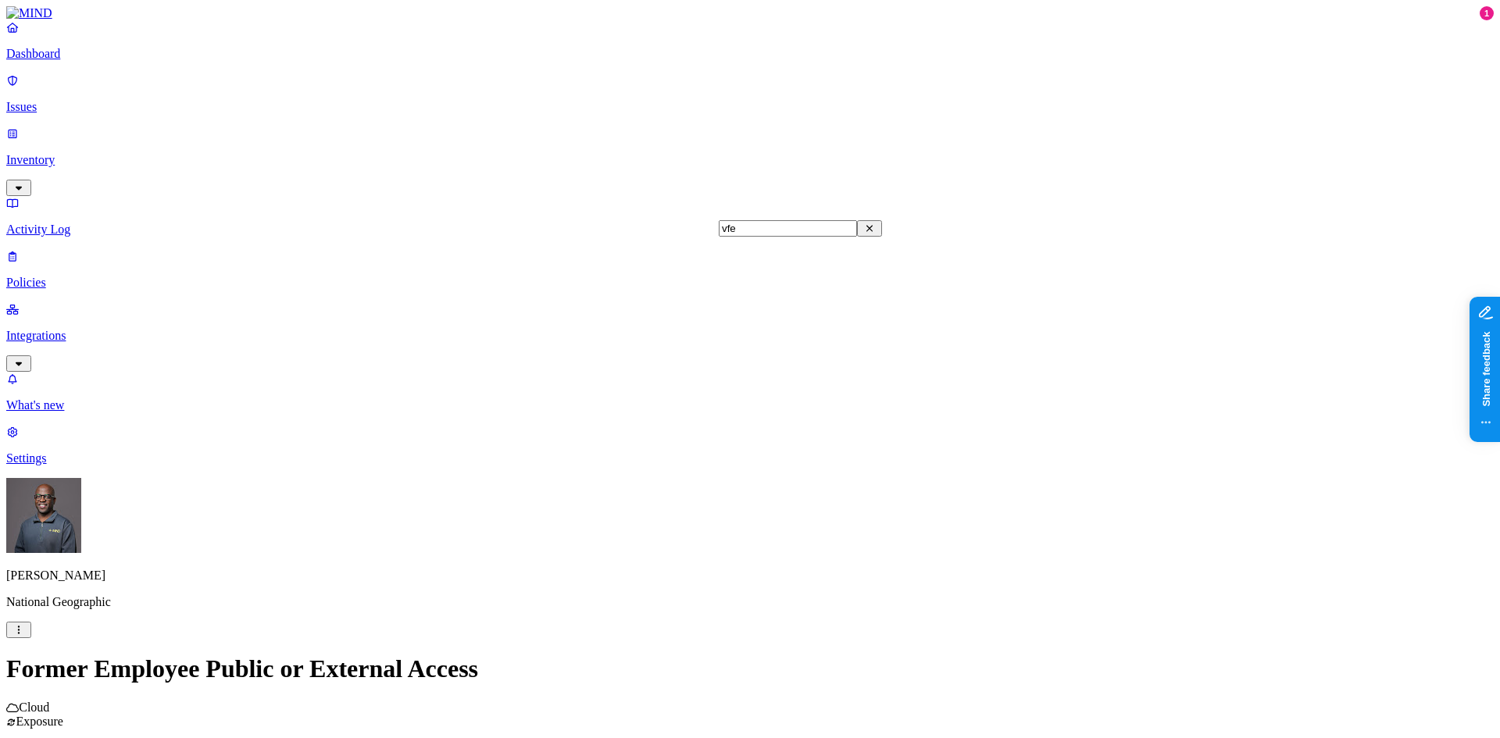
scroll to position [1840, 0]
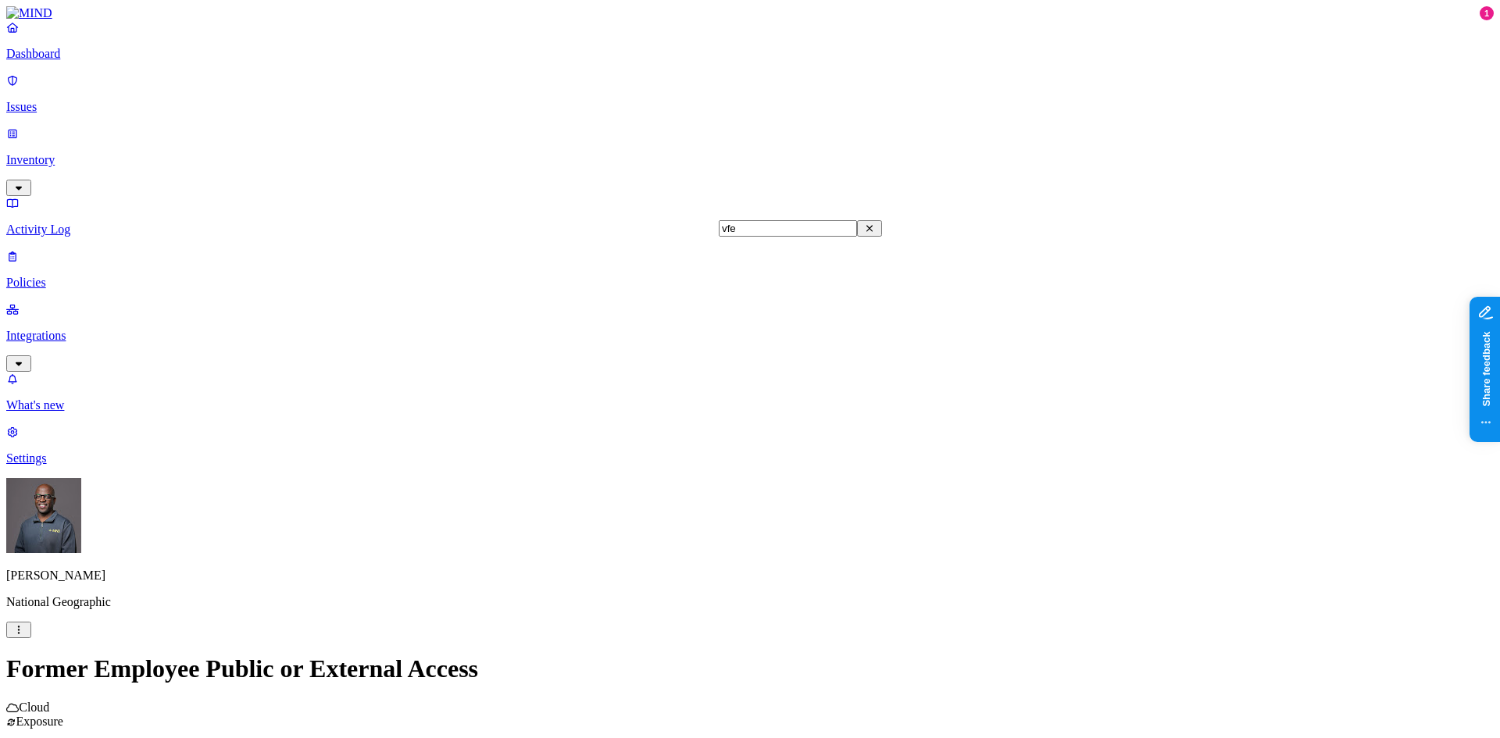
drag, startPoint x: 734, startPoint y: 298, endPoint x: 735, endPoint y: 291, distance: 7.9
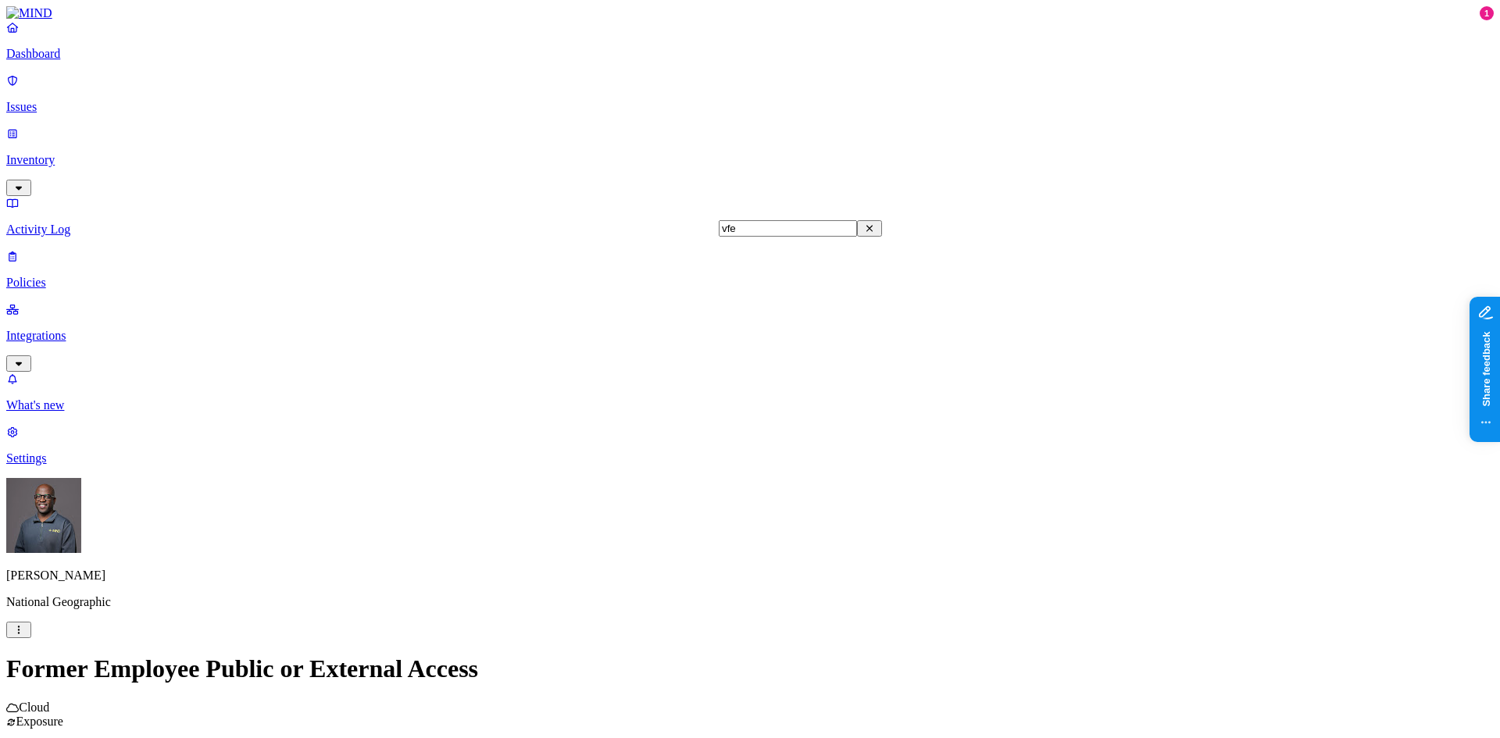
scroll to position [1528, 0]
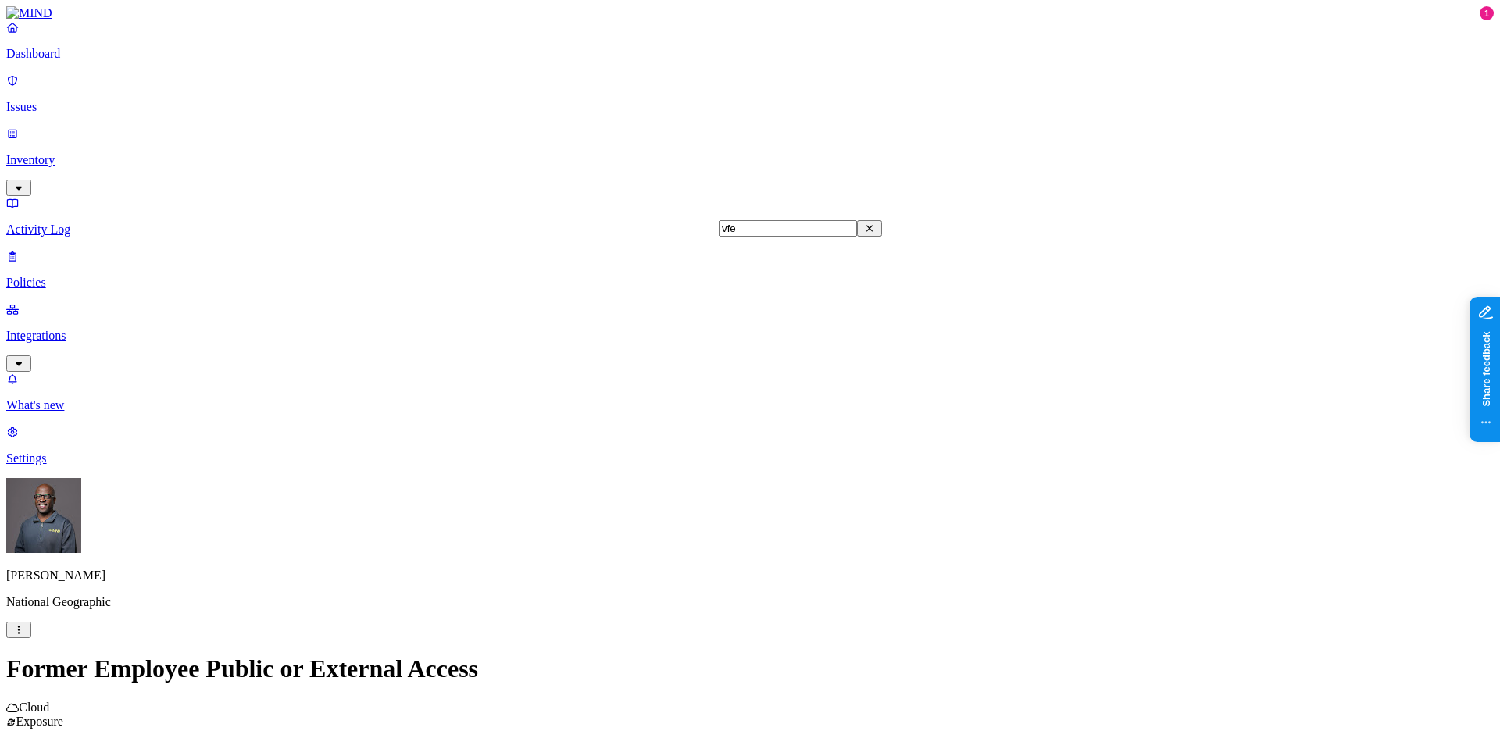
scroll to position [1215, 0]
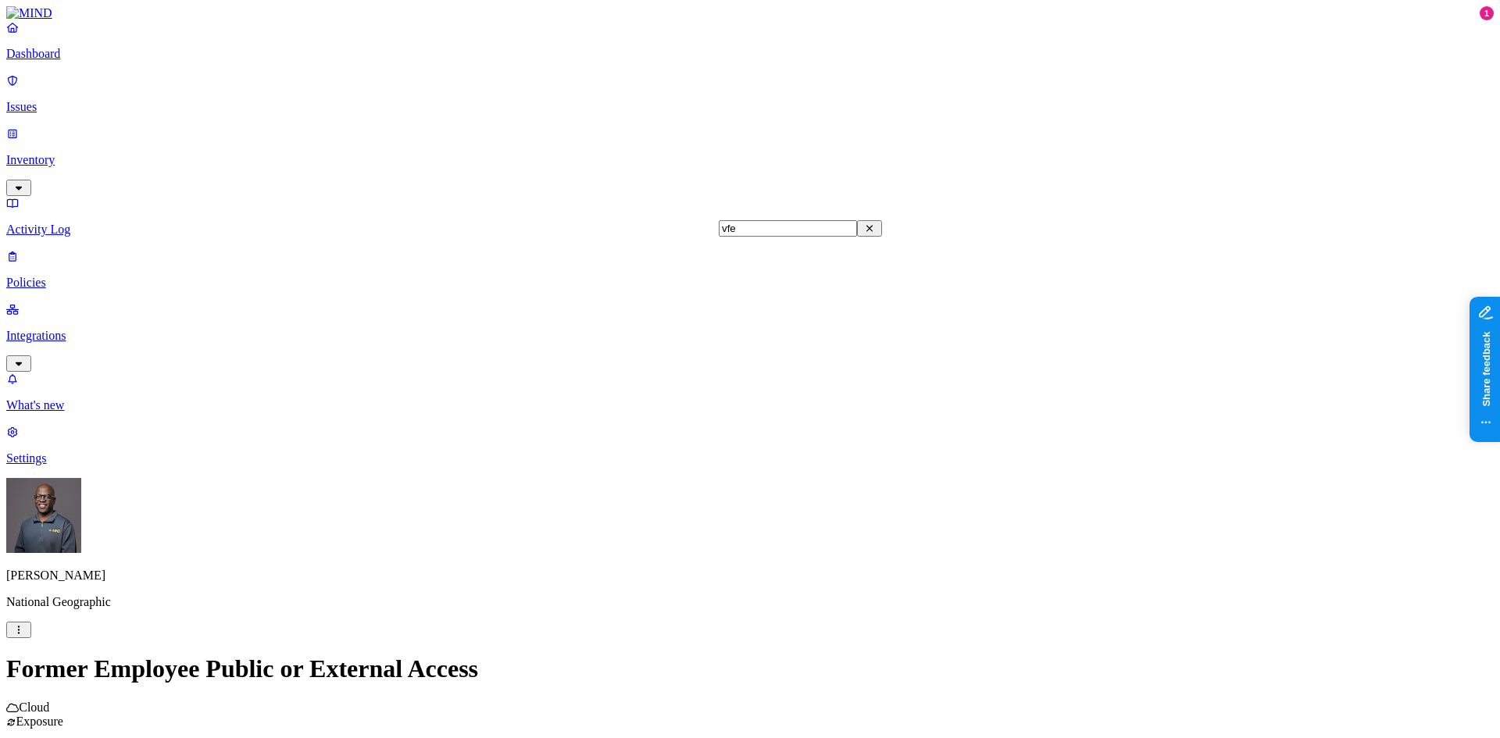
scroll to position [903, 0]
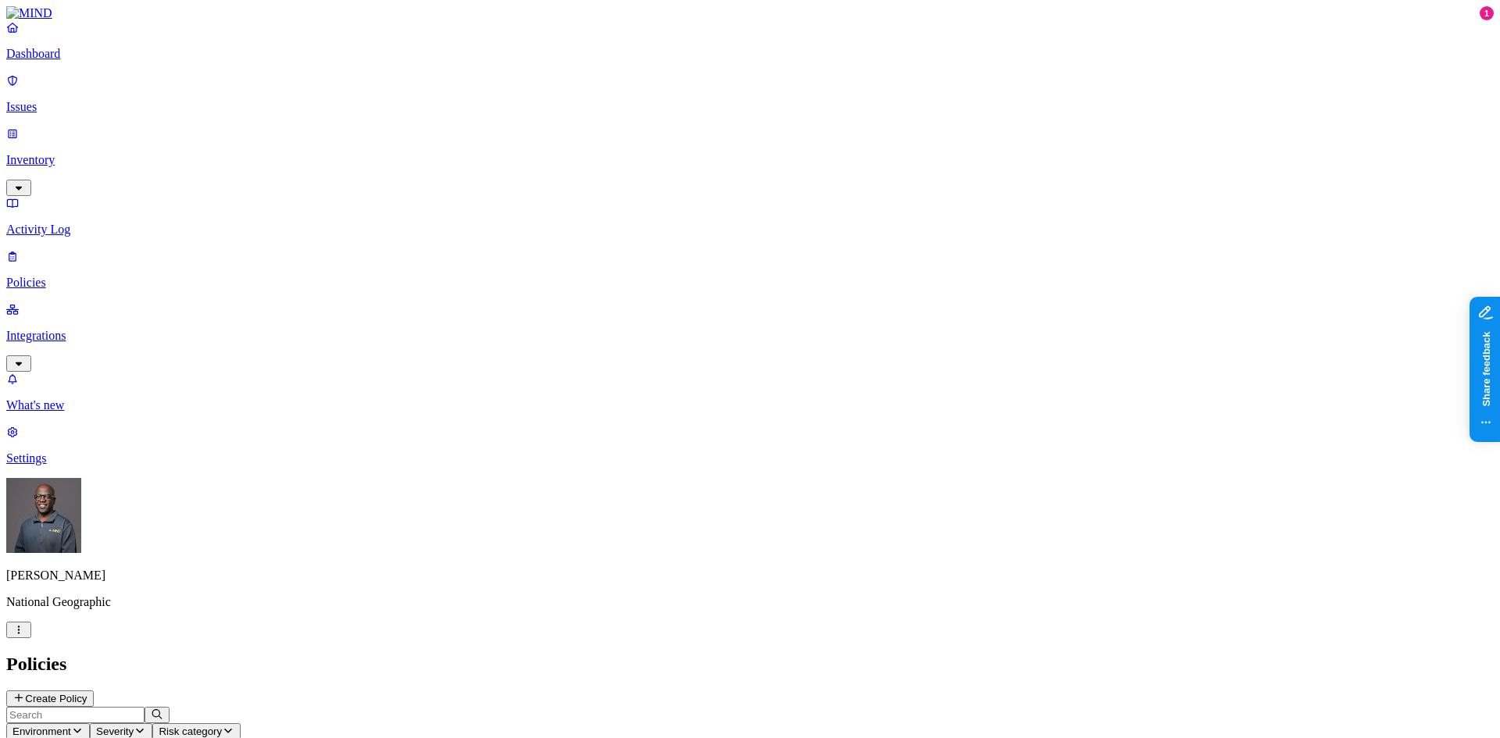
click at [73, 100] on p "Issues" at bounding box center [749, 107] width 1487 height 14
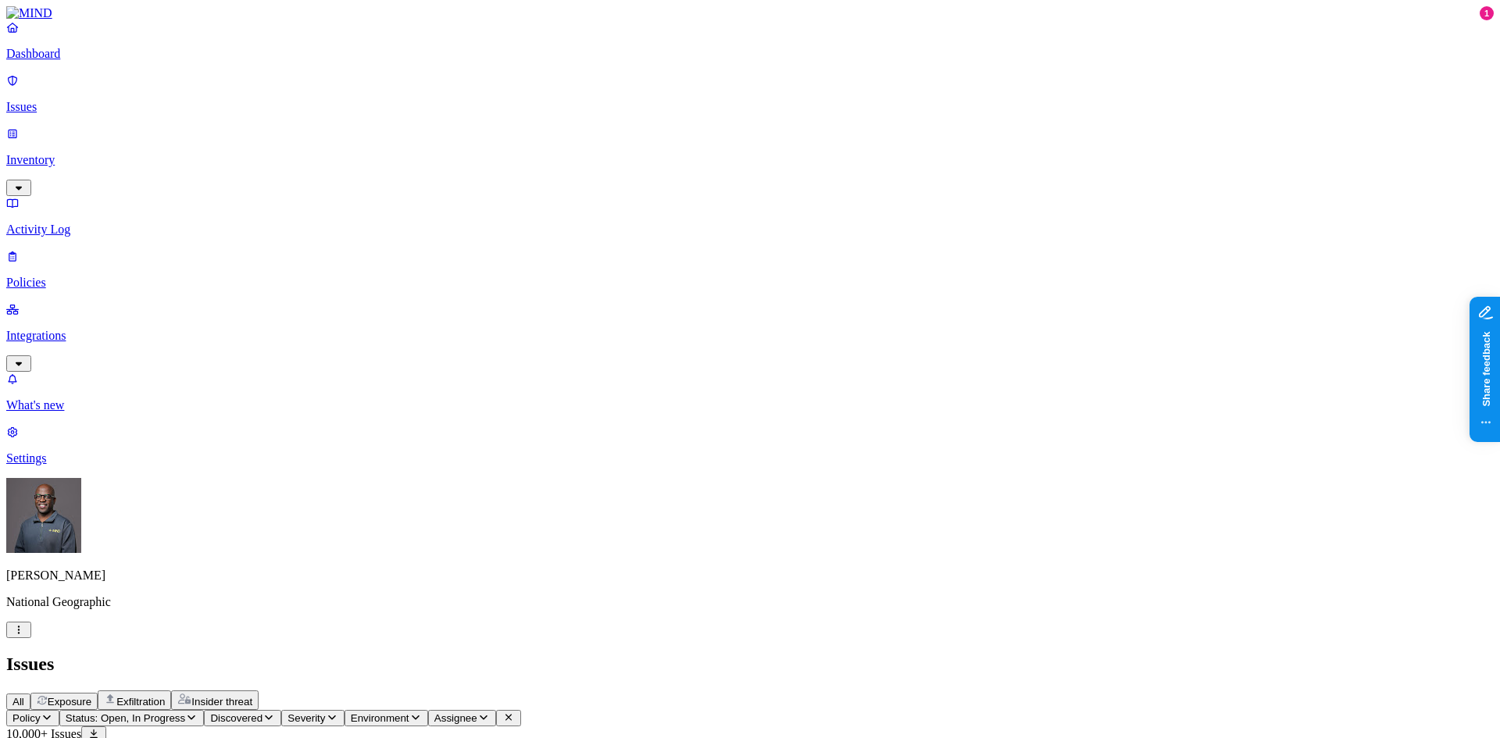
click at [53, 712] on icon "button" at bounding box center [47, 717] width 12 height 10
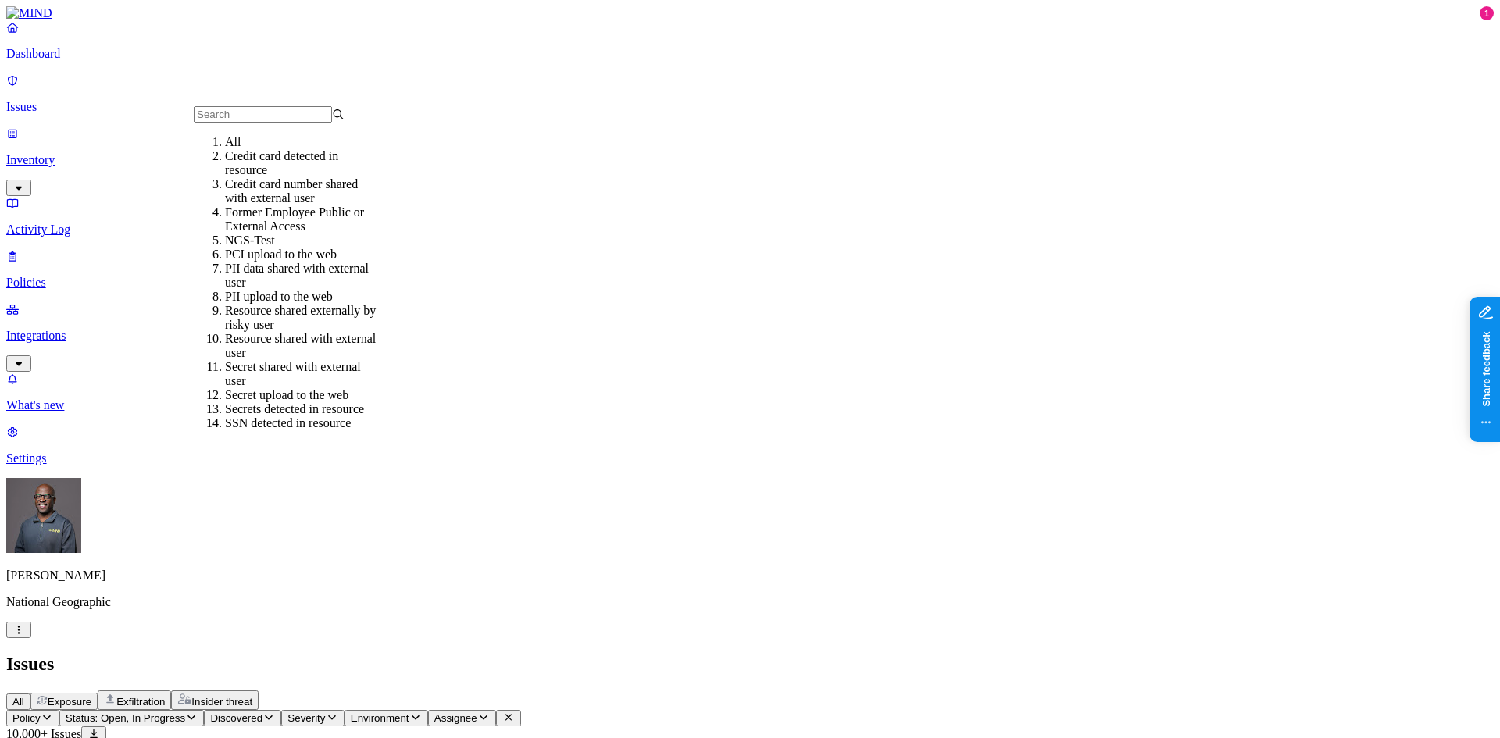
click at [286, 233] on div "Former Employee Public or External Access" at bounding box center [300, 219] width 151 height 28
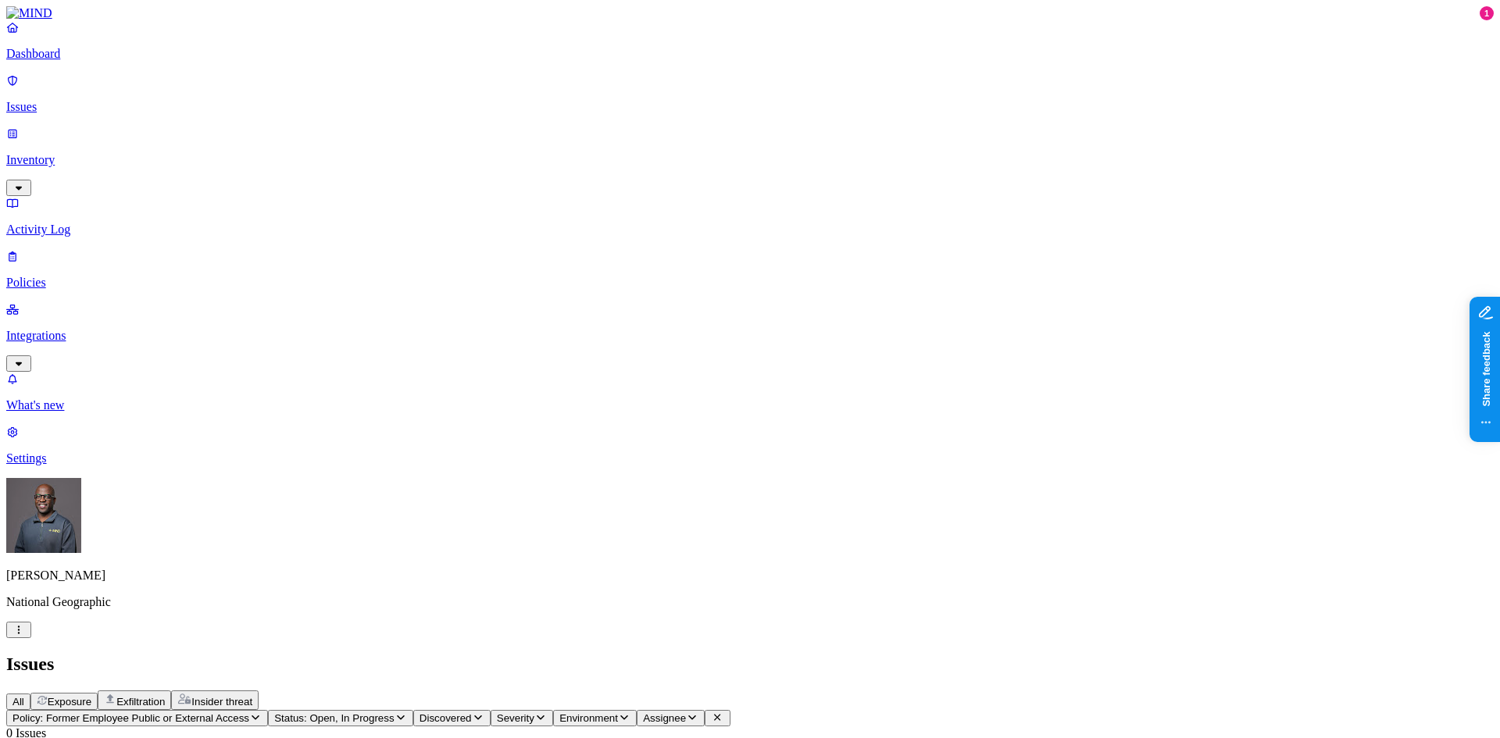
click at [407, 712] on icon "button" at bounding box center [400, 717] width 12 height 10
click at [414, 234] on button "button" at bounding box center [420, 236] width 12 height 5
click at [630, 654] on div "Issues" at bounding box center [749, 664] width 1487 height 21
